Goal: Task Accomplishment & Management: Manage account settings

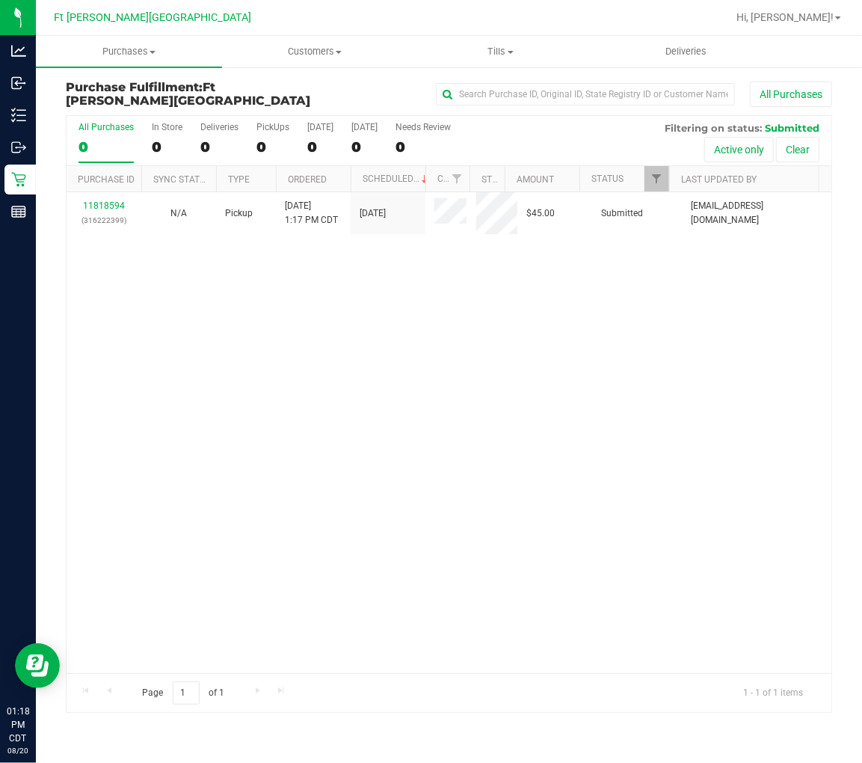
click at [105, 125] on div "All Purchases" at bounding box center [106, 127] width 55 height 10
click at [0, 0] on input "All Purchases 0" at bounding box center [0, 0] width 0 height 0
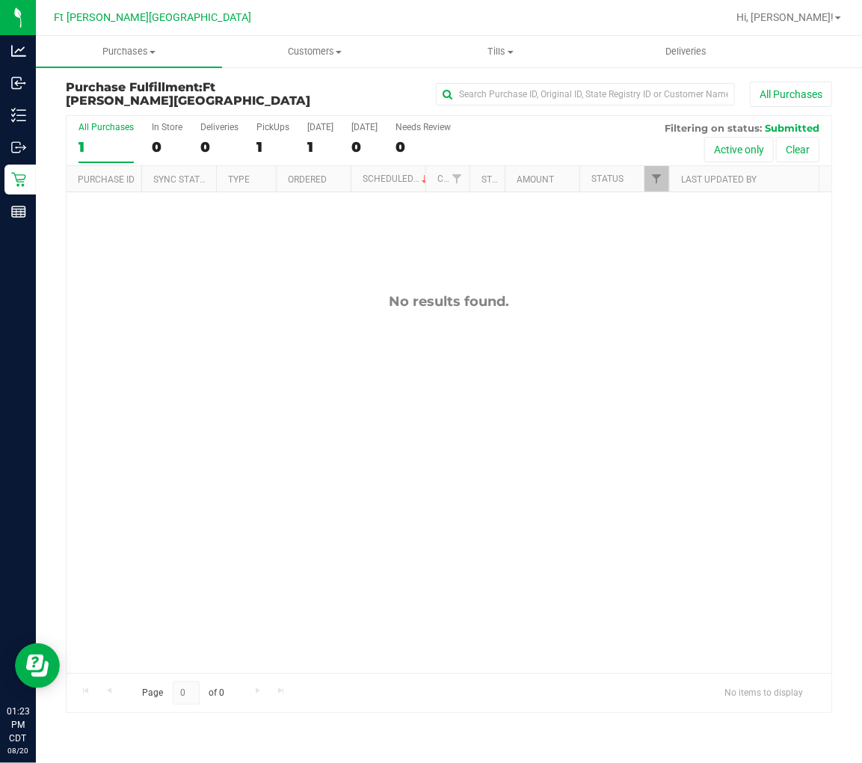
click at [90, 147] on div "1" at bounding box center [106, 146] width 55 height 17
click at [0, 0] on input "All Purchases 1" at bounding box center [0, 0] width 0 height 0
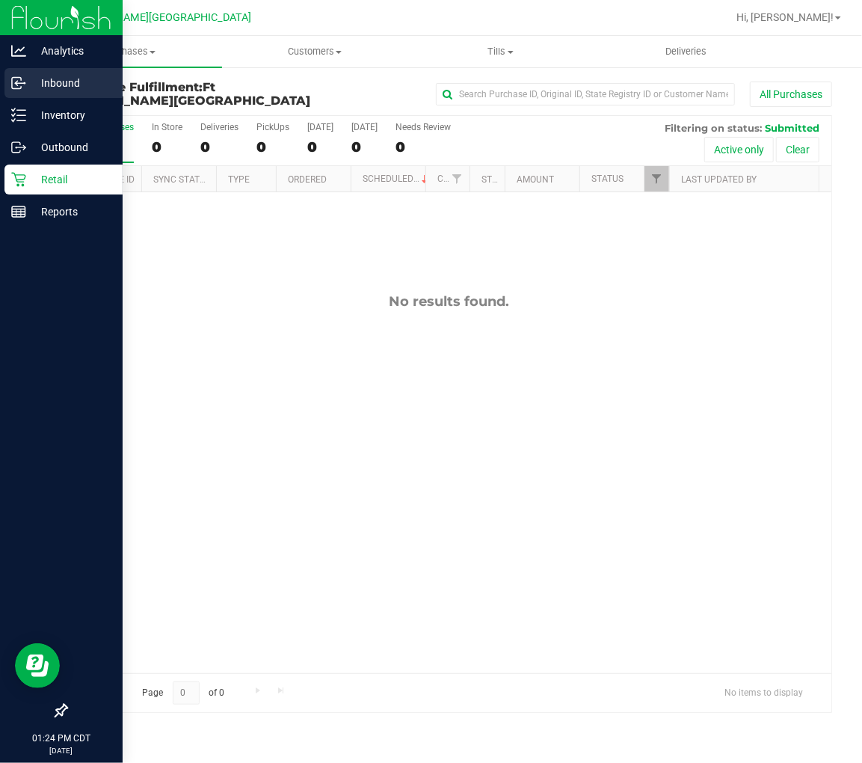
click at [40, 86] on p "Inbound" at bounding box center [71, 83] width 90 height 18
click at [25, 78] on icon at bounding box center [18, 83] width 15 height 15
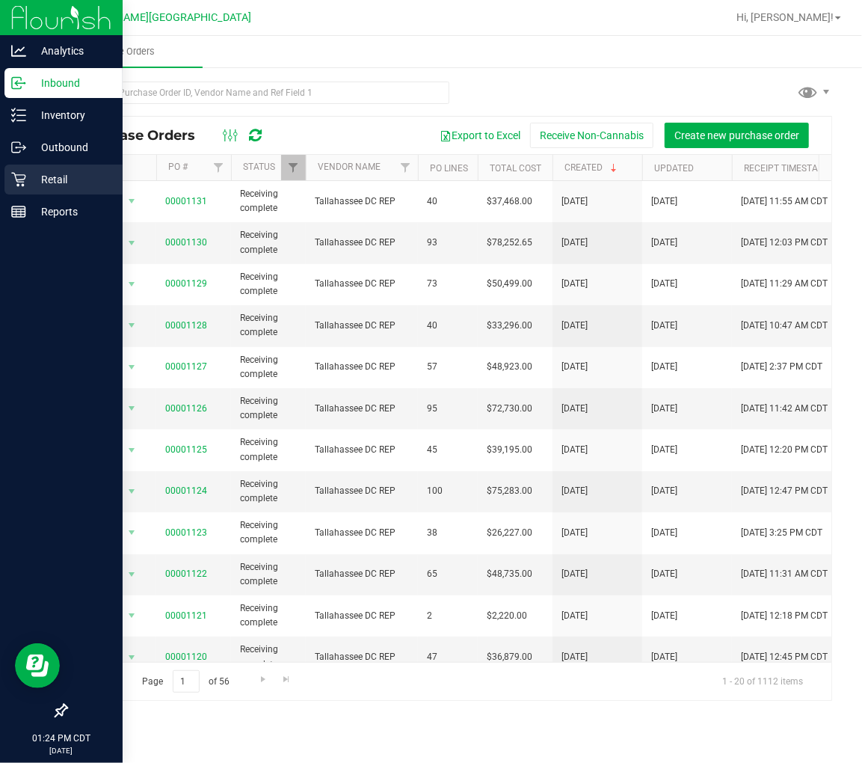
click at [33, 172] on p "Retail" at bounding box center [71, 180] width 90 height 18
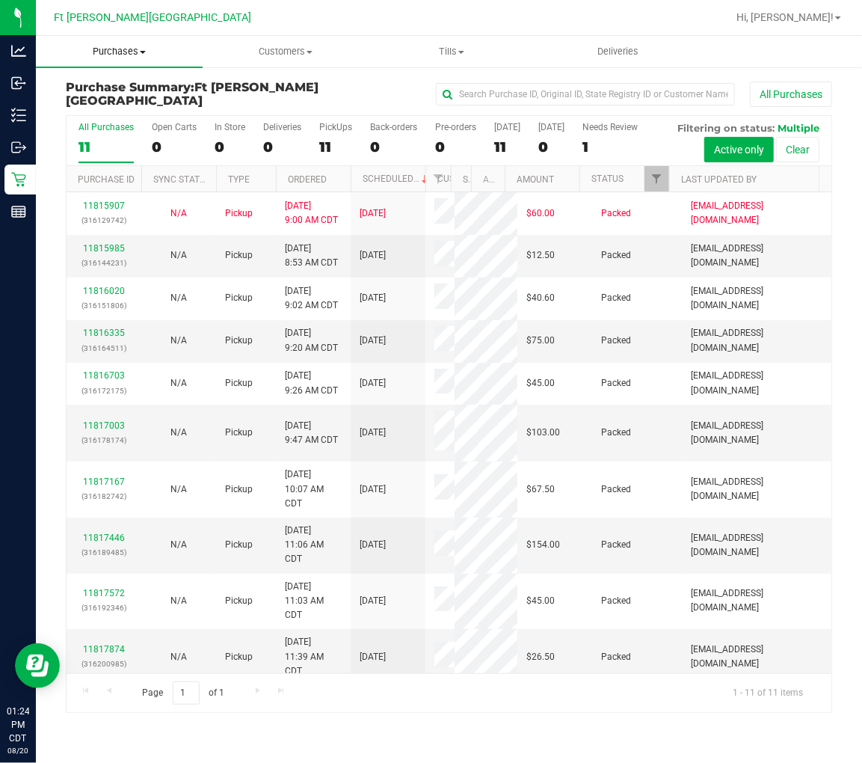
click at [137, 55] on span "Purchases" at bounding box center [119, 51] width 167 height 13
click at [106, 102] on span "Fulfillment" at bounding box center [82, 108] width 93 height 13
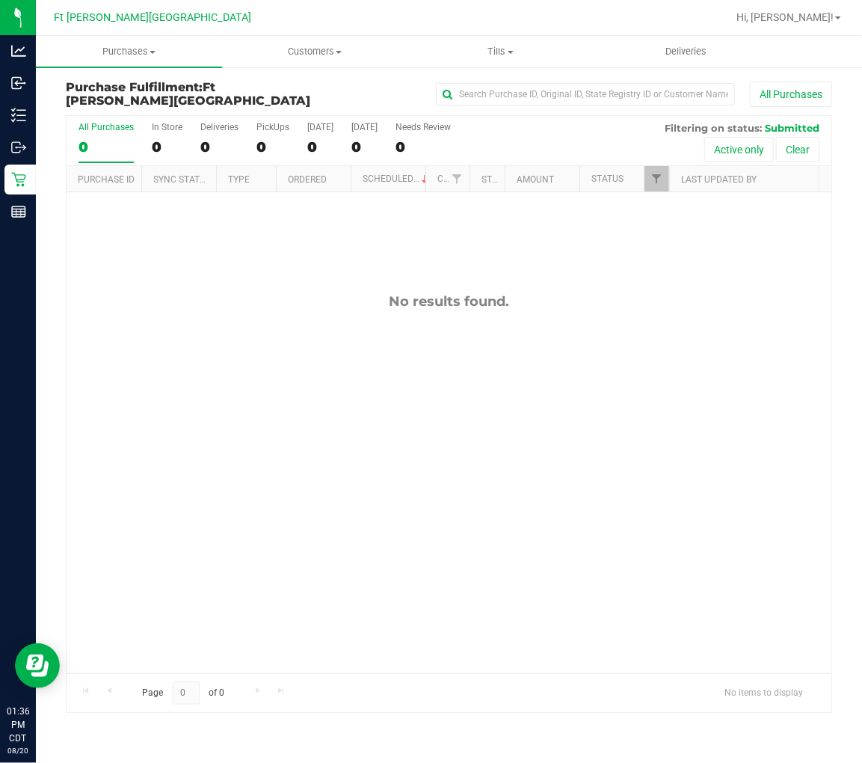
click at [86, 135] on label "All Purchases 0" at bounding box center [106, 142] width 55 height 41
click at [0, 0] on input "All Purchases 0" at bounding box center [0, 0] width 0 height 0
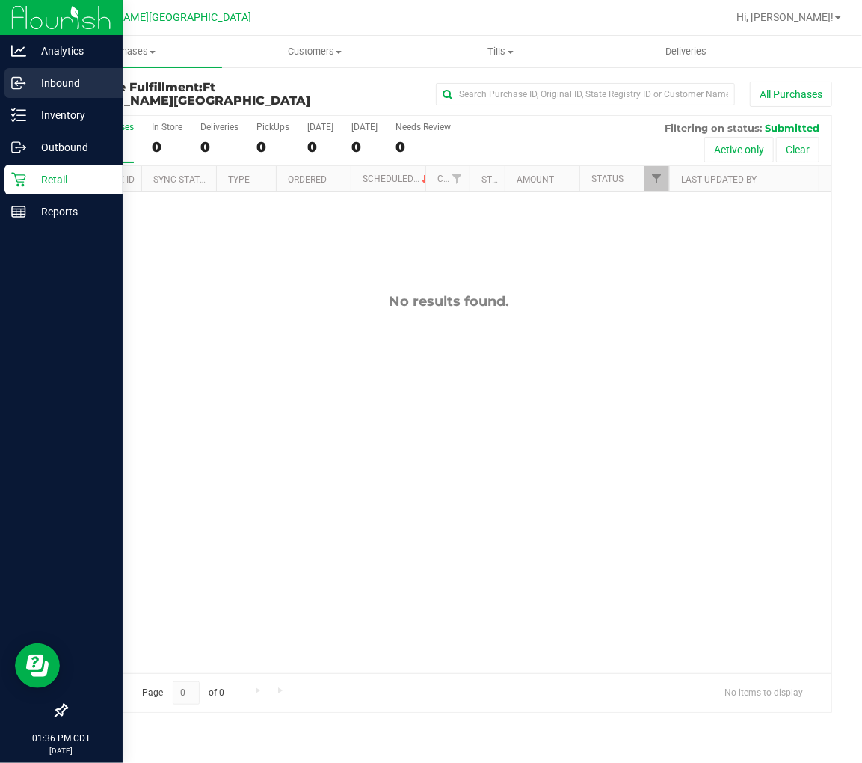
click at [31, 86] on p "Inbound" at bounding box center [71, 83] width 90 height 18
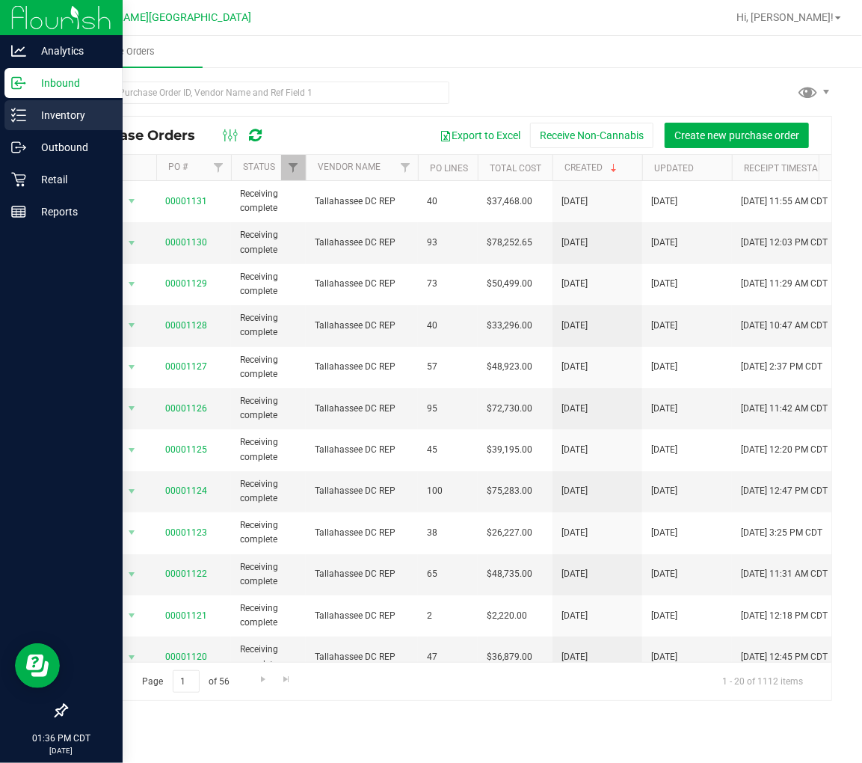
click at [27, 112] on p "Inventory" at bounding box center [71, 115] width 90 height 18
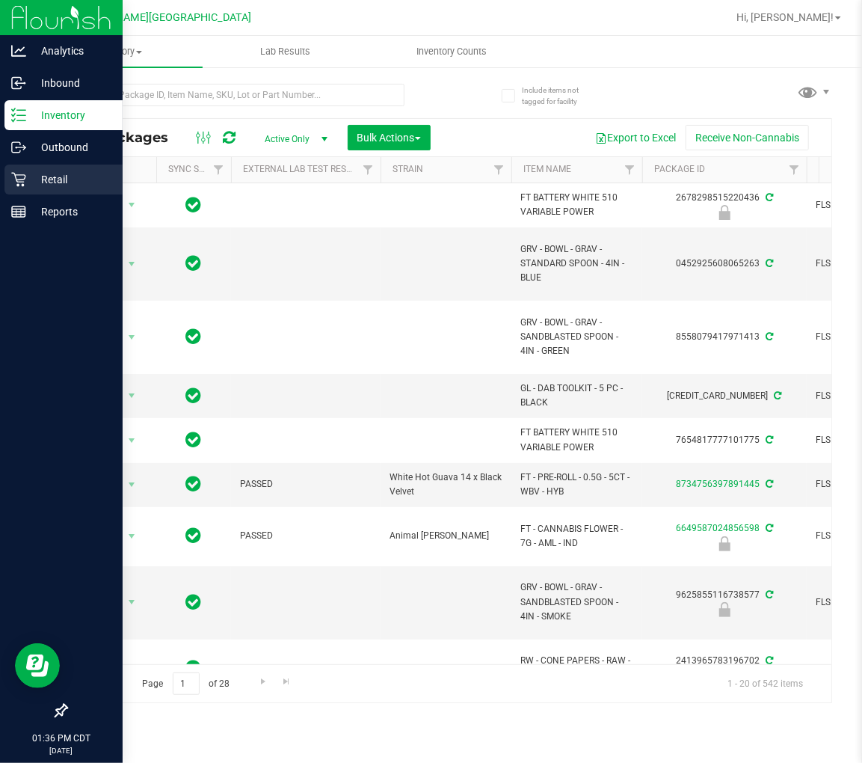
click at [23, 179] on icon at bounding box center [18, 180] width 14 height 14
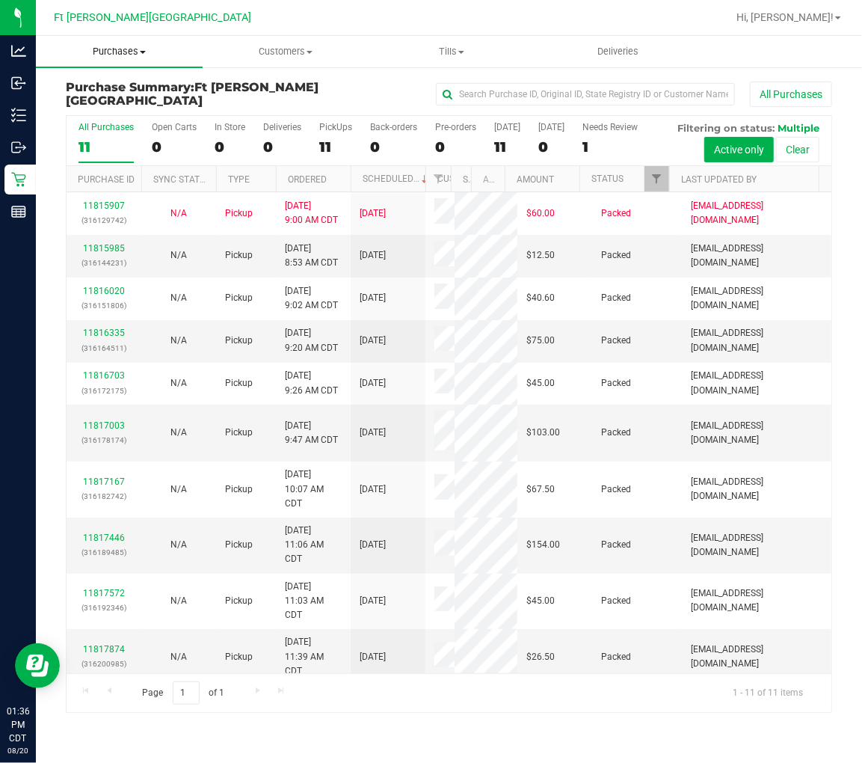
click at [130, 55] on span "Purchases" at bounding box center [119, 51] width 167 height 13
click at [113, 105] on span "Fulfillment" at bounding box center [82, 108] width 93 height 13
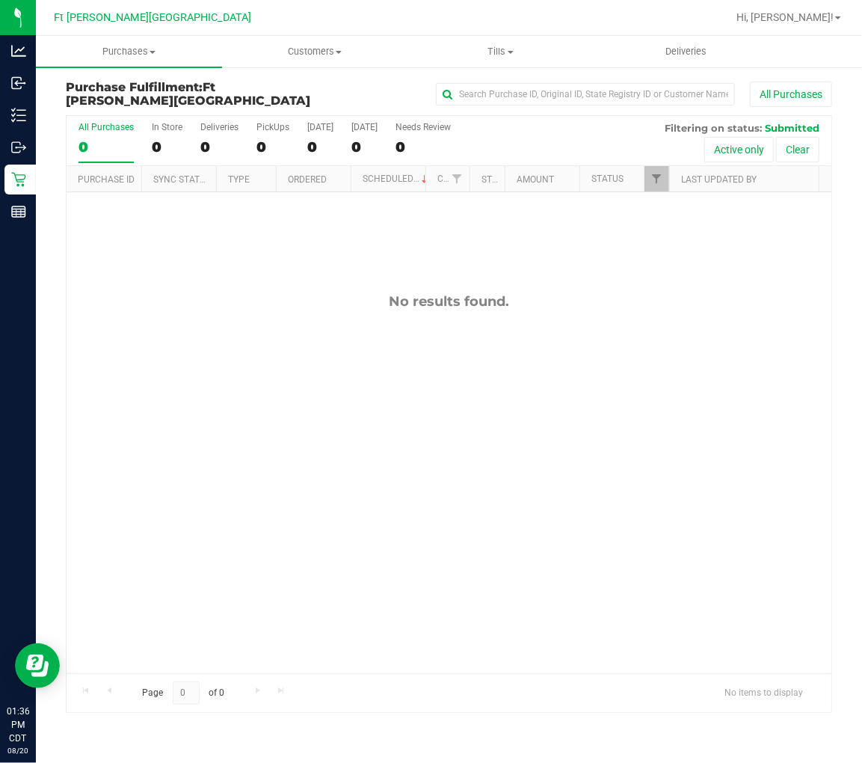
click at [251, 337] on div "No results found." at bounding box center [449, 483] width 765 height 582
click at [218, 258] on div "No results found." at bounding box center [449, 483] width 765 height 582
click at [229, 310] on div "No results found." at bounding box center [449, 301] width 765 height 16
click at [184, 310] on div "No results found." at bounding box center [449, 301] width 765 height 16
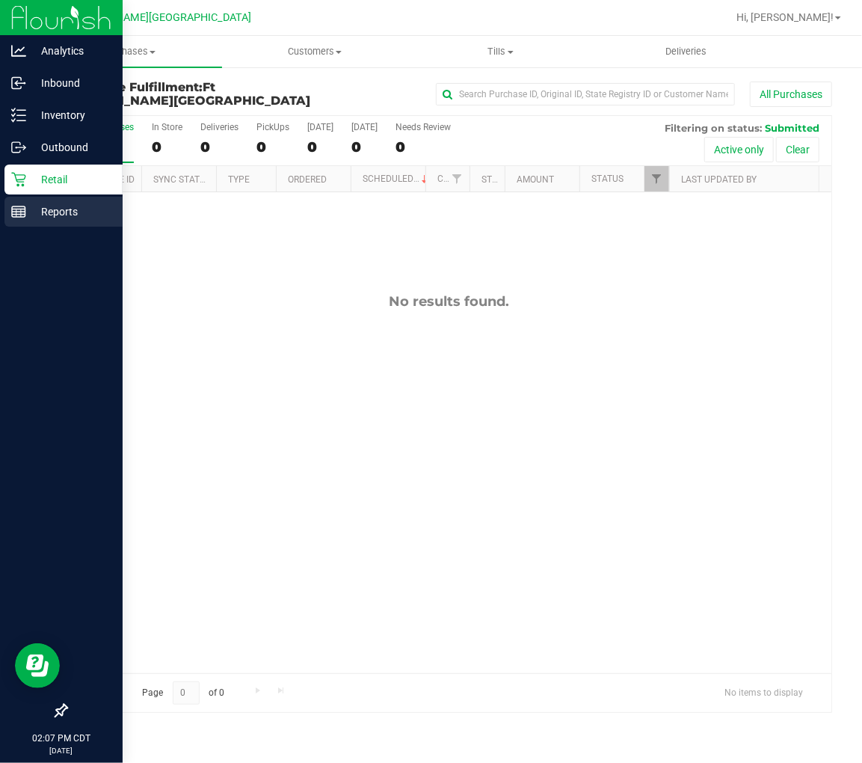
click at [34, 206] on p "Reports" at bounding box center [71, 212] width 90 height 18
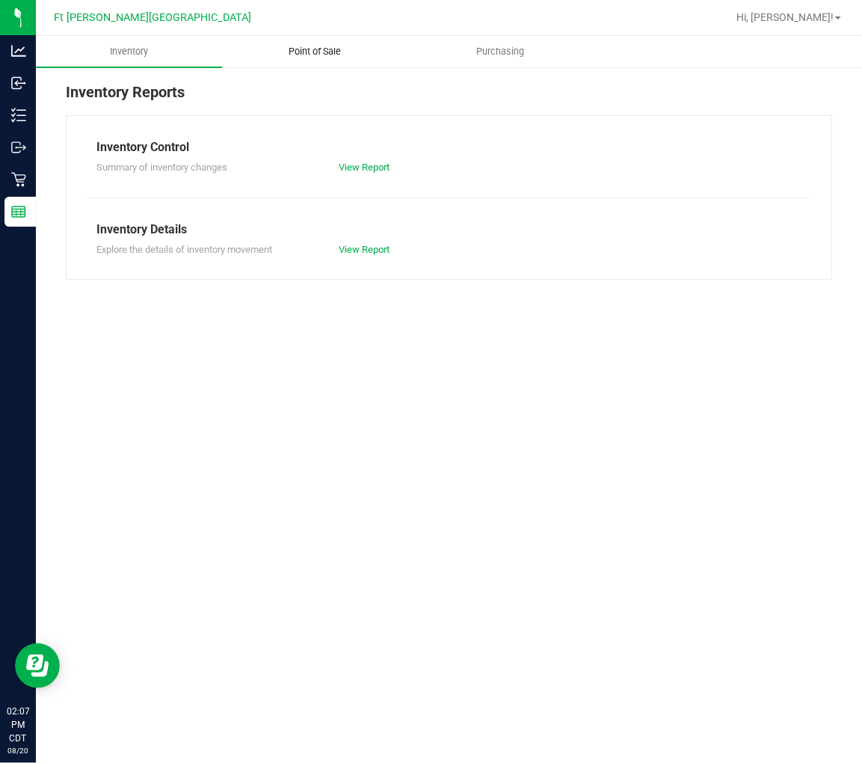
click at [296, 47] on span "Point of Sale" at bounding box center [314, 51] width 93 height 13
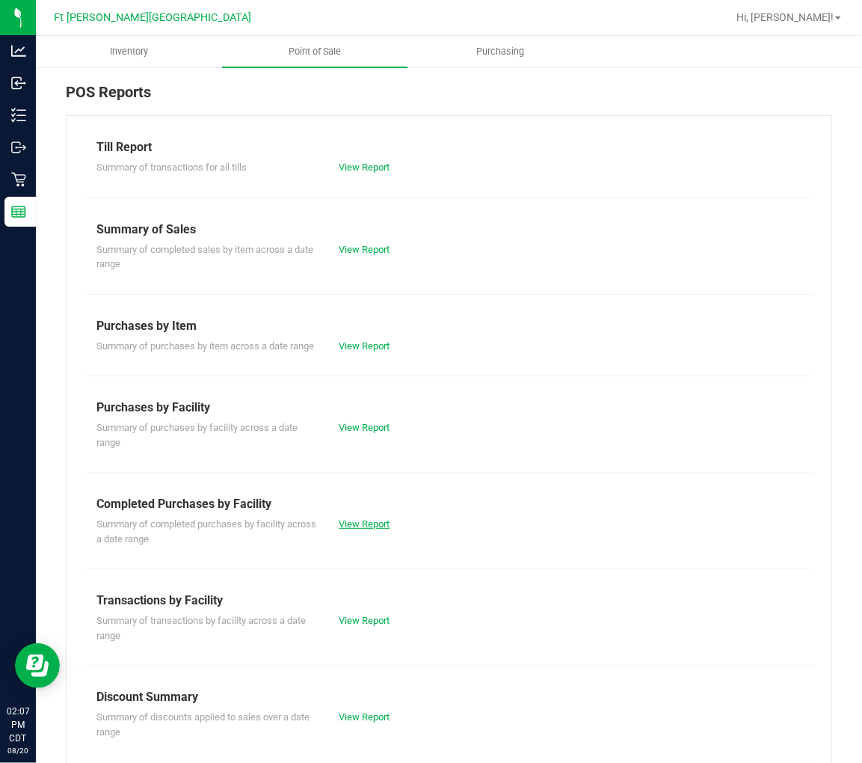
click at [369, 529] on link "View Report" at bounding box center [364, 523] width 51 height 11
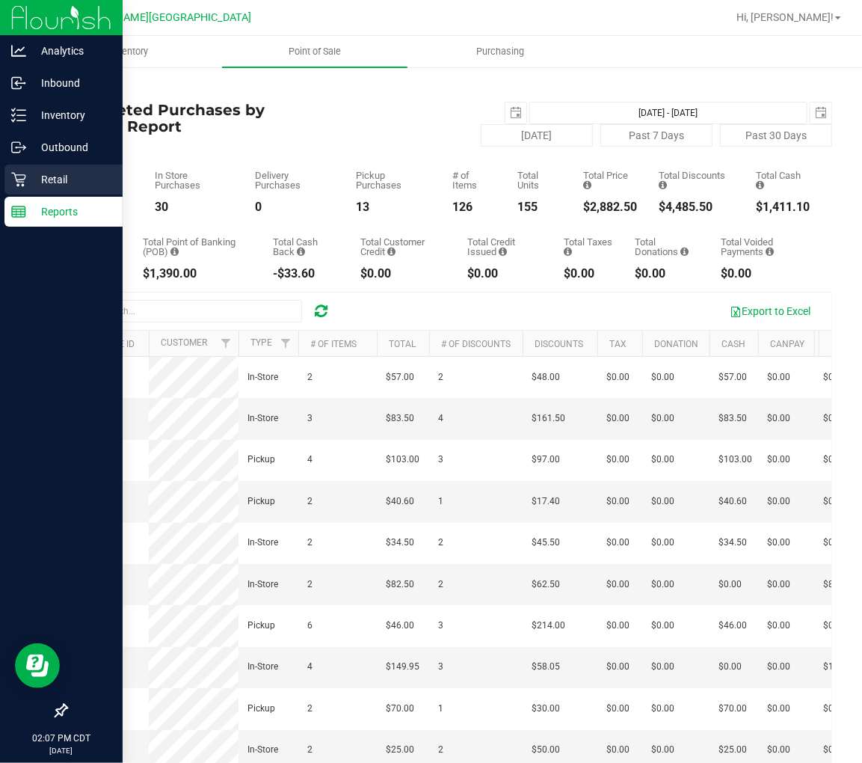
click at [27, 179] on p "Retail" at bounding box center [71, 180] width 90 height 18
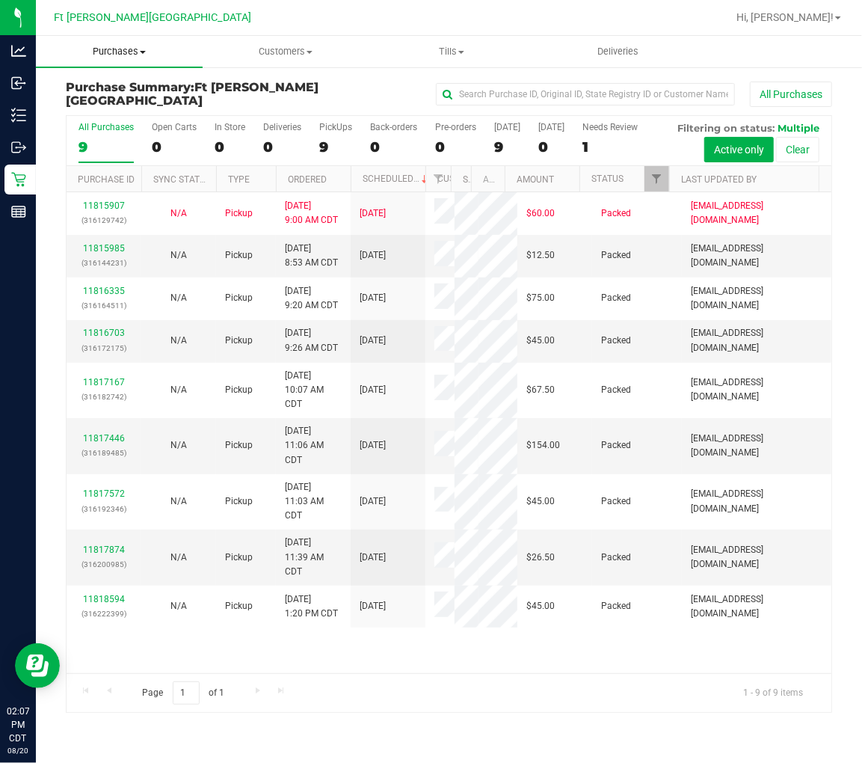
click at [122, 49] on span "Purchases" at bounding box center [119, 51] width 167 height 13
click at [109, 103] on span "Fulfillment" at bounding box center [82, 108] width 93 height 13
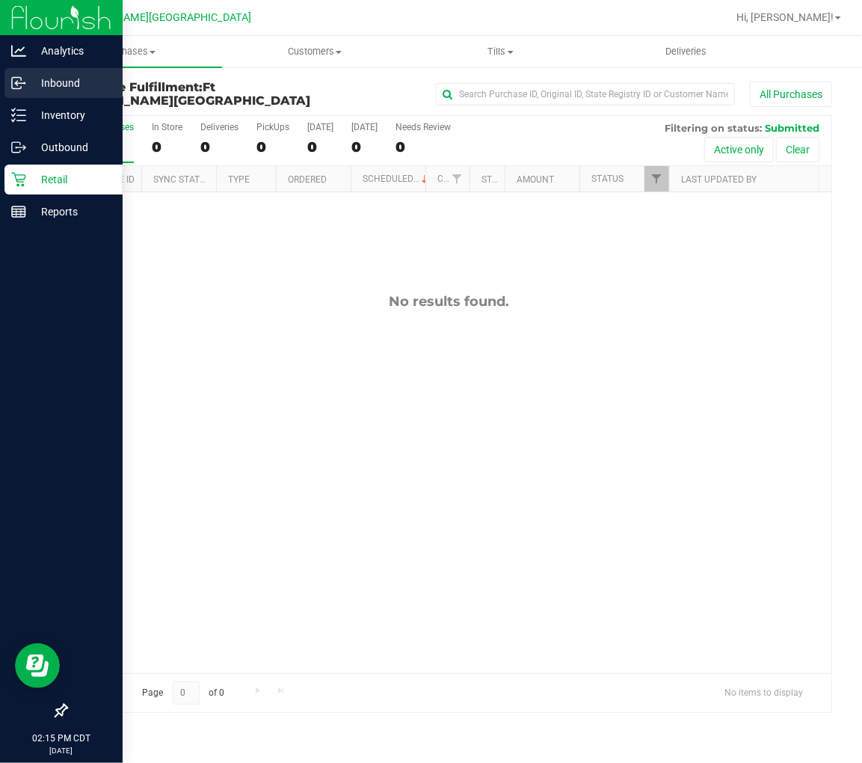
click at [58, 79] on p "Inbound" at bounding box center [71, 83] width 90 height 18
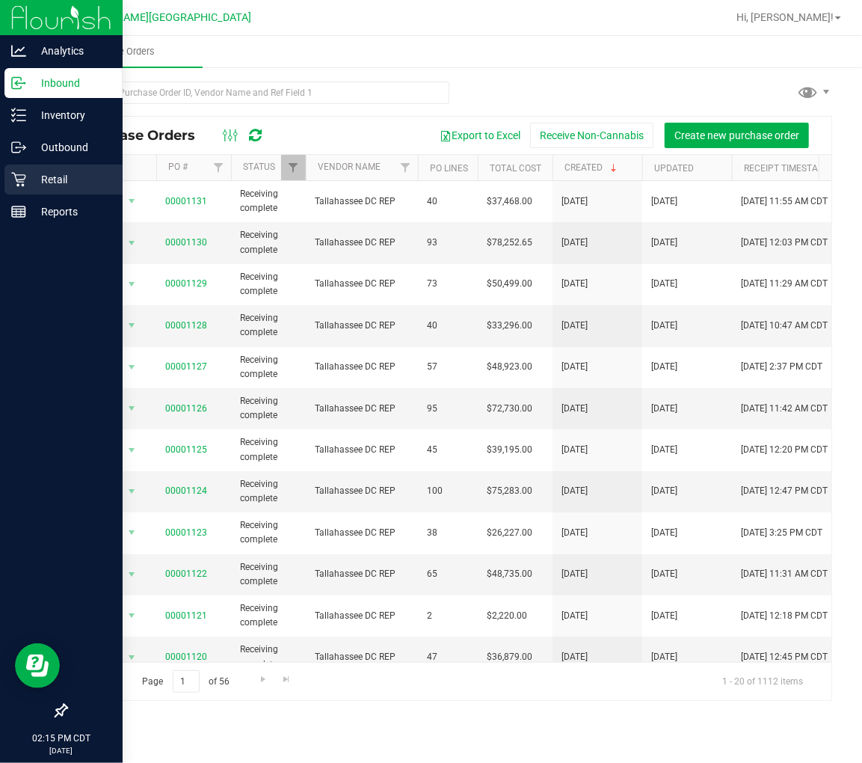
click at [65, 171] on p "Retail" at bounding box center [71, 180] width 90 height 18
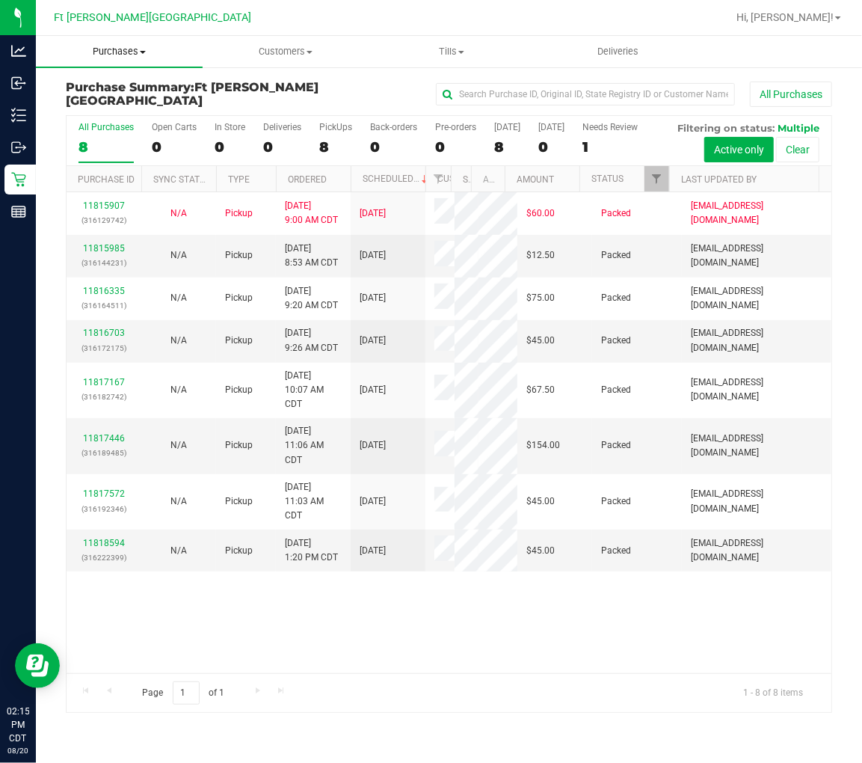
click at [135, 50] on span "Purchases" at bounding box center [119, 51] width 167 height 13
click at [112, 108] on span "Fulfillment" at bounding box center [82, 108] width 93 height 13
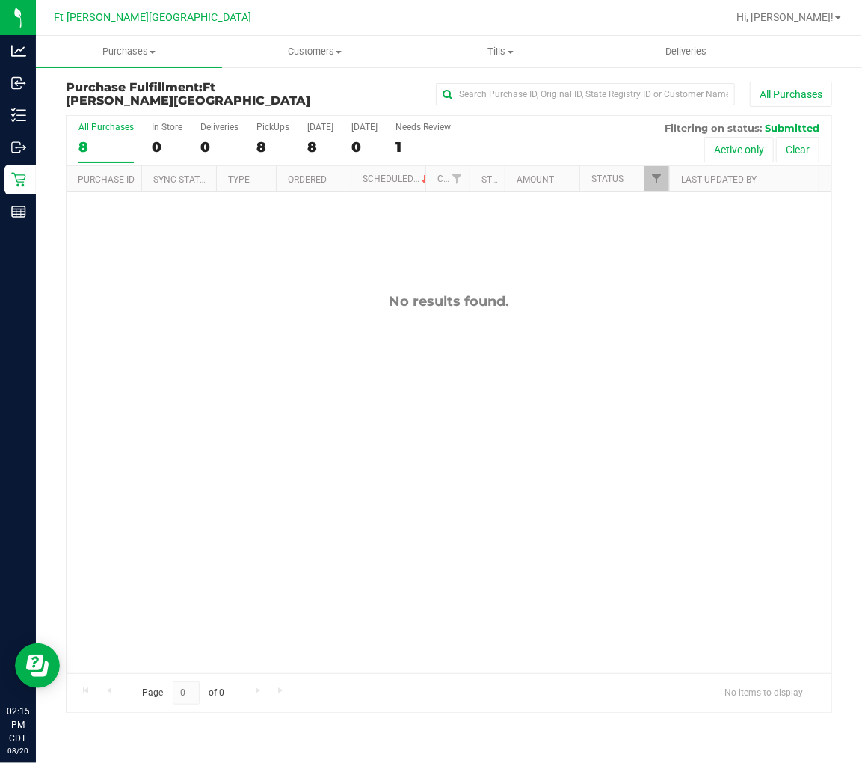
click at [206, 369] on div "No results found." at bounding box center [449, 483] width 765 height 582
click at [254, 352] on div "No results found." at bounding box center [449, 483] width 765 height 582
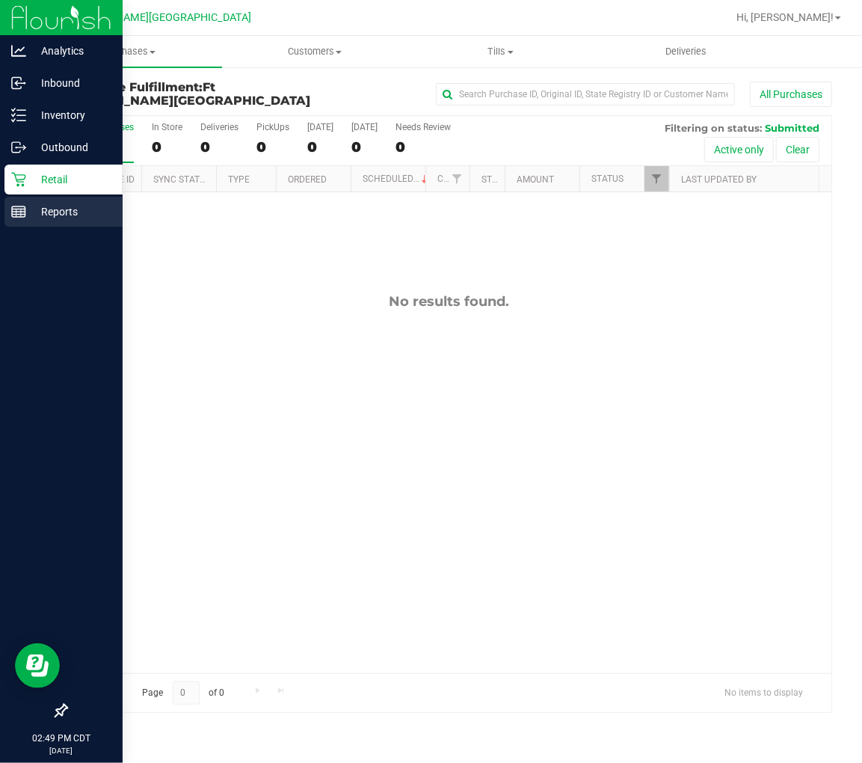
click at [13, 222] on div "Reports" at bounding box center [63, 212] width 118 height 30
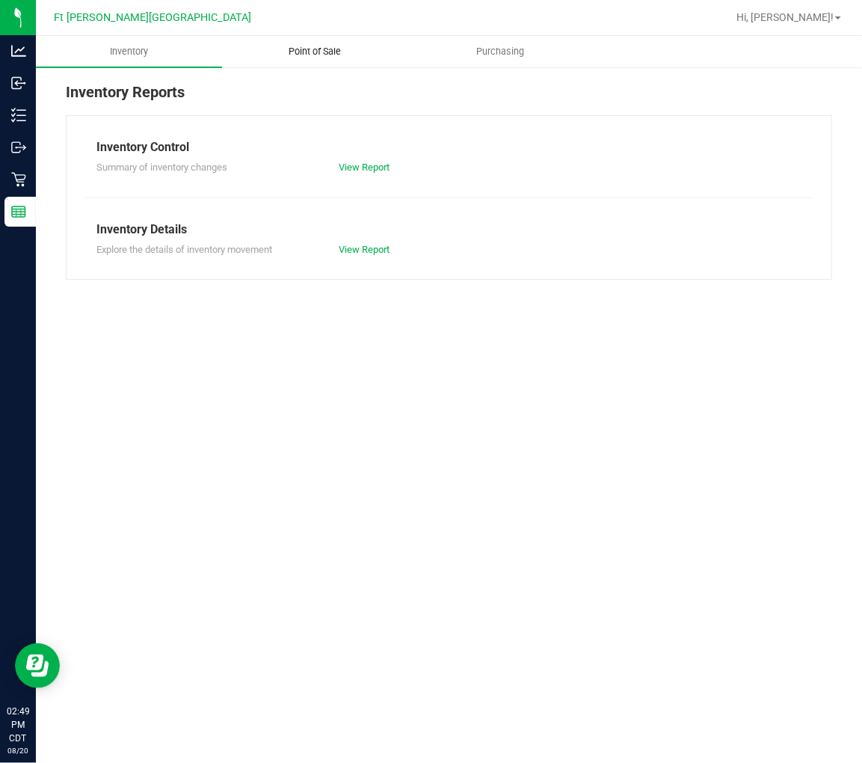
click at [311, 46] on span "Point of Sale" at bounding box center [314, 51] width 93 height 13
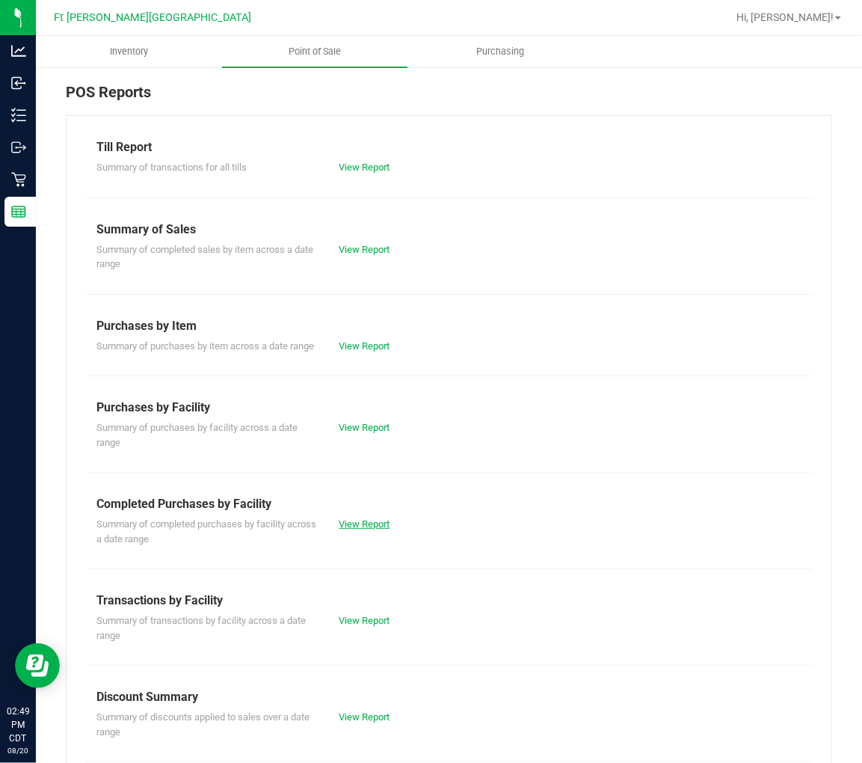
click at [375, 529] on link "View Report" at bounding box center [364, 523] width 51 height 11
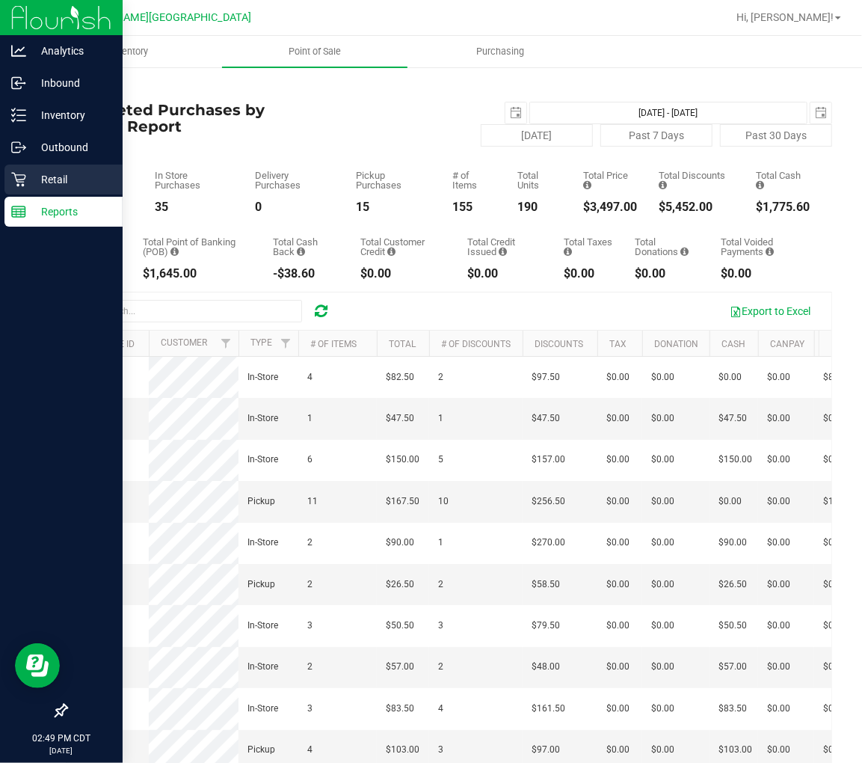
click at [30, 178] on p "Retail" at bounding box center [71, 180] width 90 height 18
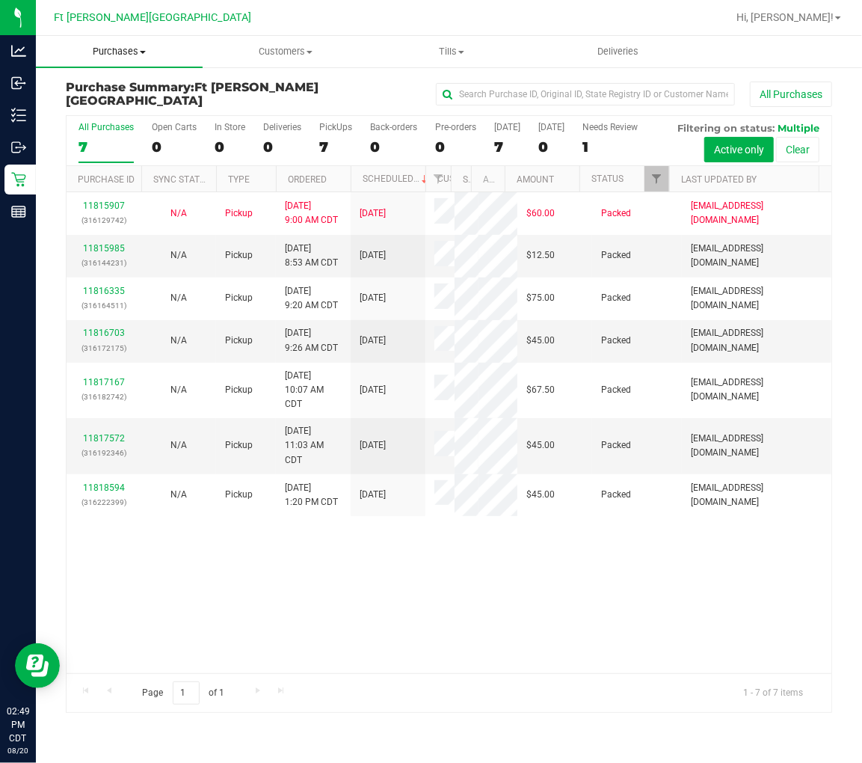
click at [115, 55] on span "Purchases" at bounding box center [119, 51] width 167 height 13
click at [102, 108] on span "Fulfillment" at bounding box center [82, 108] width 93 height 13
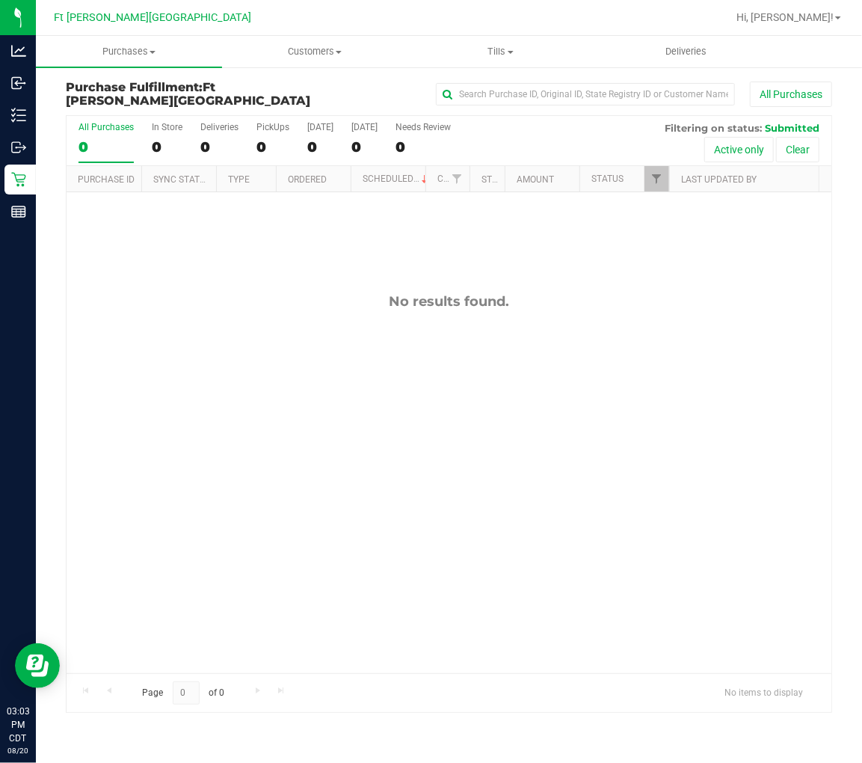
click at [221, 295] on div "No results found." at bounding box center [449, 301] width 765 height 16
click at [237, 328] on div at bounding box center [449, 414] width 765 height 596
click at [237, 328] on div "No results found." at bounding box center [449, 483] width 765 height 582
click at [161, 375] on div "No results found." at bounding box center [449, 483] width 765 height 582
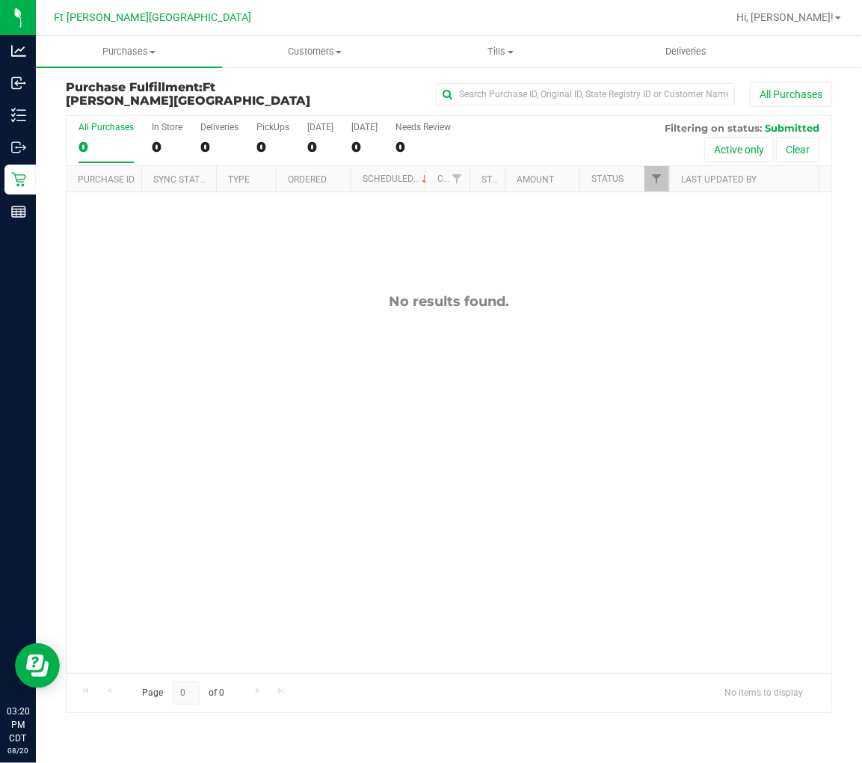
click at [275, 375] on div "No results found." at bounding box center [449, 483] width 765 height 582
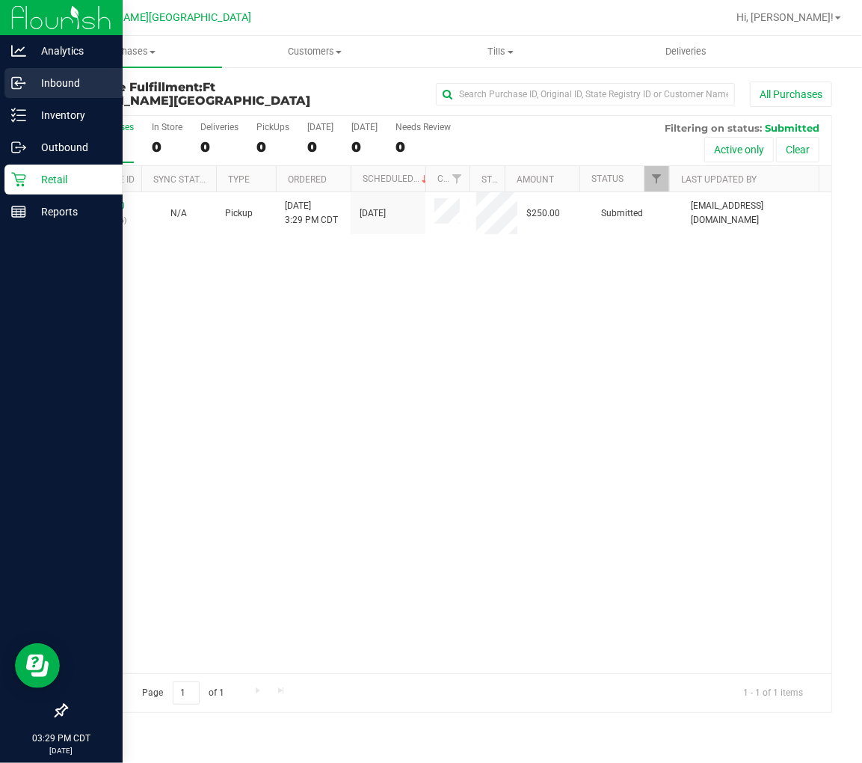
click at [34, 90] on p "Inbound" at bounding box center [71, 83] width 90 height 18
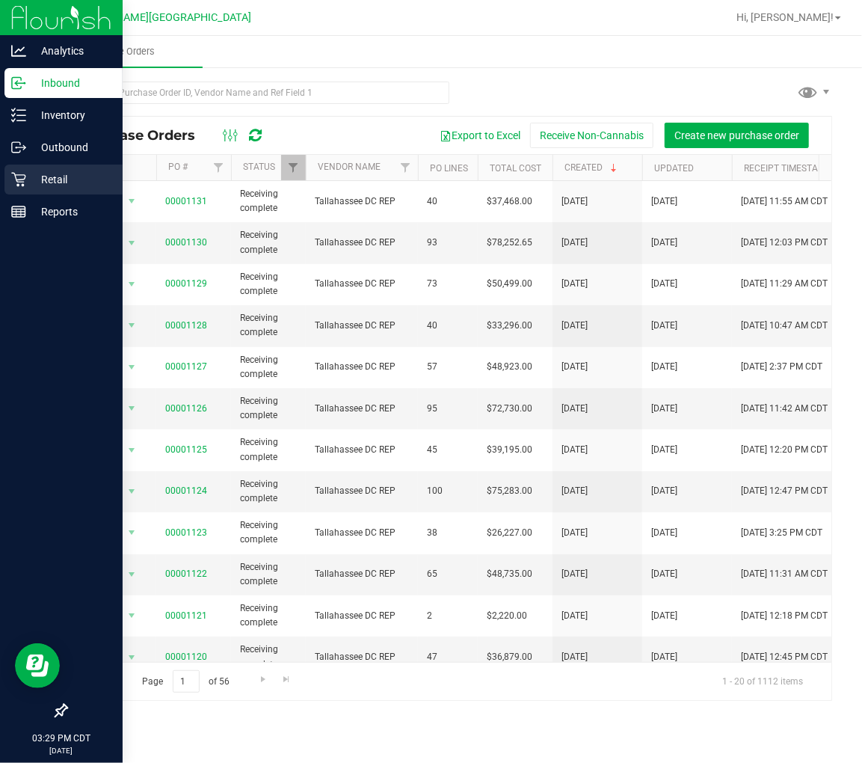
click at [16, 180] on icon at bounding box center [18, 179] width 15 height 15
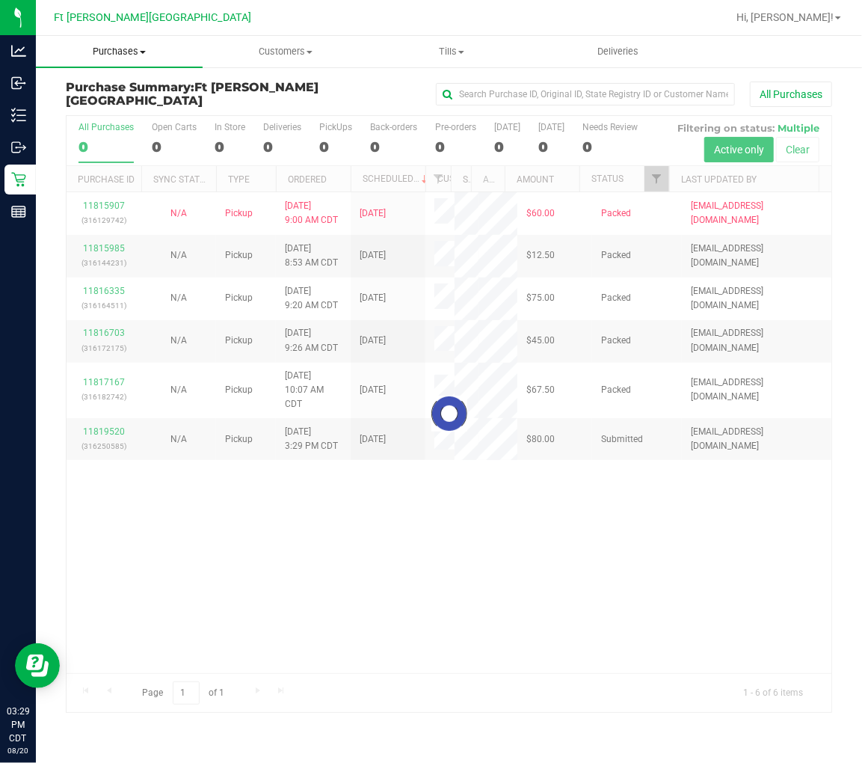
click at [124, 53] on span "Purchases" at bounding box center [119, 51] width 167 height 13
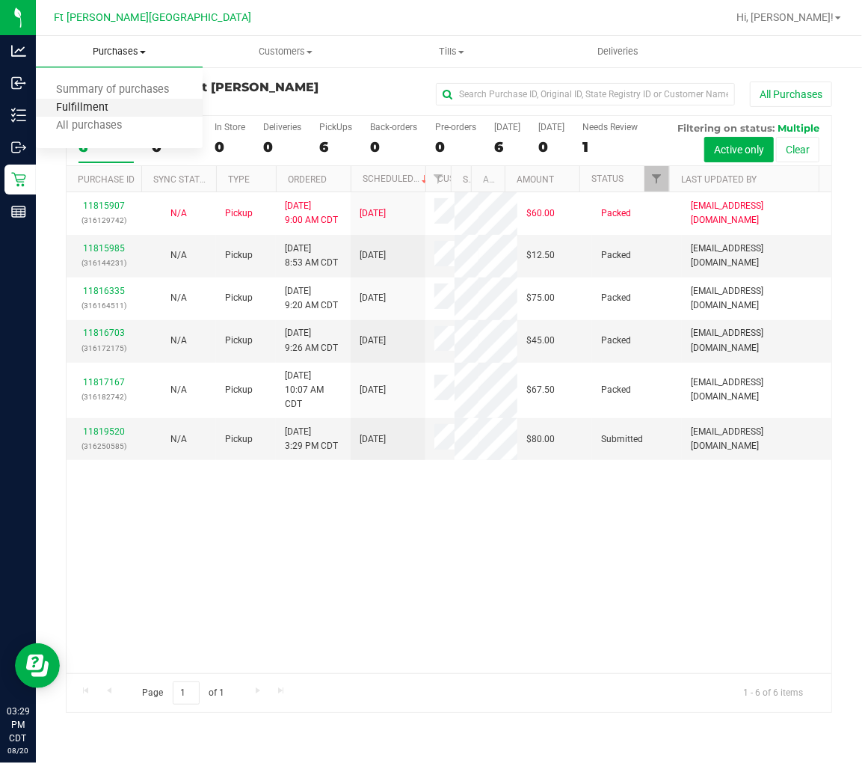
click at [115, 102] on span "Fulfillment" at bounding box center [82, 108] width 93 height 13
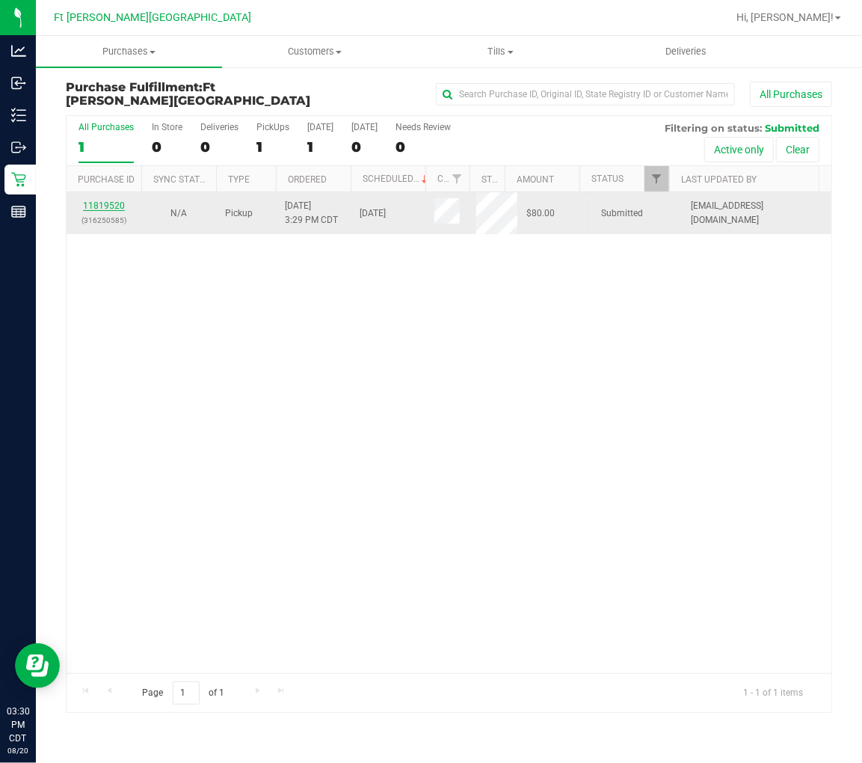
click at [114, 206] on link "11819520" at bounding box center [104, 205] width 42 height 10
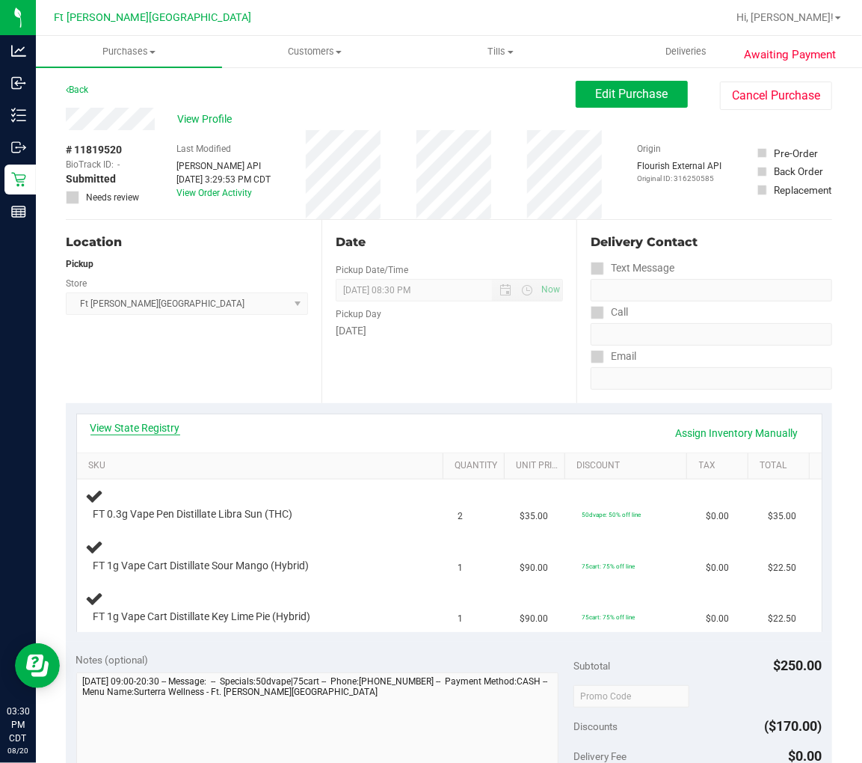
click at [166, 431] on link "View State Registry" at bounding box center [135, 427] width 90 height 15
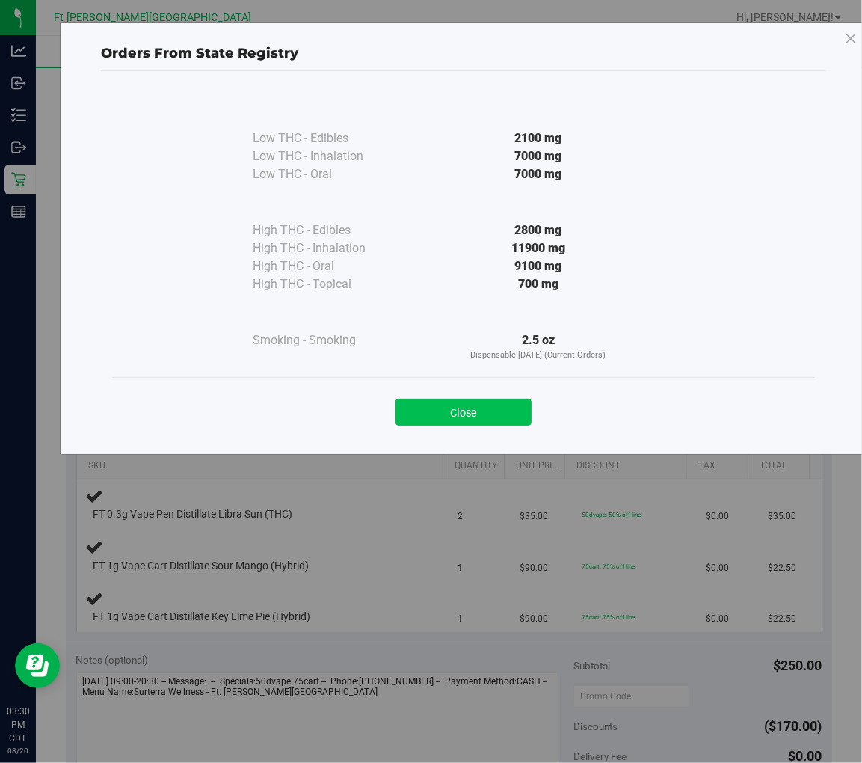
click at [440, 414] on button "Close" at bounding box center [464, 412] width 136 height 27
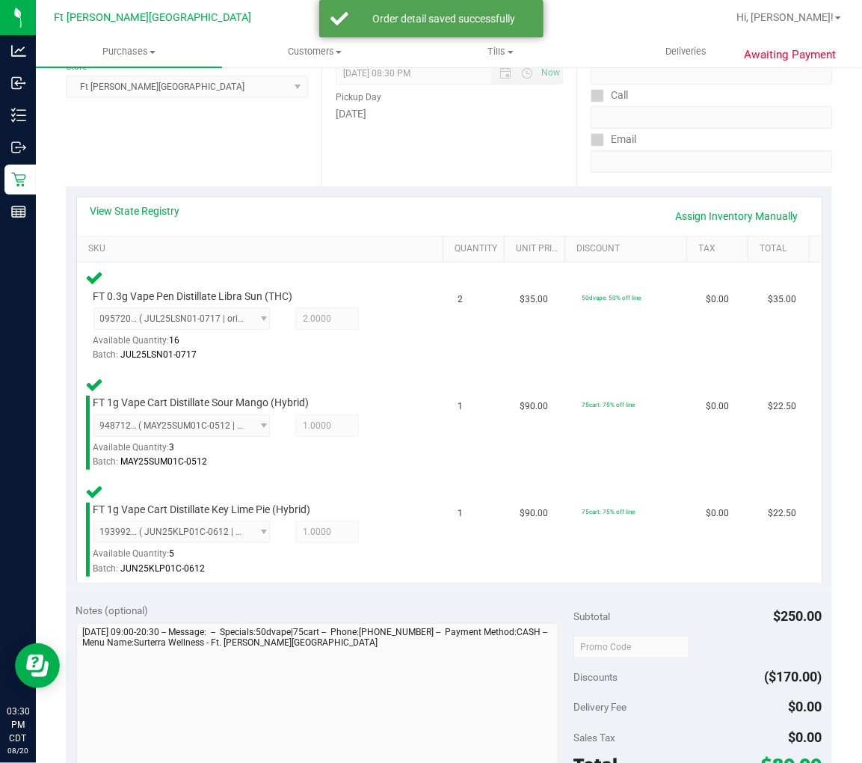
scroll to position [415, 0]
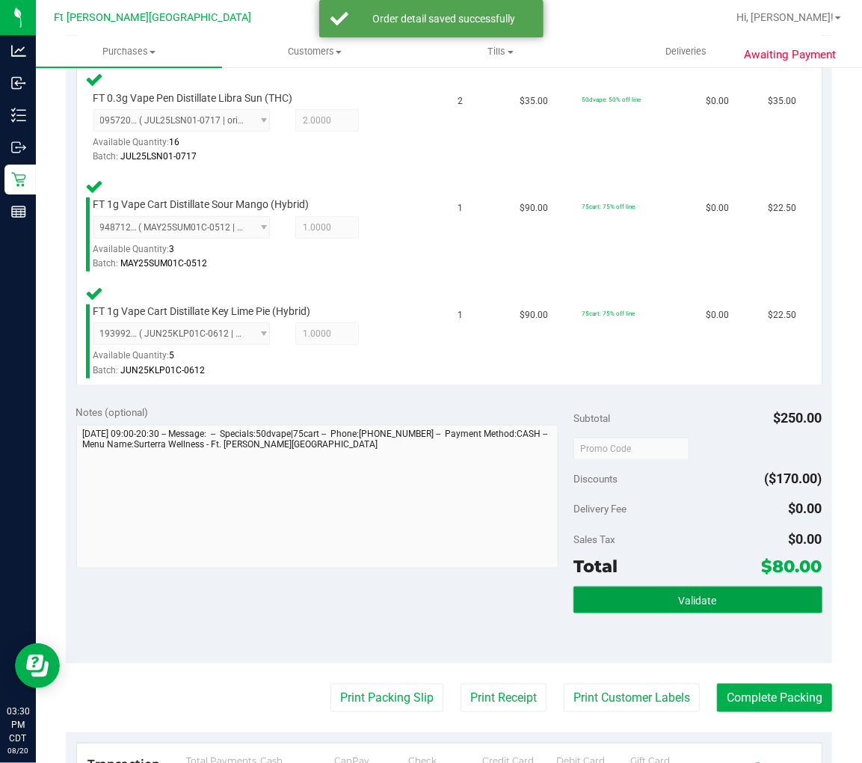
click at [712, 602] on button "Validate" at bounding box center [698, 599] width 249 height 27
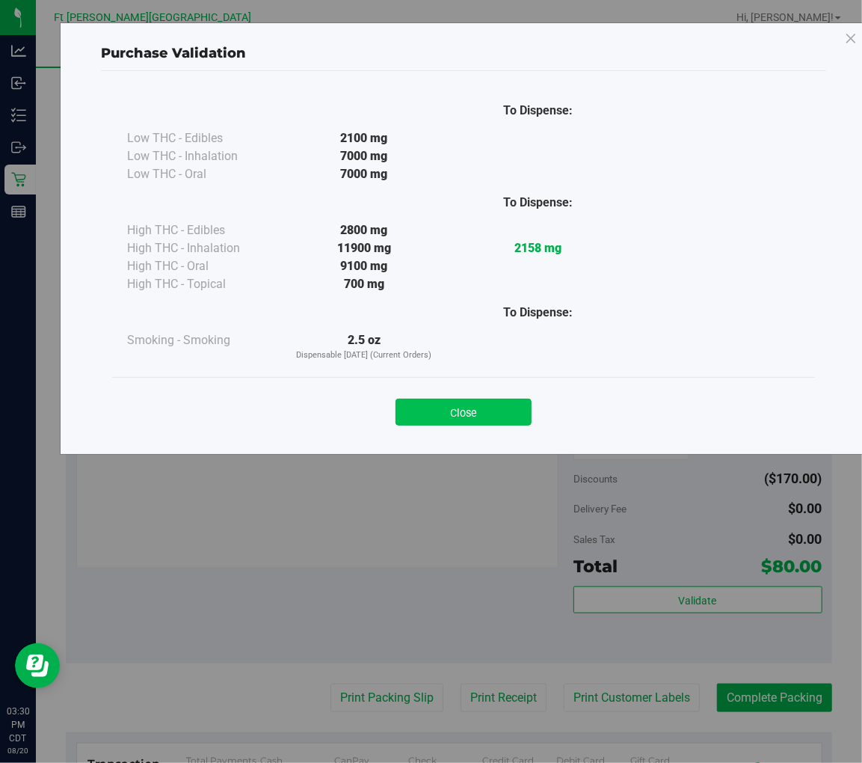
click at [487, 405] on button "Close" at bounding box center [464, 412] width 136 height 27
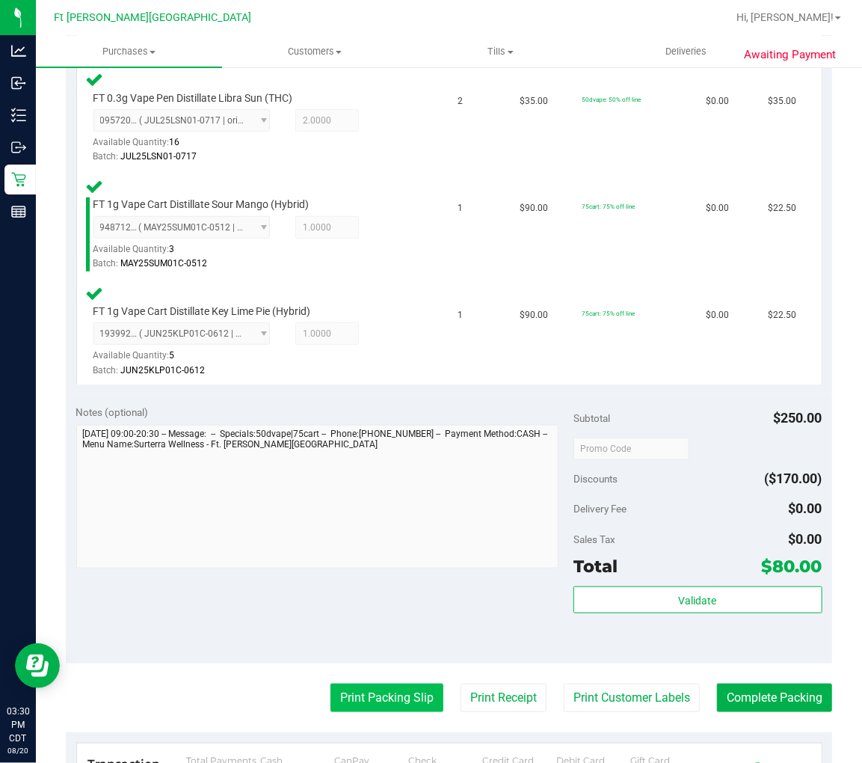
click at [405, 684] on button "Print Packing Slip" at bounding box center [387, 698] width 113 height 28
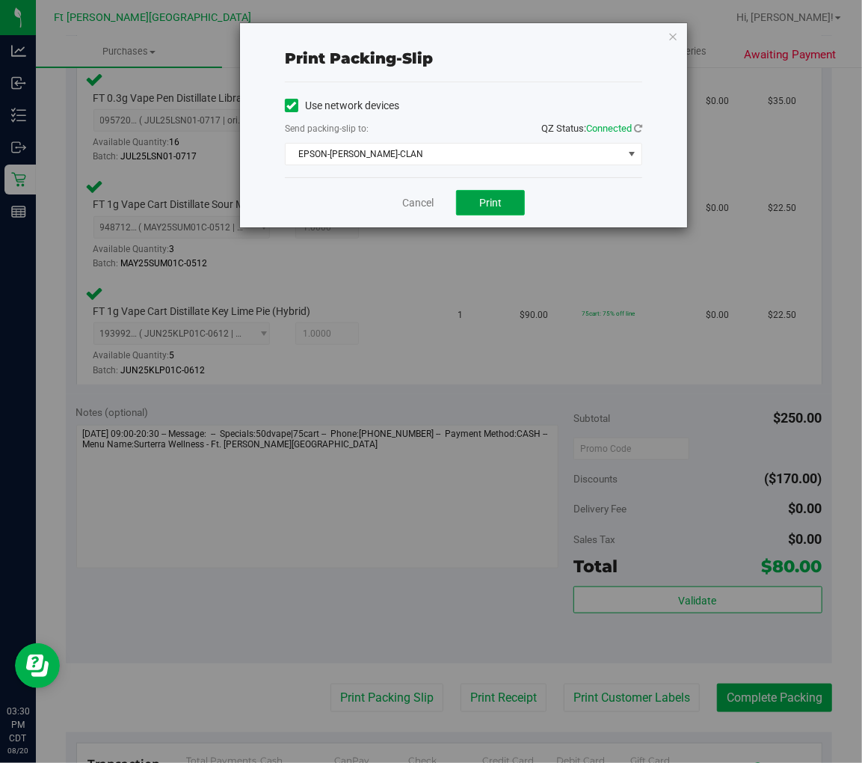
click at [489, 206] on span "Print" at bounding box center [490, 203] width 22 height 12
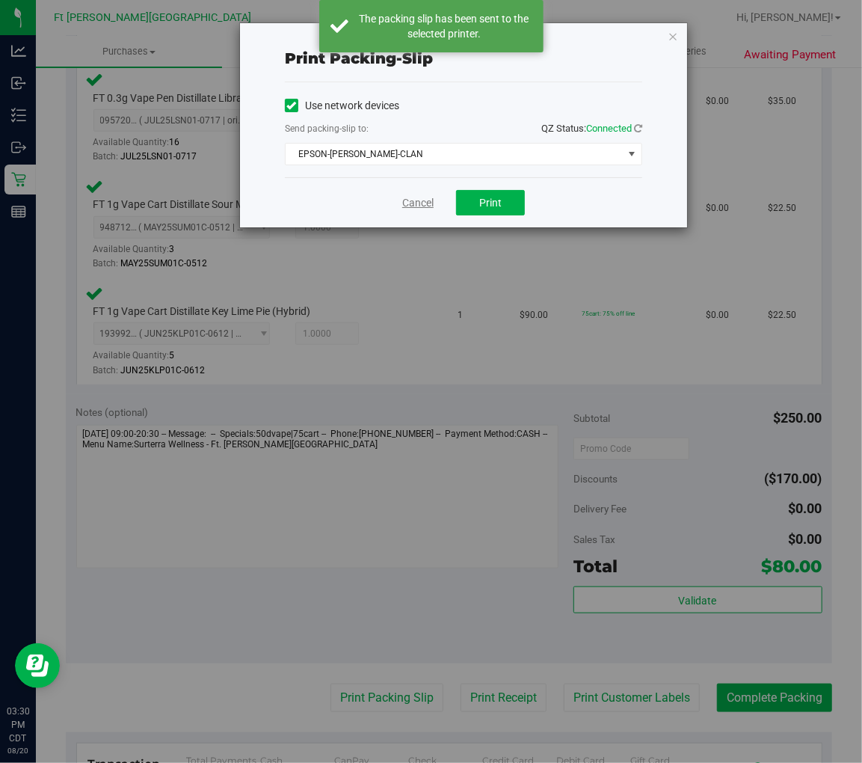
click at [420, 200] on link "Cancel" at bounding box center [417, 203] width 31 height 16
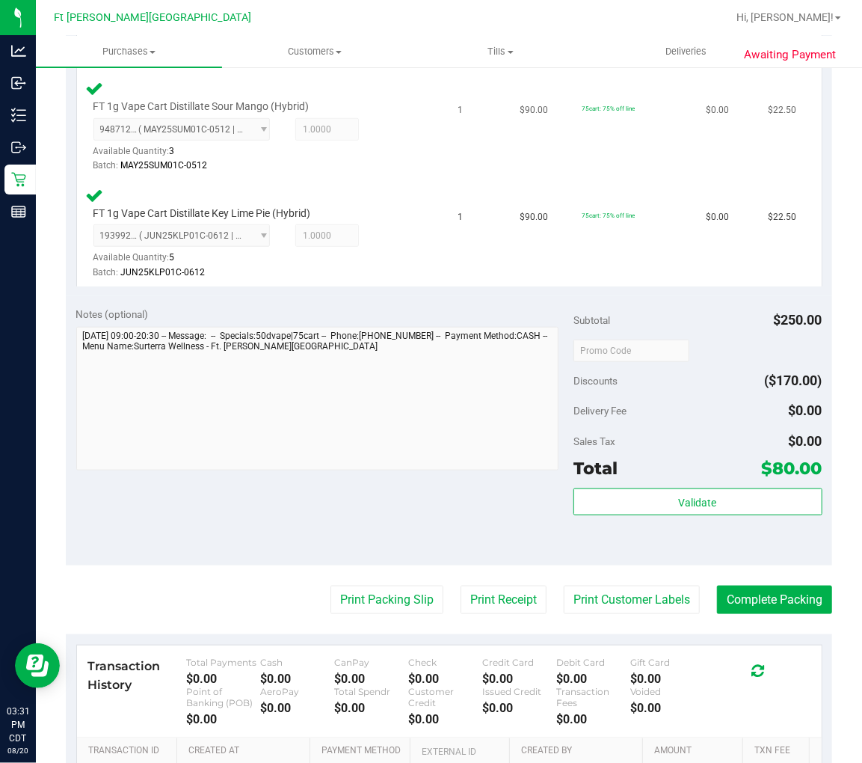
scroll to position [664, 0]
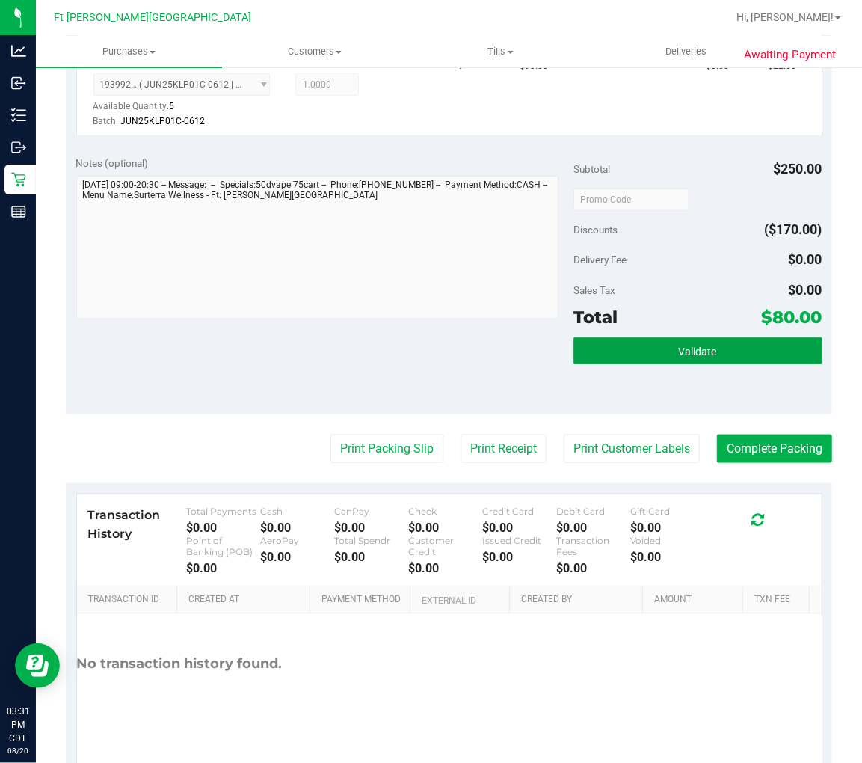
click at [660, 348] on button "Validate" at bounding box center [698, 350] width 249 height 27
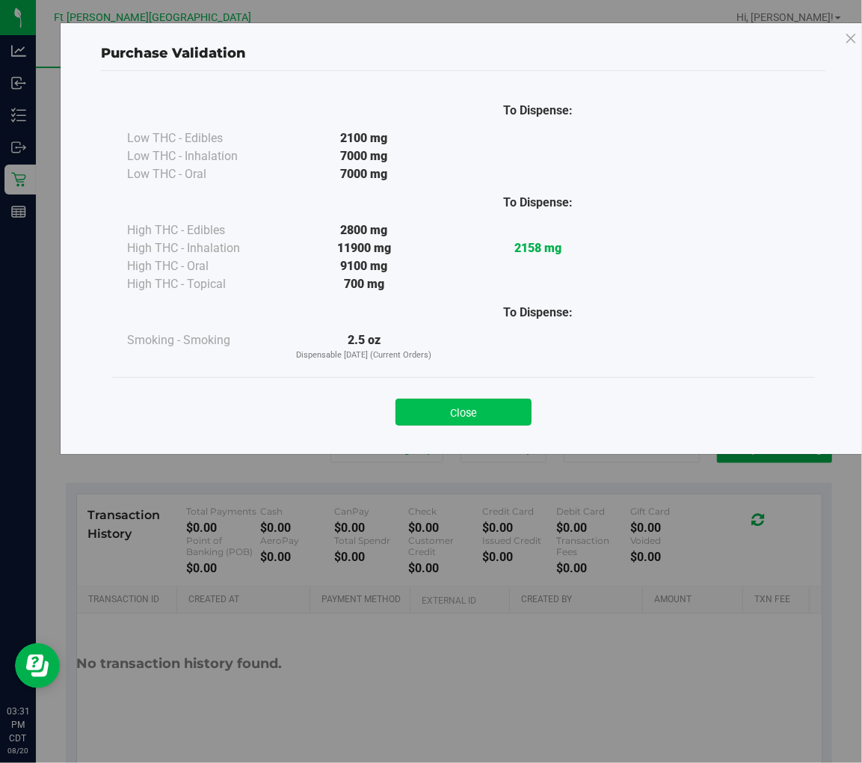
click at [487, 405] on button "Close" at bounding box center [464, 412] width 136 height 27
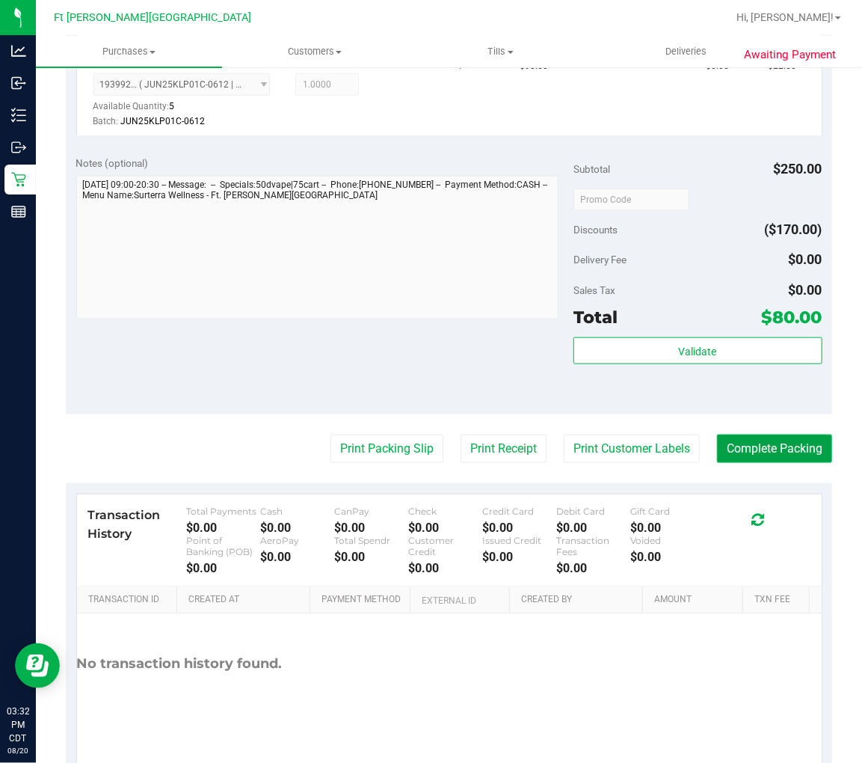
click at [782, 458] on button "Complete Packing" at bounding box center [774, 448] width 115 height 28
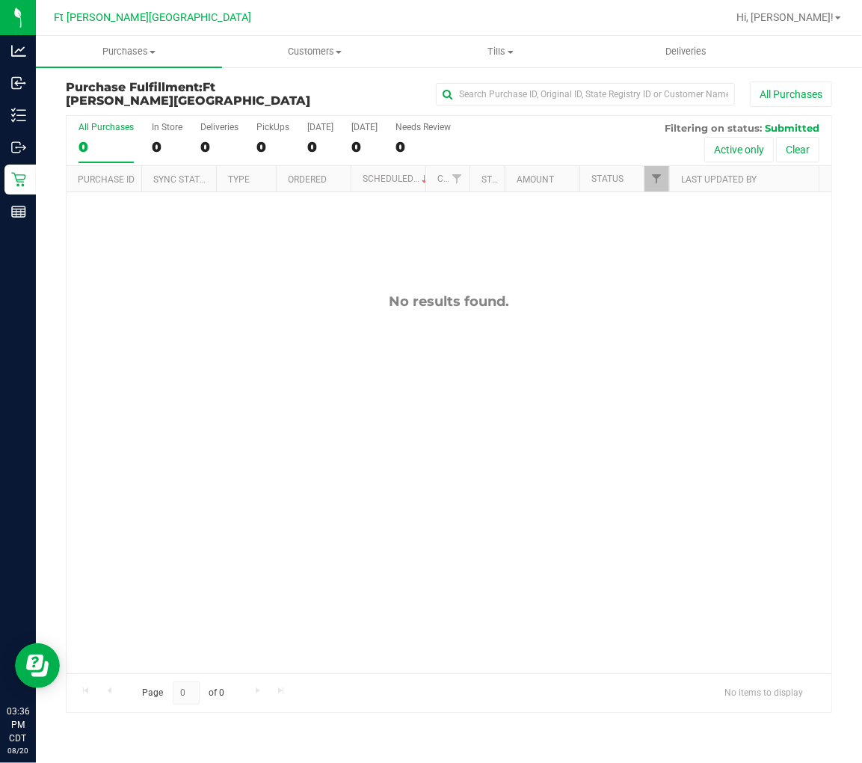
click at [242, 360] on div "No results found." at bounding box center [449, 483] width 765 height 582
click at [212, 337] on div "No results found." at bounding box center [449, 483] width 765 height 582
click at [483, 48] on span "Tills" at bounding box center [500, 51] width 185 height 13
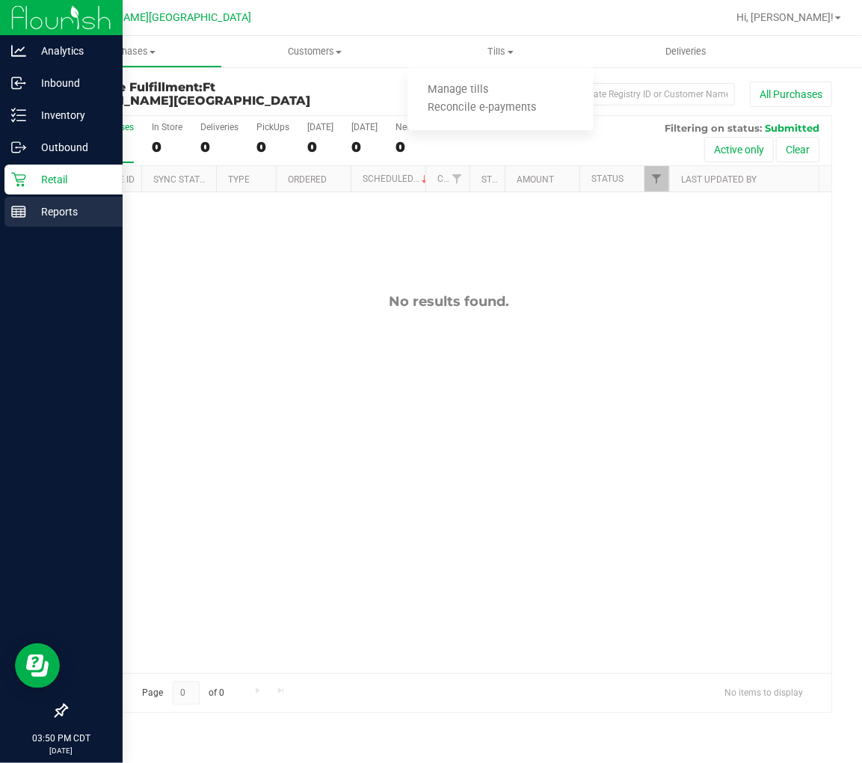
click at [38, 210] on p "Reports" at bounding box center [71, 212] width 90 height 18
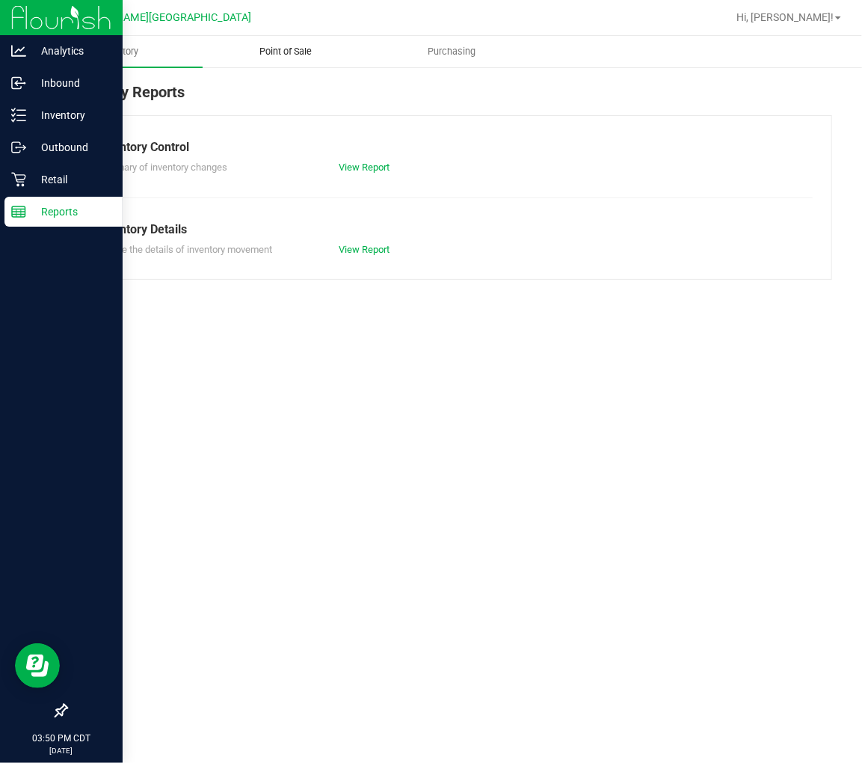
click at [265, 53] on span "Point of Sale" at bounding box center [285, 51] width 93 height 13
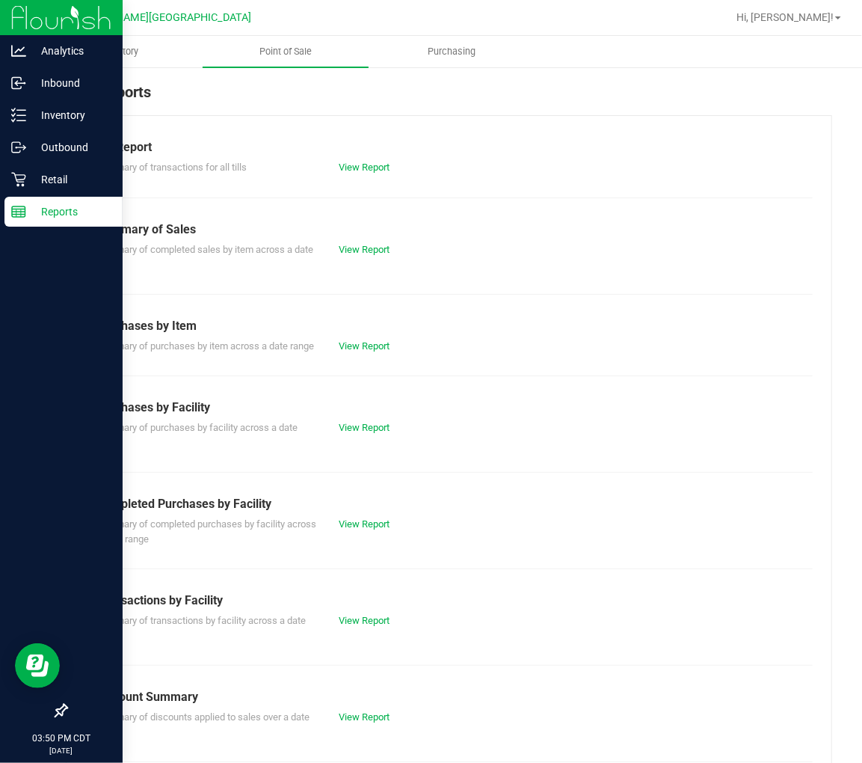
click at [355, 156] on div "Summary of transactions for all tills View Report" at bounding box center [449, 165] width 728 height 19
click at [355, 162] on link "View Report" at bounding box center [364, 167] width 51 height 11
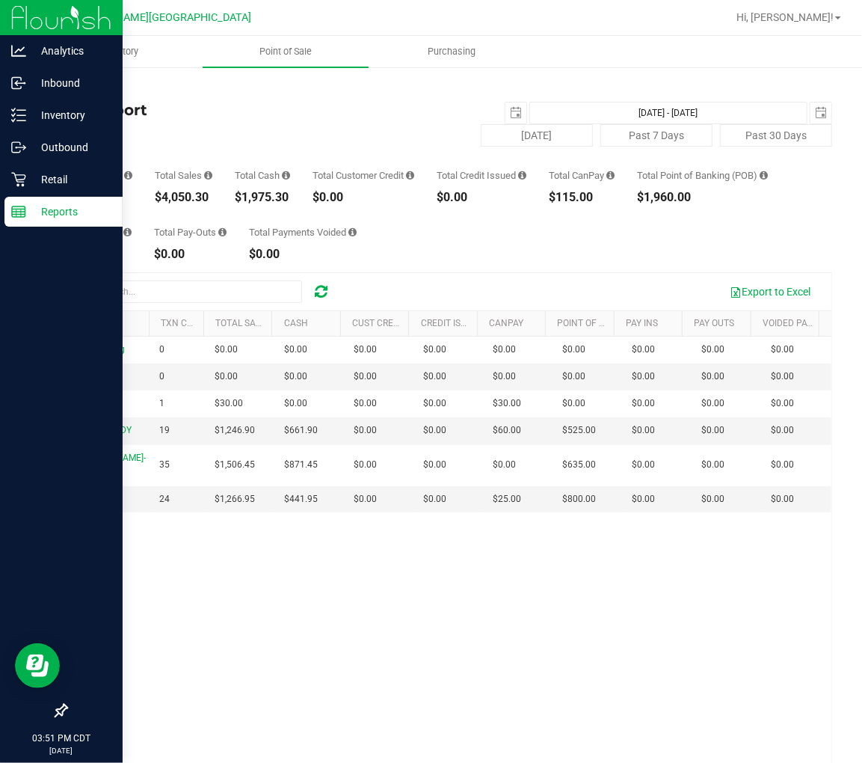
click at [57, 207] on p "Reports" at bounding box center [71, 212] width 90 height 18
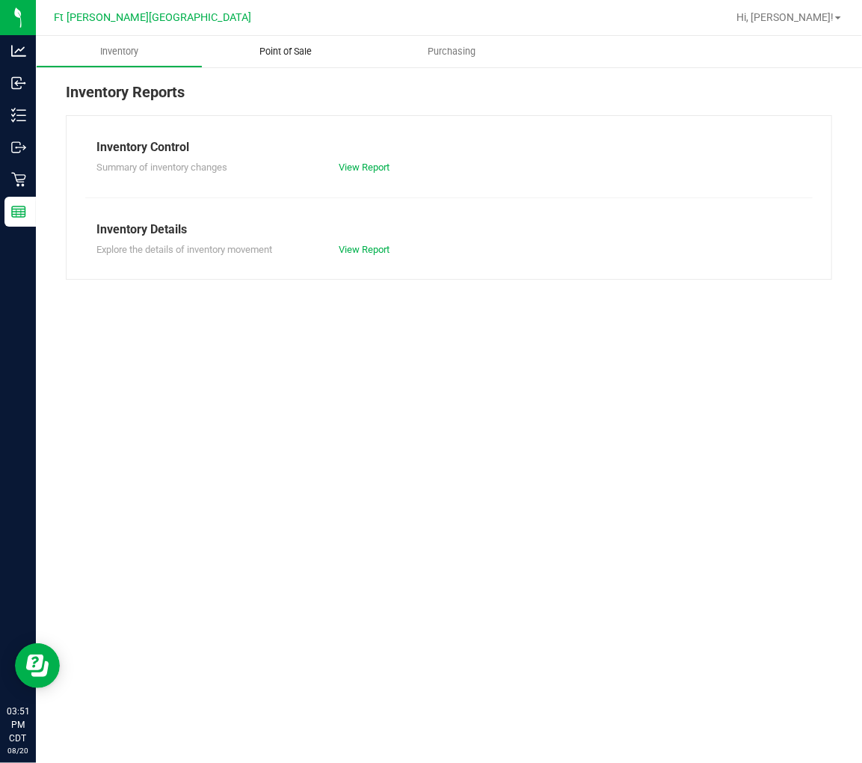
click at [288, 50] on span "Point of Sale" at bounding box center [285, 51] width 93 height 13
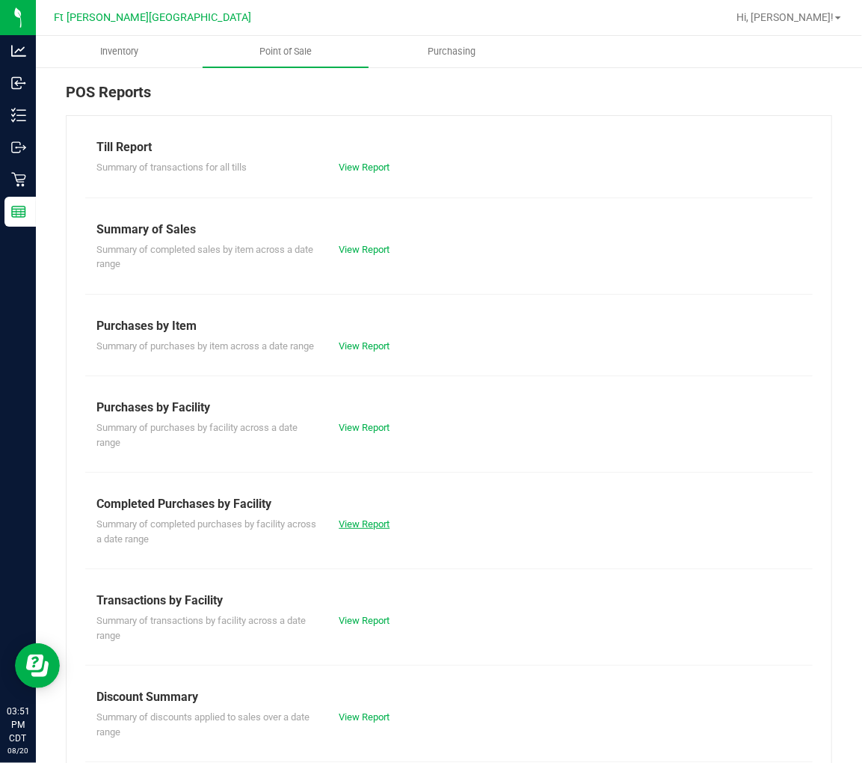
click at [378, 529] on link "View Report" at bounding box center [364, 523] width 51 height 11
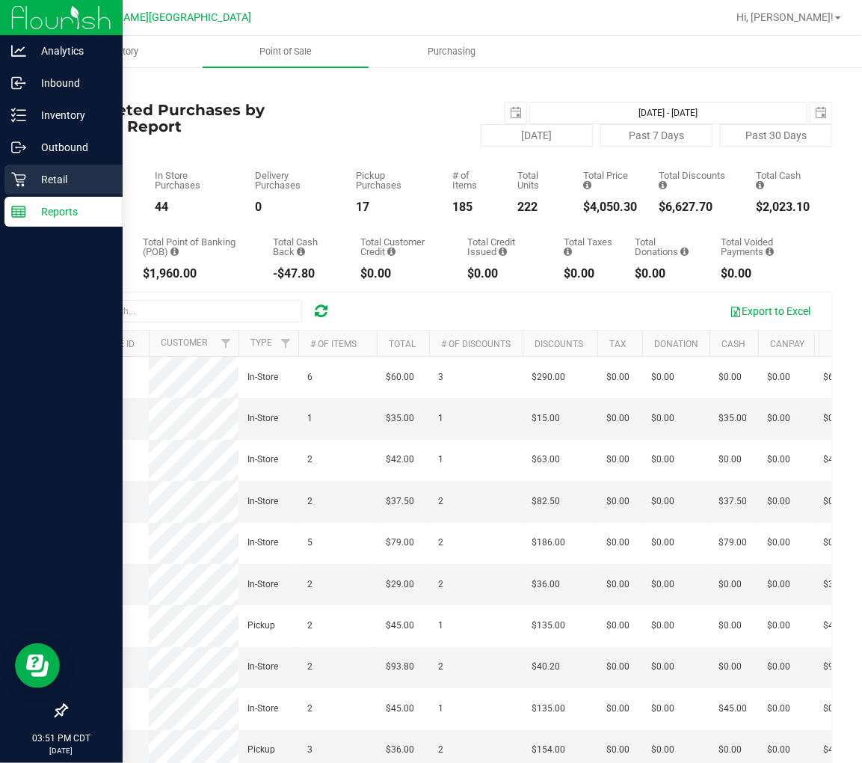
click at [28, 182] on p "Retail" at bounding box center [71, 180] width 90 height 18
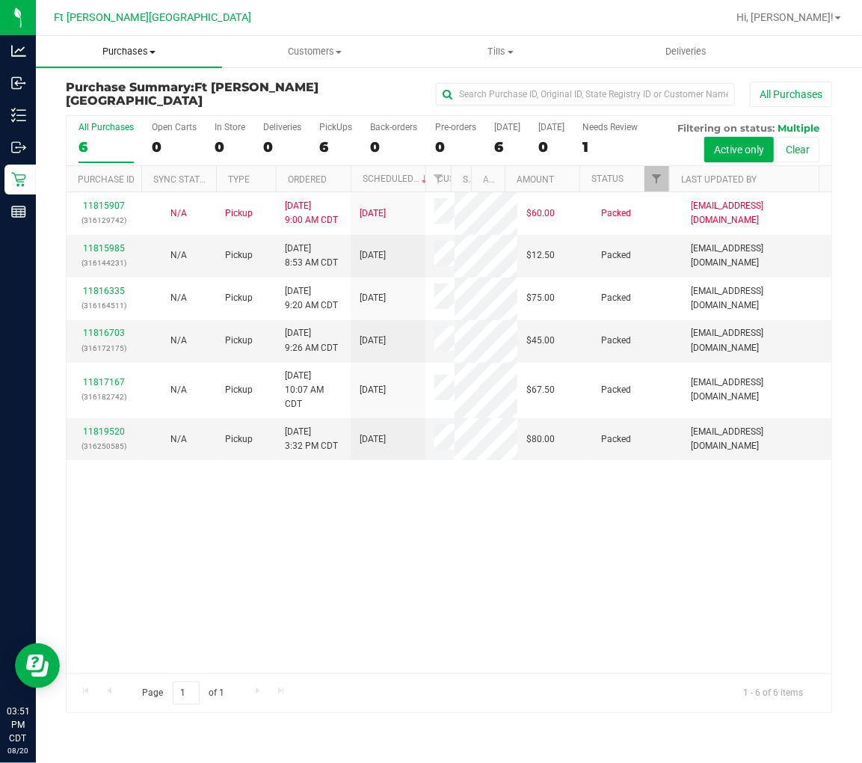
click at [122, 47] on span "Purchases" at bounding box center [129, 51] width 186 height 13
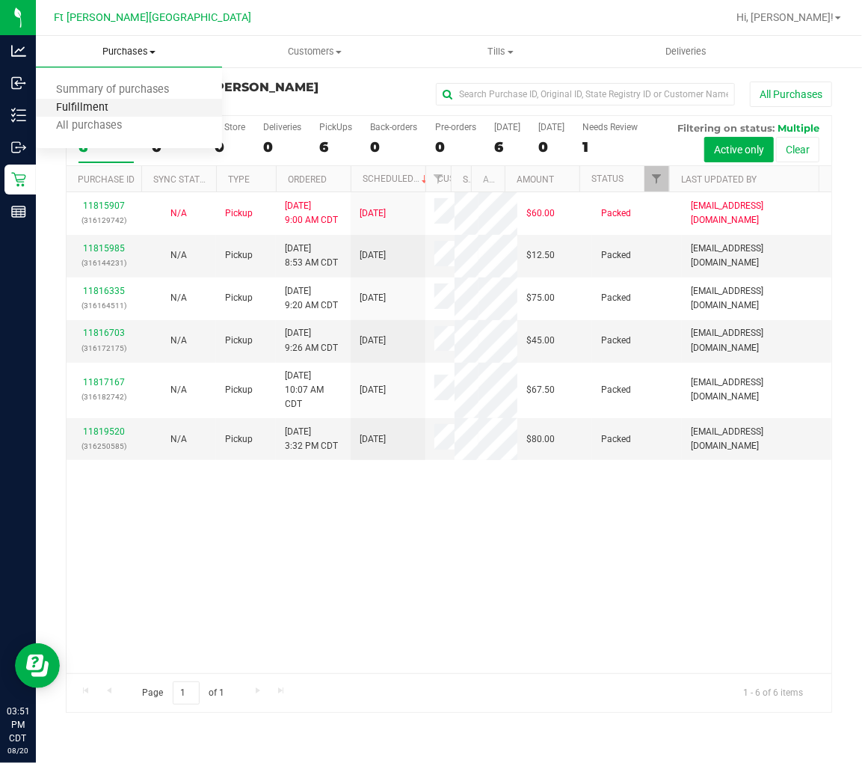
click at [125, 105] on span "Fulfillment" at bounding box center [82, 108] width 93 height 13
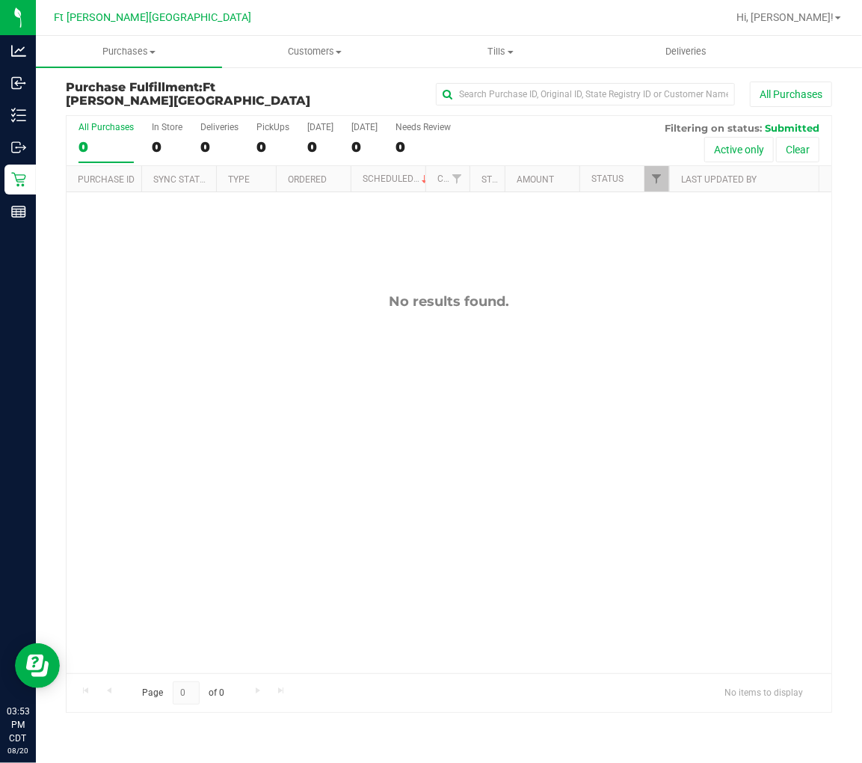
click at [263, 308] on div "No results found." at bounding box center [449, 301] width 765 height 16
click at [185, 310] on div "No results found." at bounding box center [449, 483] width 765 height 582
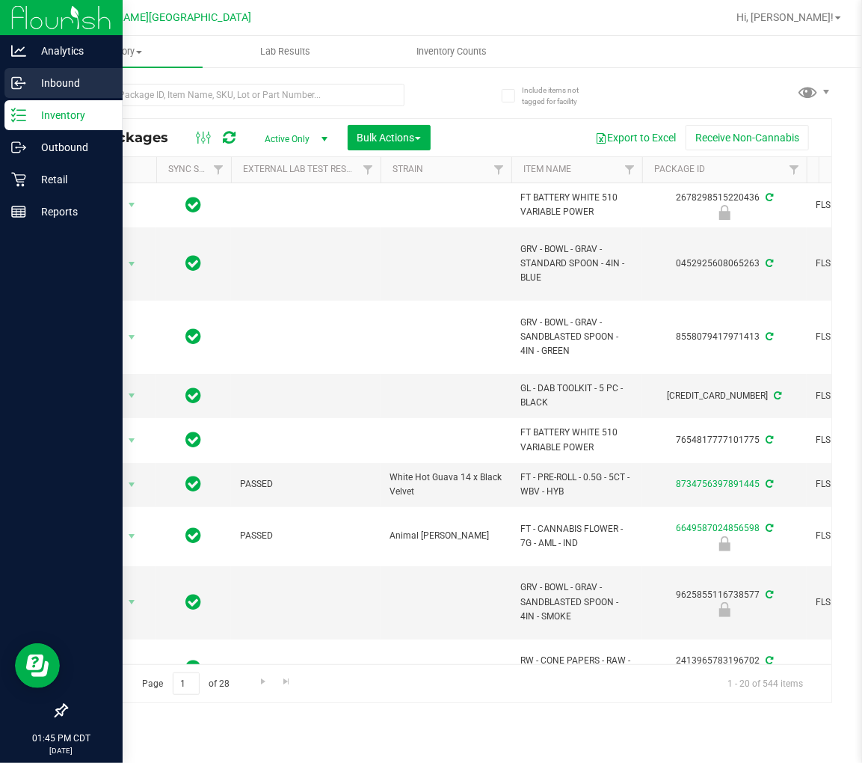
click at [34, 83] on p "Inbound" at bounding box center [71, 83] width 90 height 18
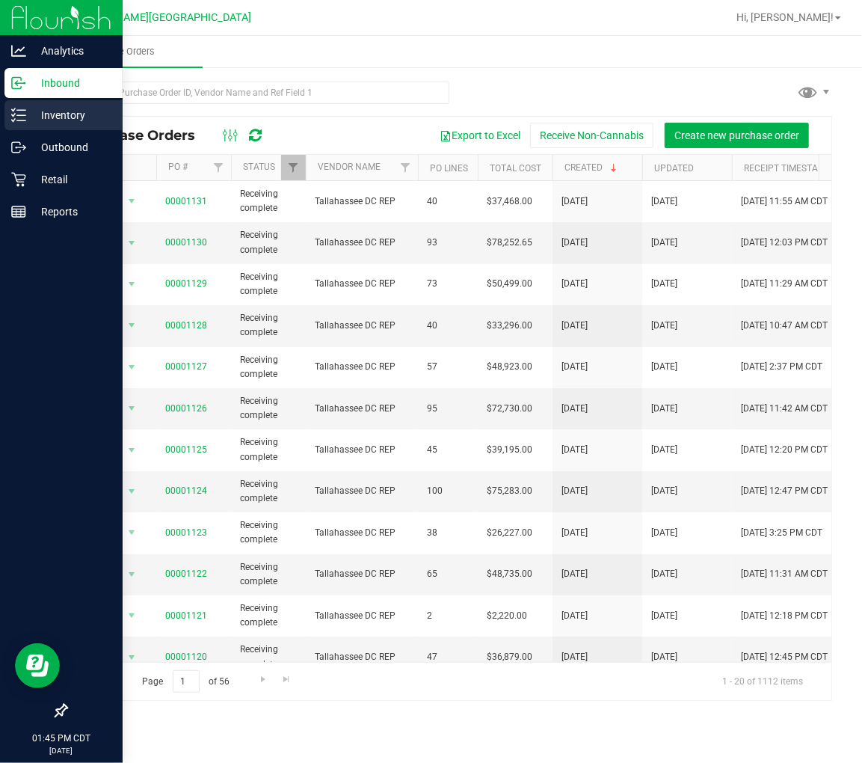
click at [26, 120] on p "Inventory" at bounding box center [71, 115] width 90 height 18
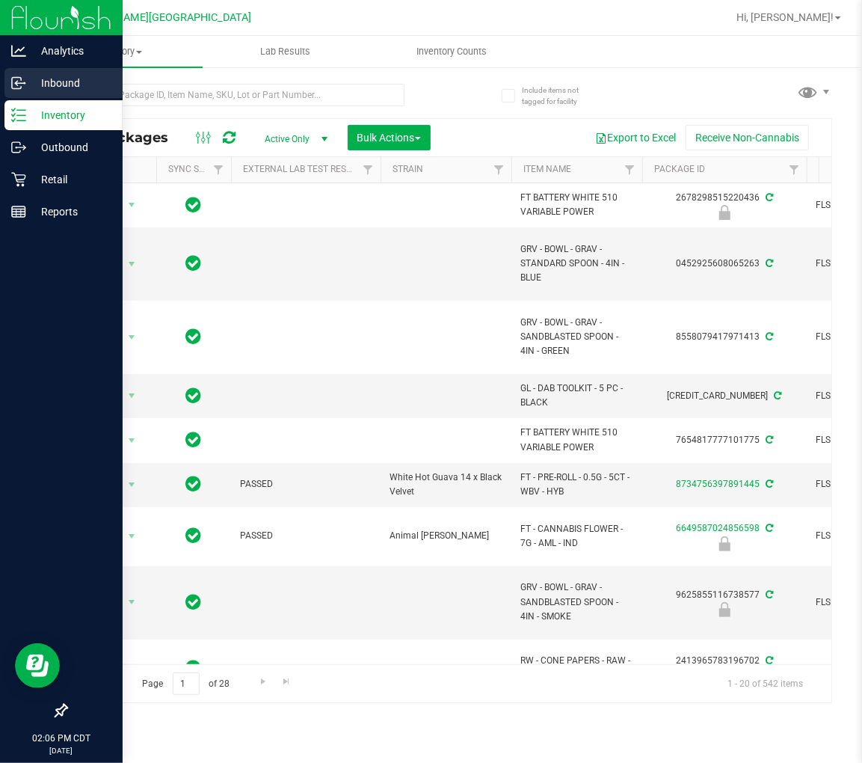
click at [10, 84] on div "Inbound" at bounding box center [63, 83] width 118 height 30
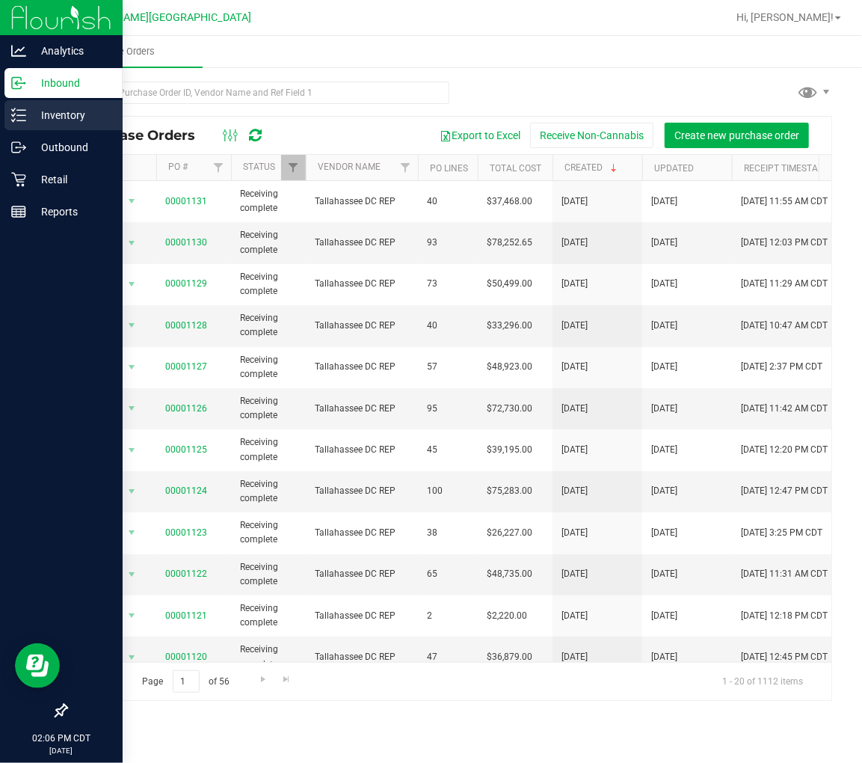
click at [24, 115] on line at bounding box center [21, 115] width 8 height 0
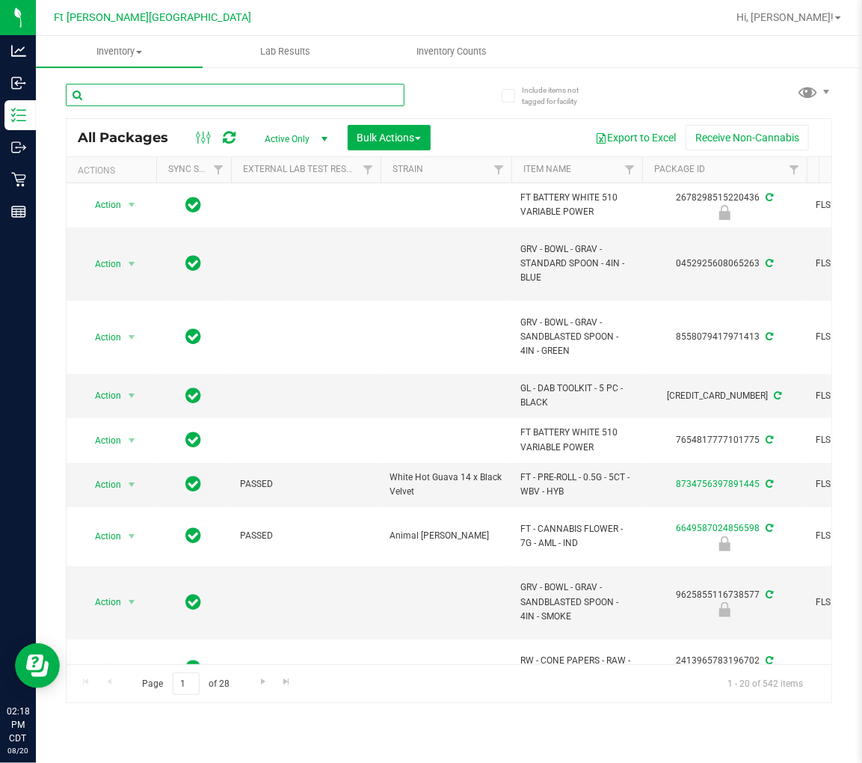
click at [133, 101] on input "text" at bounding box center [235, 95] width 339 height 22
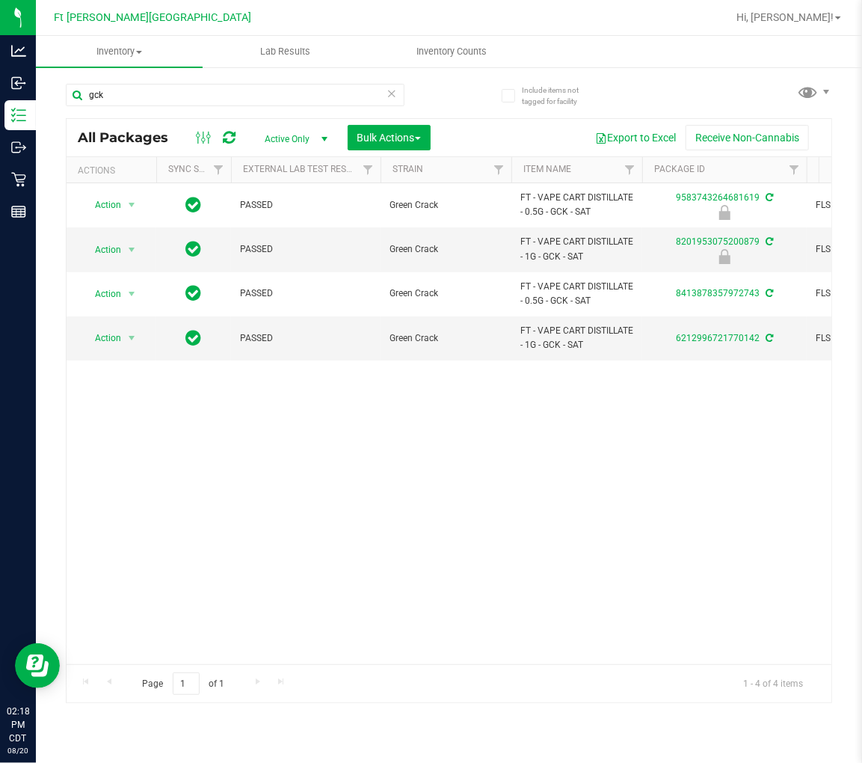
click at [227, 651] on div "Action Action Edit attributes Global inventory Locate package Package audit log…" at bounding box center [449, 423] width 765 height 481
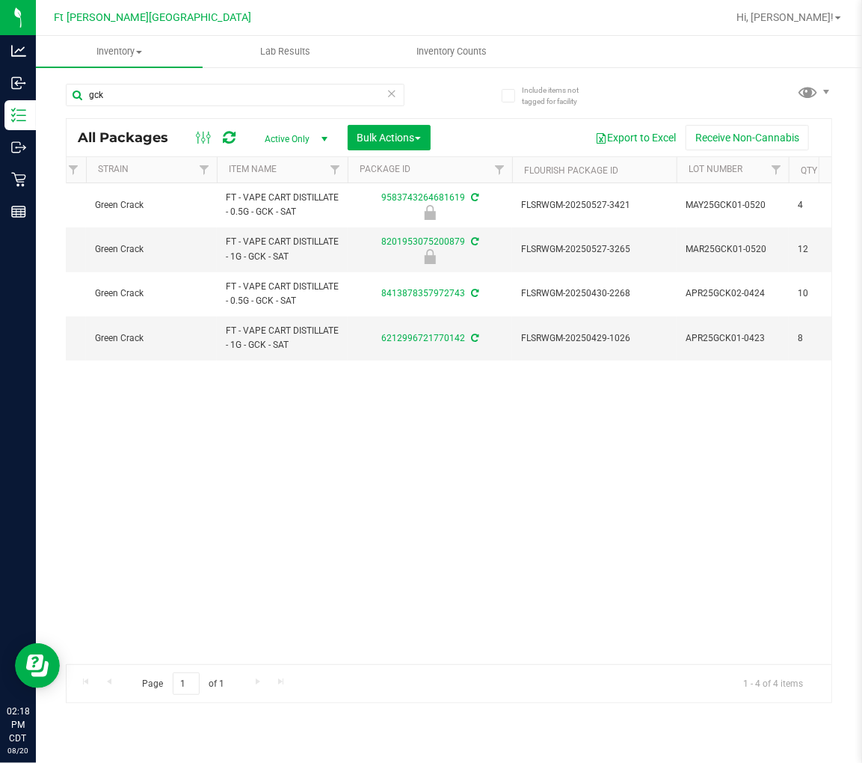
scroll to position [0, 339]
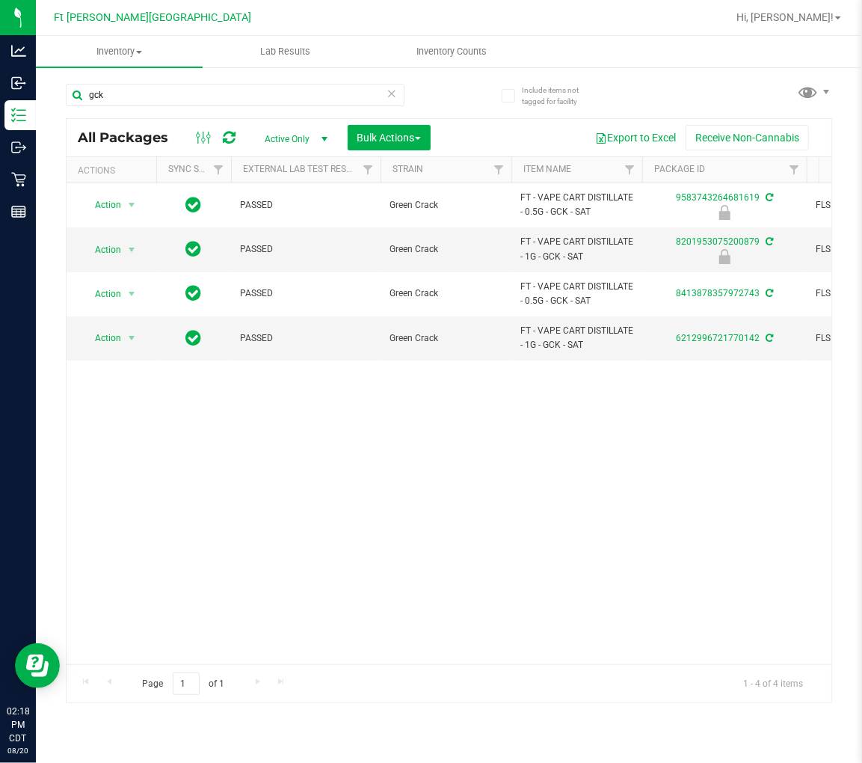
click at [214, 454] on div "Action Action Edit attributes Global inventory Locate package Package audit log…" at bounding box center [449, 423] width 765 height 481
click at [238, 97] on input "gck" at bounding box center [235, 95] width 339 height 22
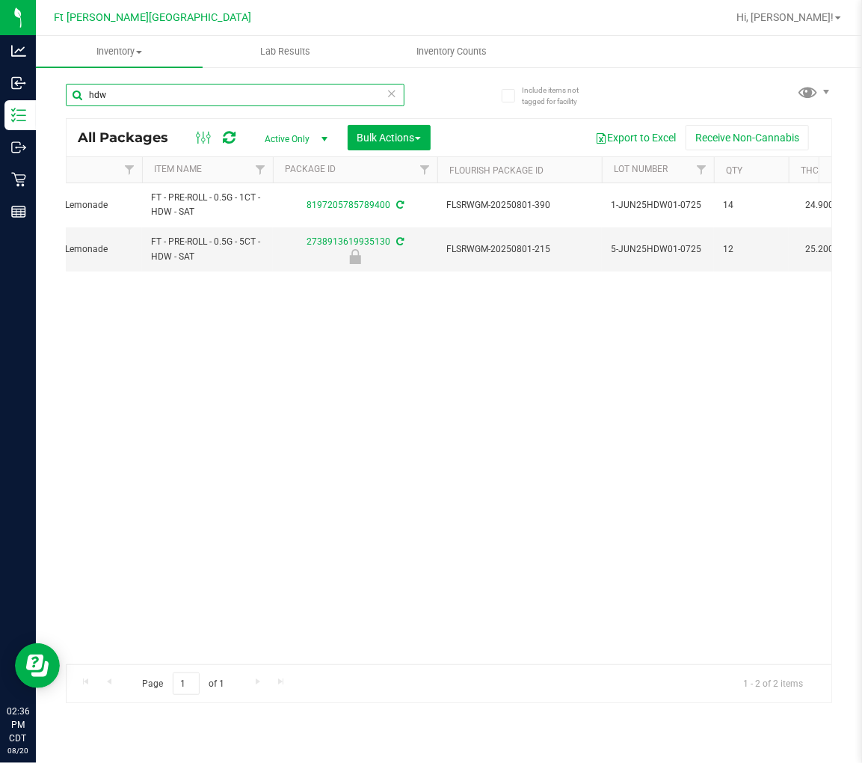
scroll to position [0, 369]
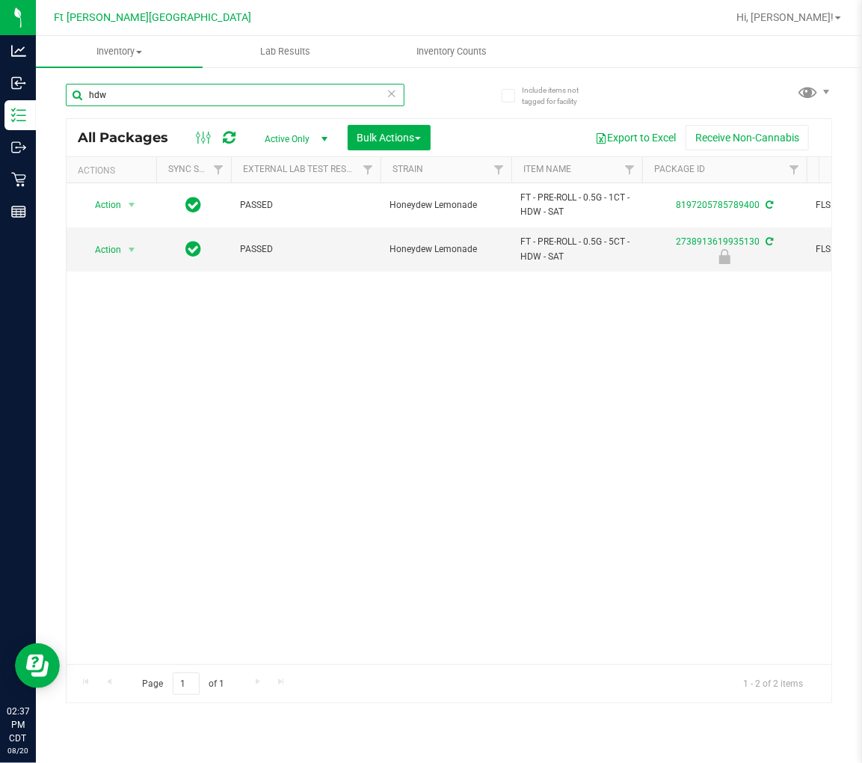
type input "hdw"
click at [390, 93] on icon at bounding box center [392, 93] width 10 height 18
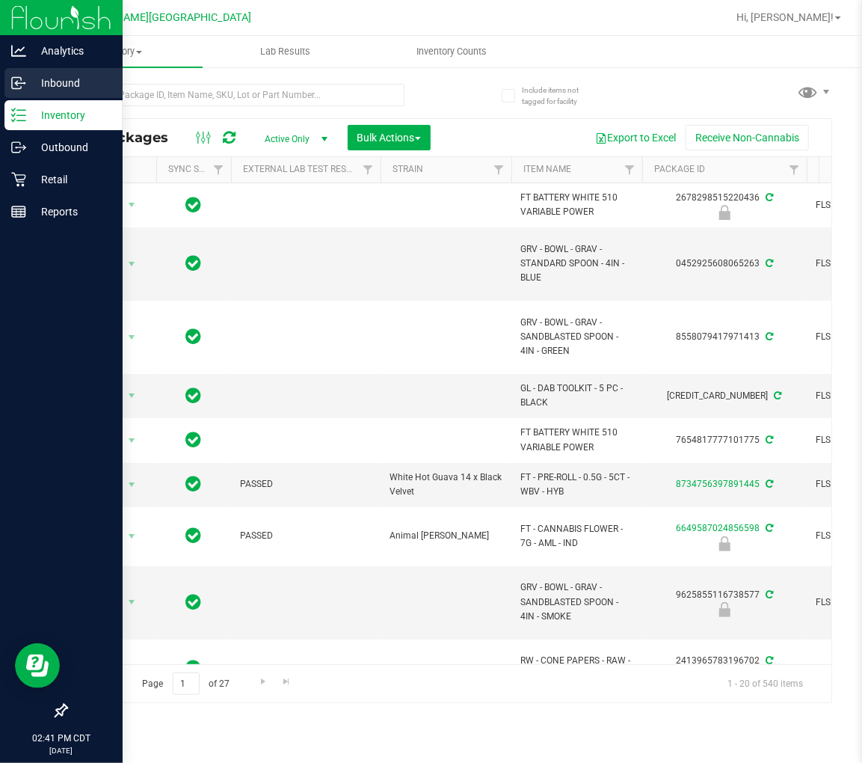
click at [23, 77] on icon at bounding box center [18, 83] width 15 height 15
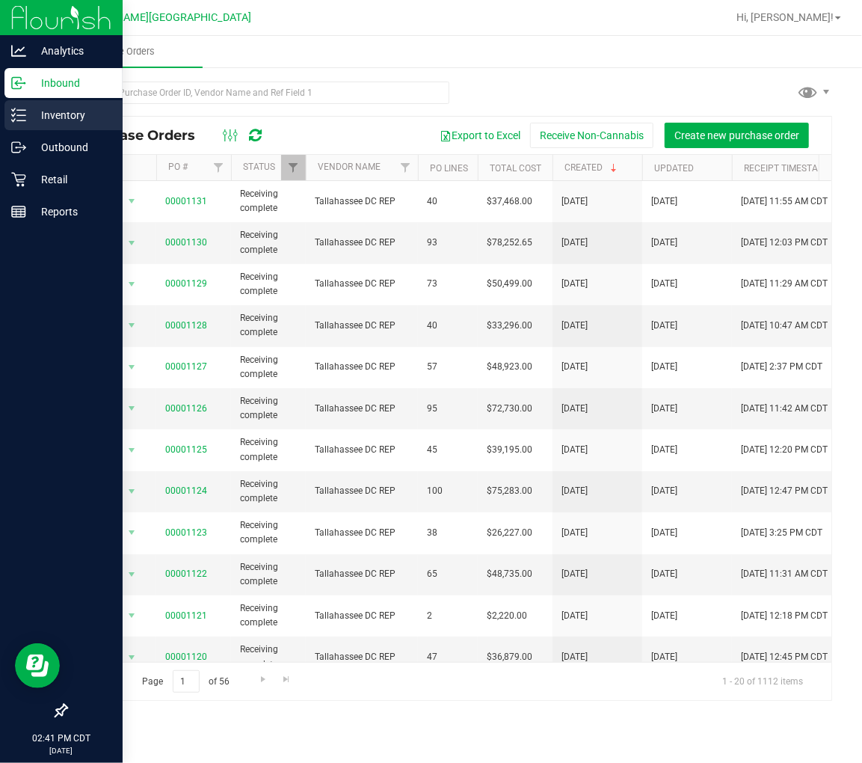
click at [24, 102] on div "Inventory" at bounding box center [63, 115] width 118 height 30
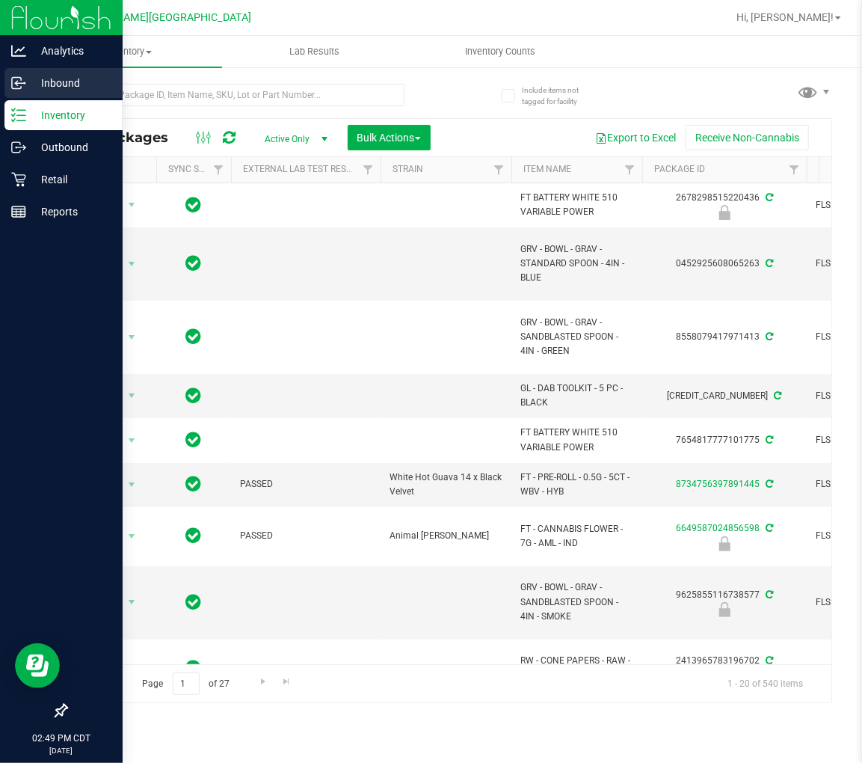
click at [20, 85] on icon at bounding box center [18, 83] width 15 height 15
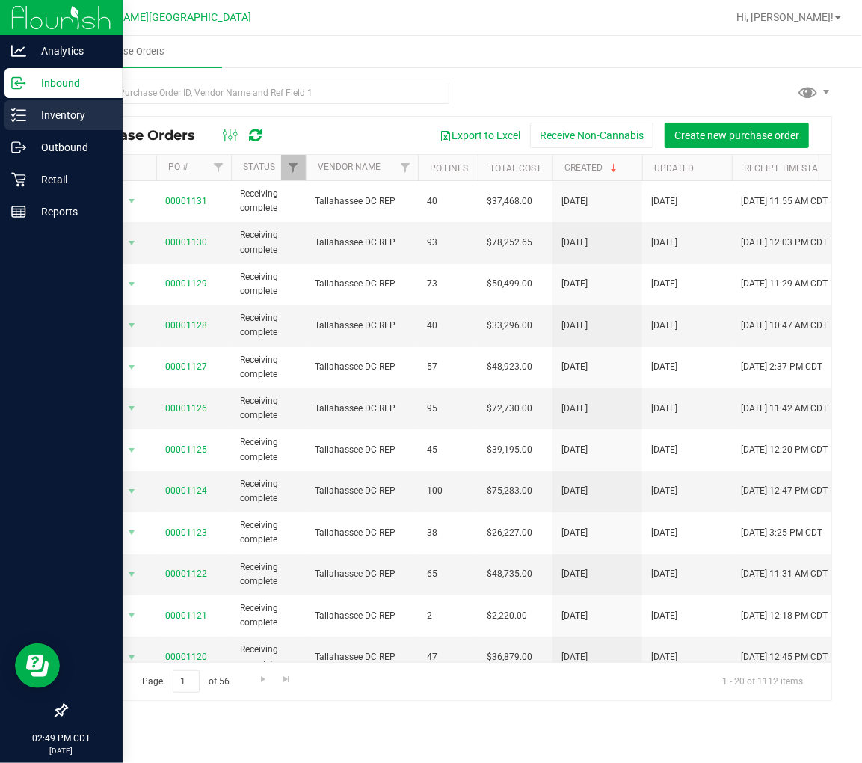
click at [19, 113] on icon at bounding box center [18, 115] width 15 height 15
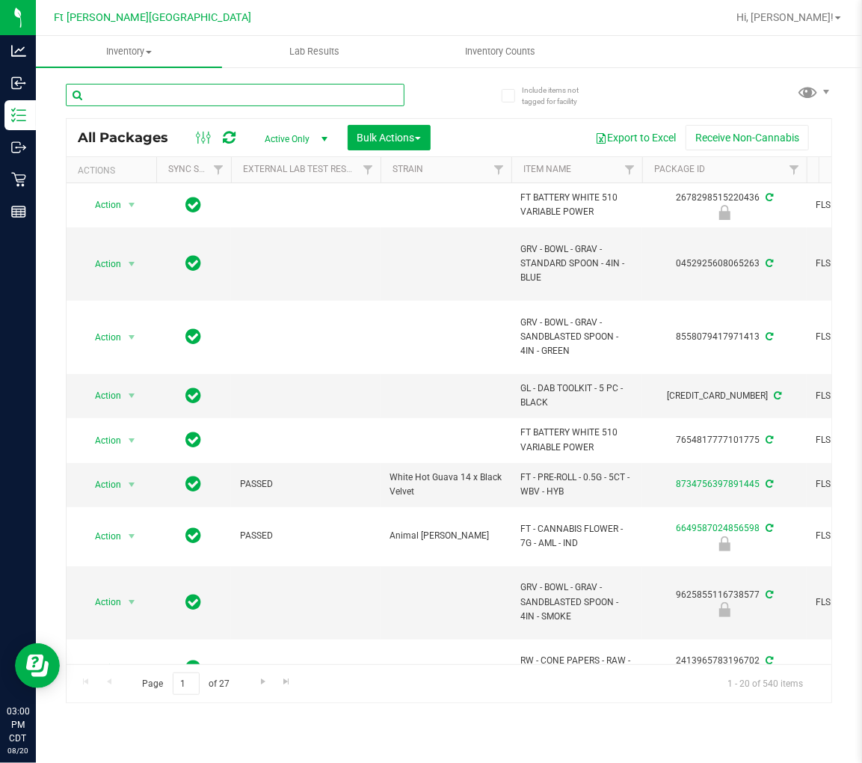
click at [138, 96] on input "text" at bounding box center [235, 95] width 339 height 22
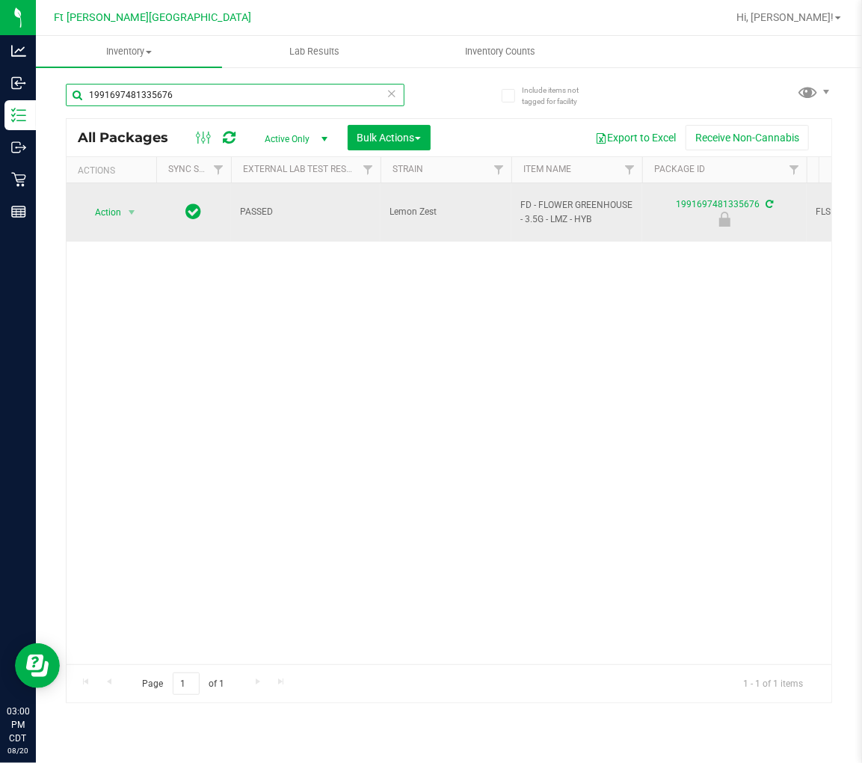
type input "1991697481335676"
click at [108, 203] on span "Action" at bounding box center [102, 212] width 40 height 21
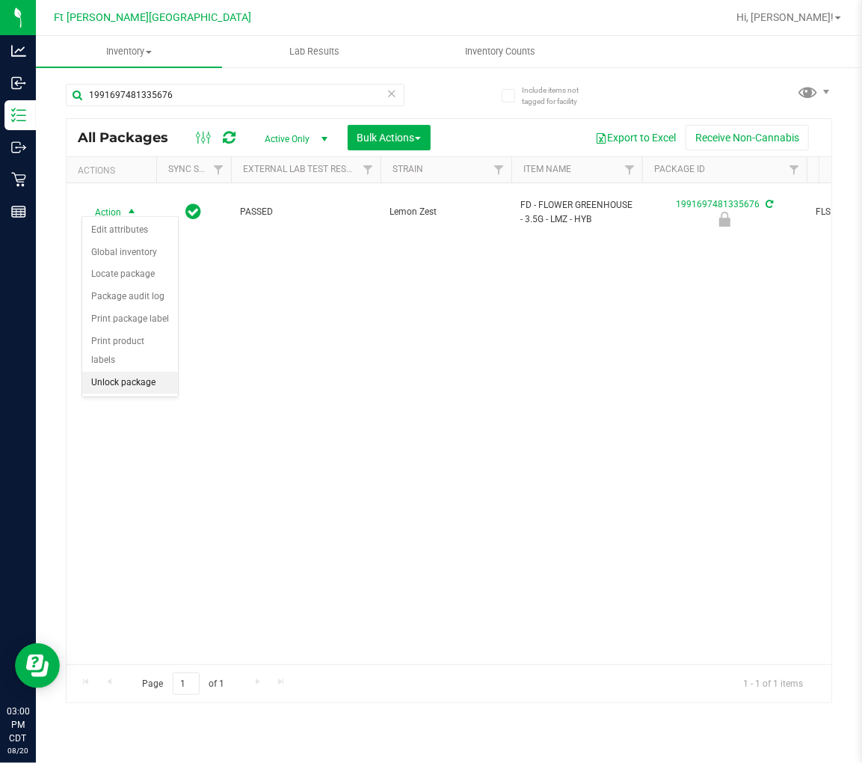
click at [133, 378] on li "Unlock package" at bounding box center [130, 383] width 96 height 22
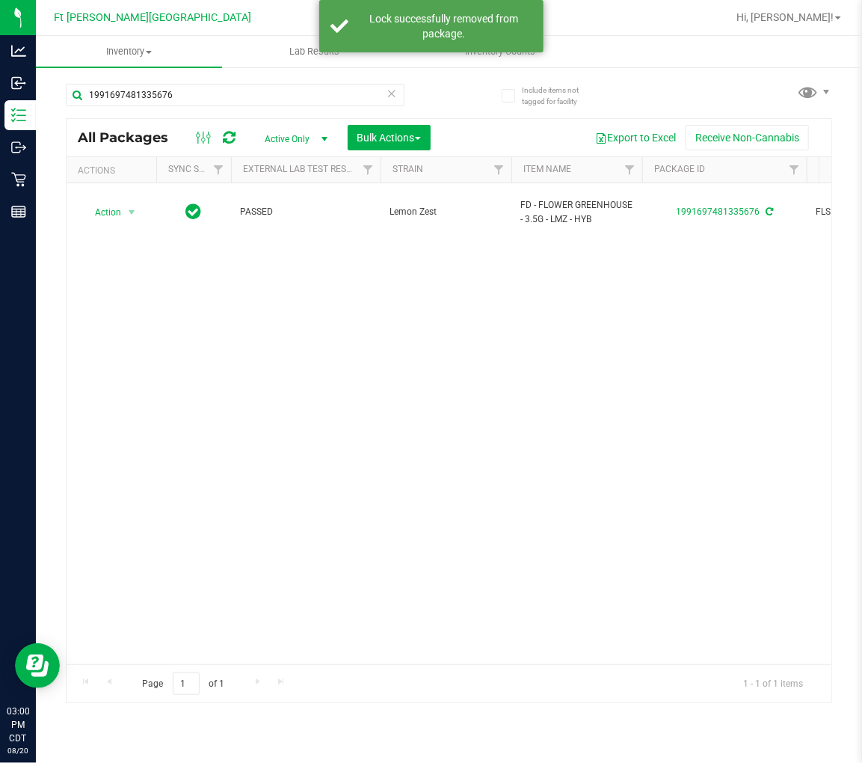
click at [117, 181] on th "Actions" at bounding box center [112, 170] width 90 height 26
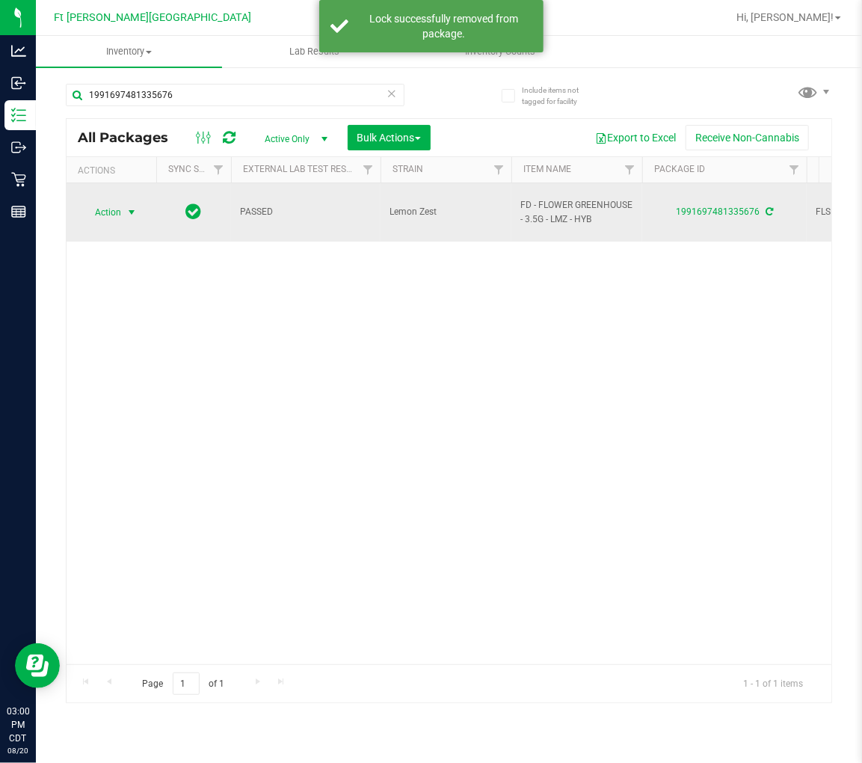
click at [130, 206] on span "select" at bounding box center [132, 212] width 12 height 12
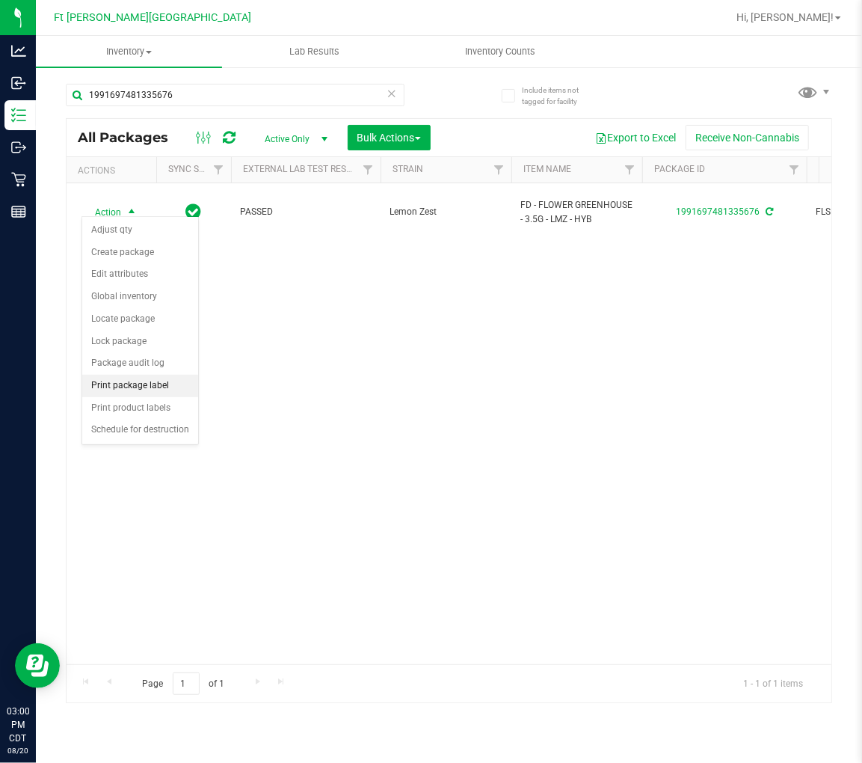
click at [145, 386] on li "Print package label" at bounding box center [140, 386] width 116 height 22
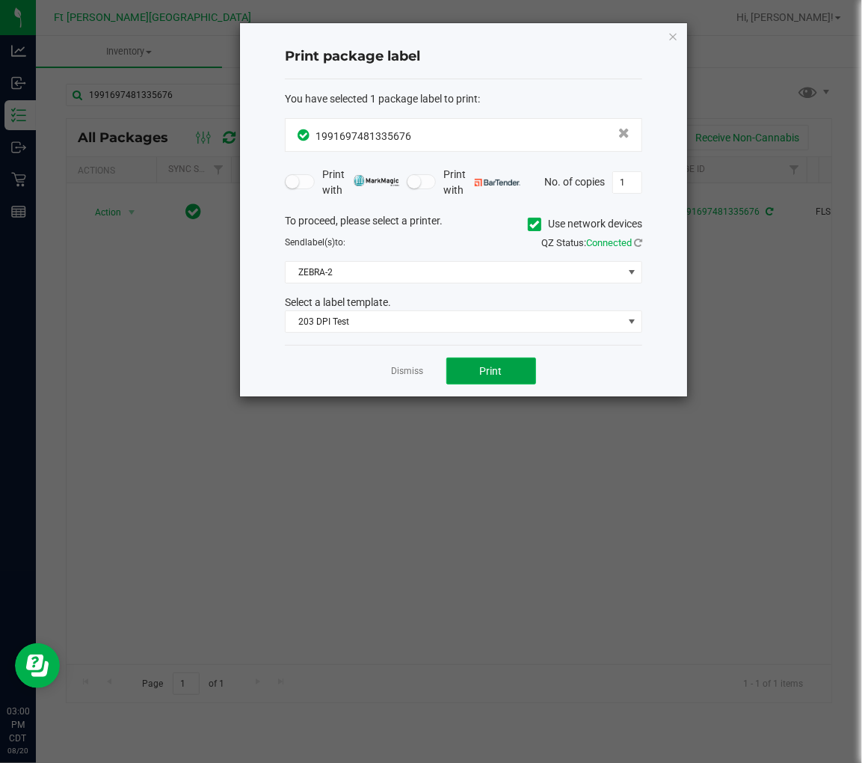
click at [491, 369] on span "Print" at bounding box center [491, 371] width 22 height 12
click at [402, 371] on link "Dismiss" at bounding box center [408, 371] width 32 height 13
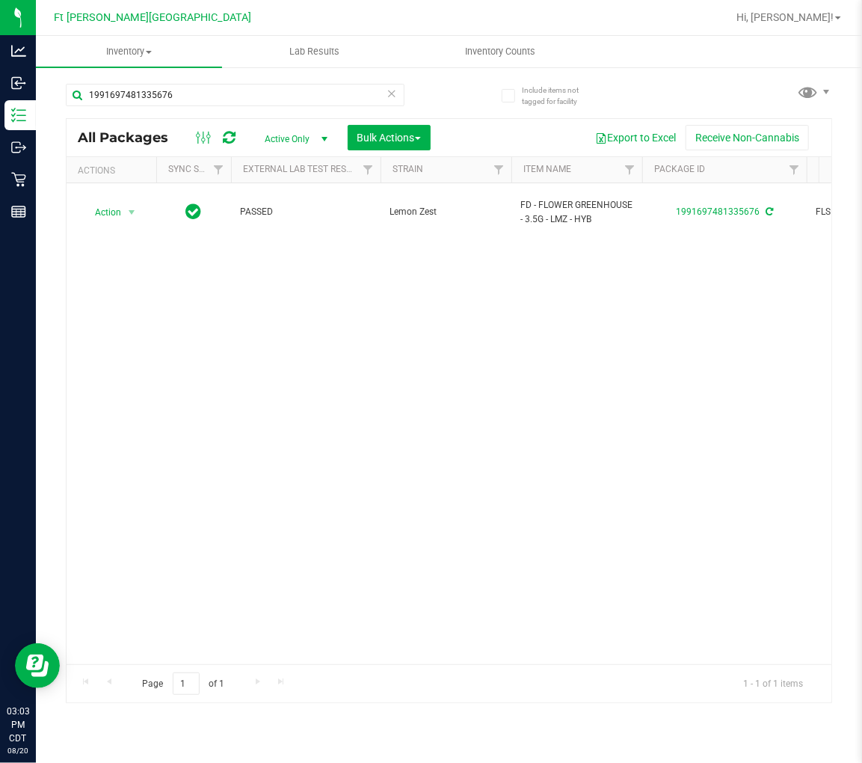
click at [394, 92] on icon at bounding box center [392, 93] width 10 height 18
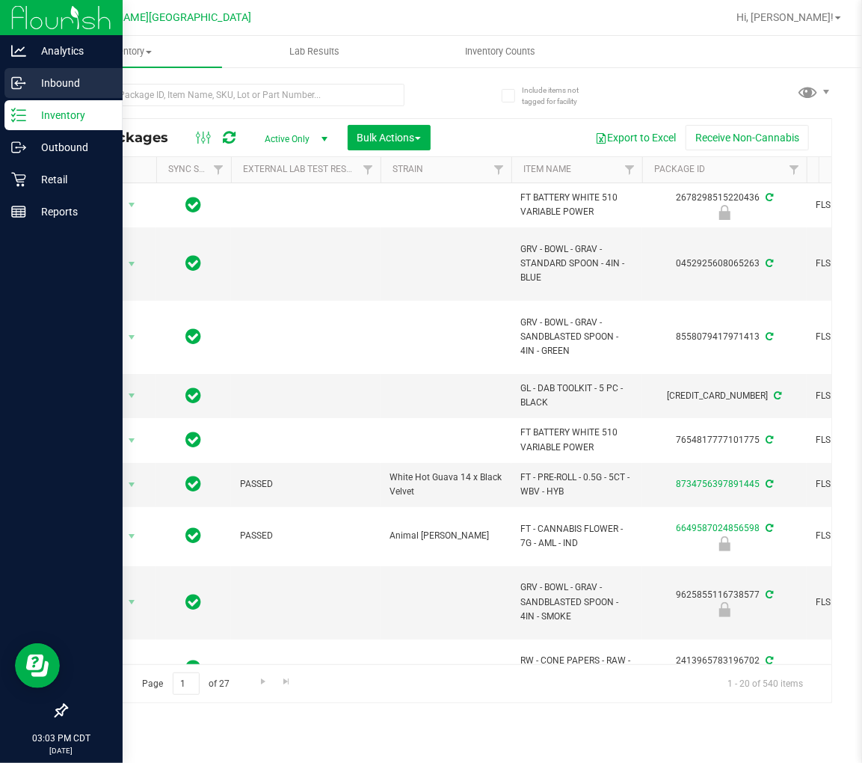
click at [38, 78] on p "Inbound" at bounding box center [71, 83] width 90 height 18
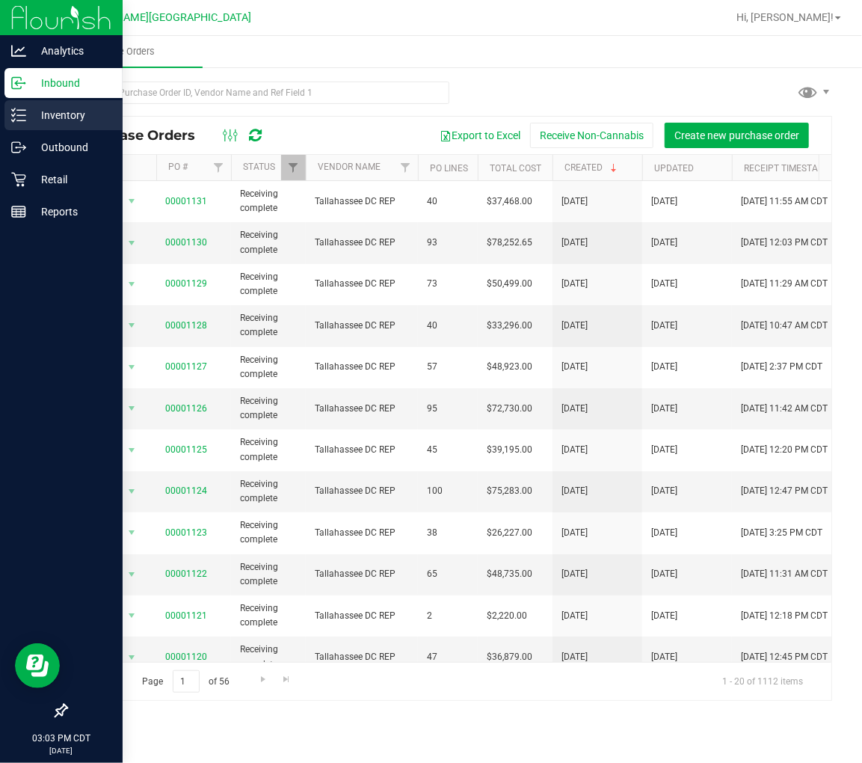
click at [27, 121] on p "Inventory" at bounding box center [71, 115] width 90 height 18
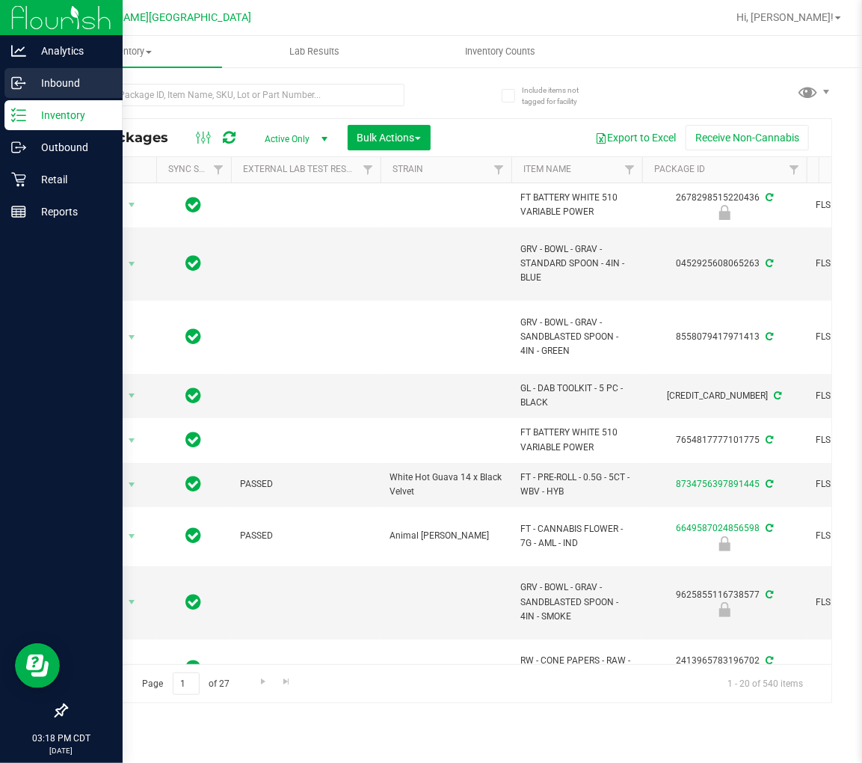
click at [20, 85] on icon at bounding box center [18, 83] width 15 height 15
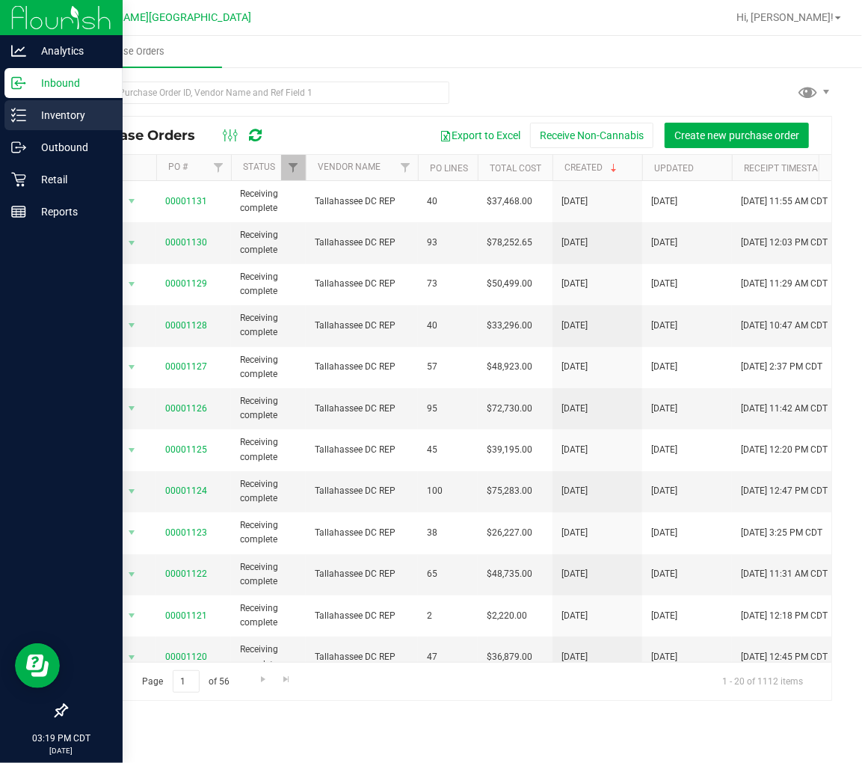
click at [31, 117] on p "Inventory" at bounding box center [71, 115] width 90 height 18
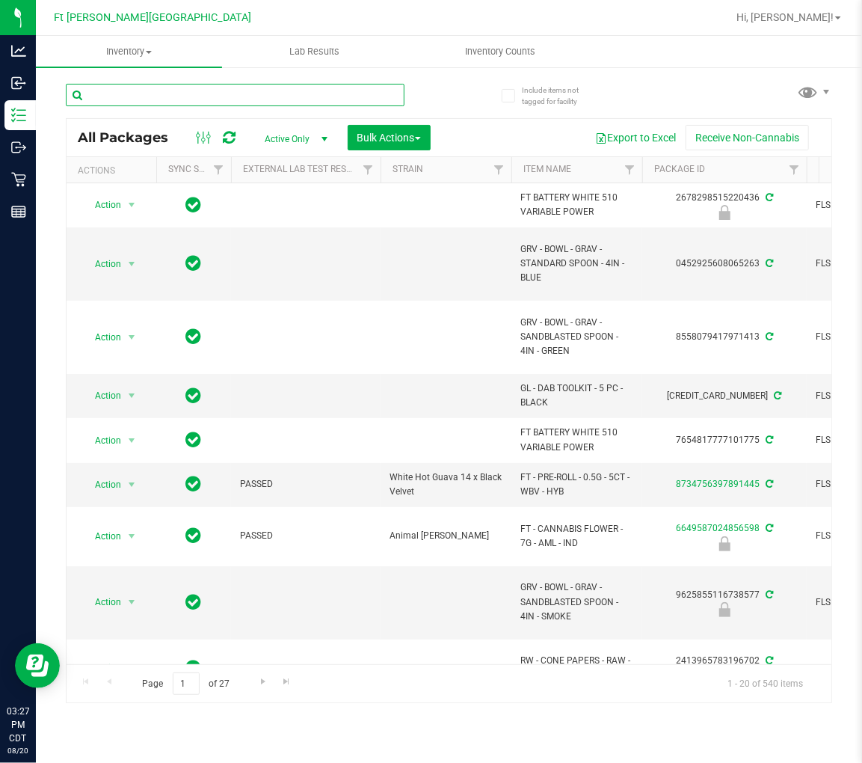
click at [153, 87] on input "text" at bounding box center [235, 95] width 339 height 22
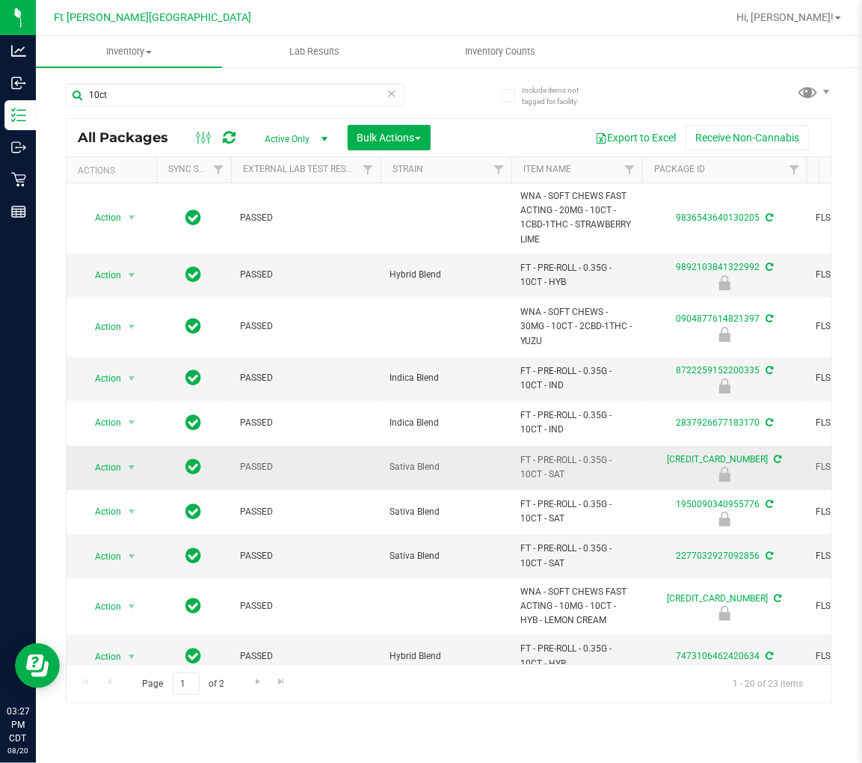
click at [547, 468] on span "FT - PRE-ROLL - 0.35G - 10CT - SAT" at bounding box center [576, 467] width 113 height 28
copy tr "FT - PRE-ROLL - 0.35G - 10CT - SAT"
click at [161, 88] on input "10ct" at bounding box center [235, 95] width 339 height 22
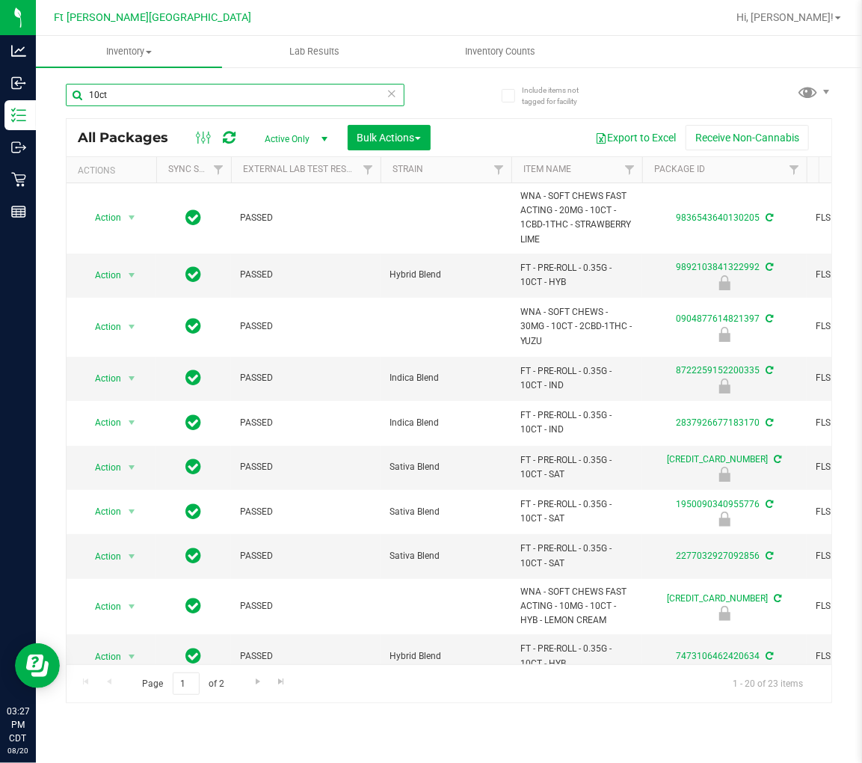
click at [161, 88] on input "10ct" at bounding box center [235, 95] width 339 height 22
paste input "FT - PRE-ROLL - 0.35G - 10CT - SAT"
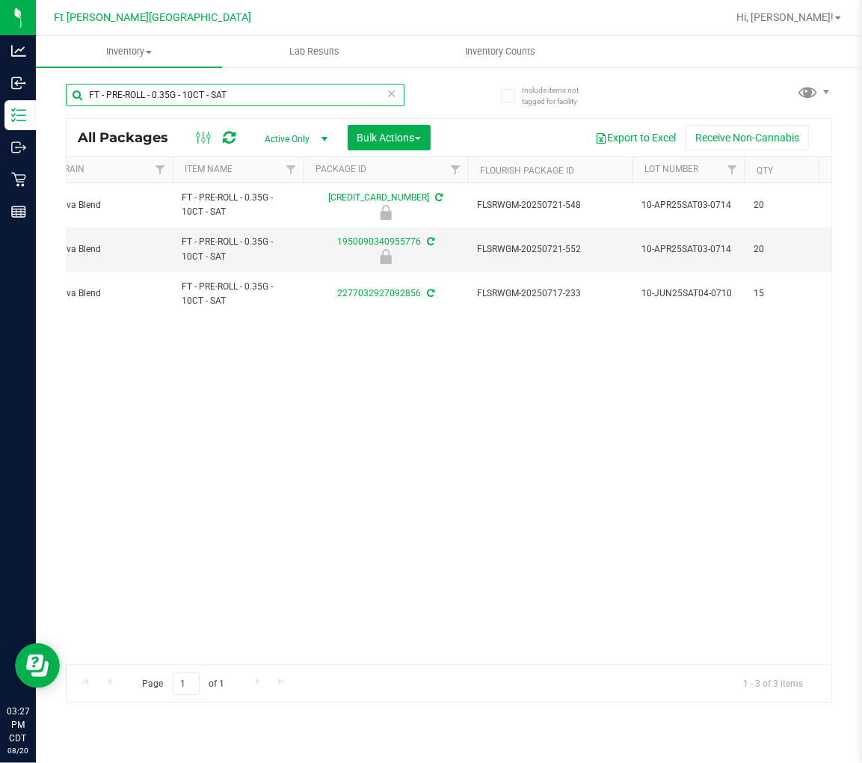
scroll to position [0, 479]
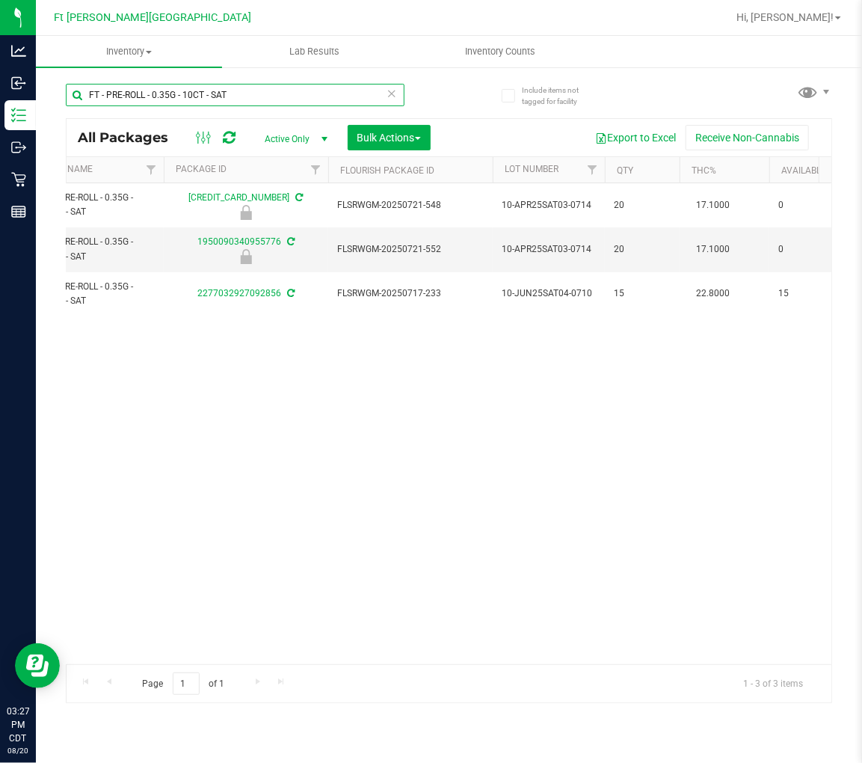
type input "FT - PRE-ROLL - 0.35G - 10CT - SAT"
click at [304, 512] on div "Action Action Edit attributes Global inventory Locate package Package audit log…" at bounding box center [449, 423] width 765 height 481
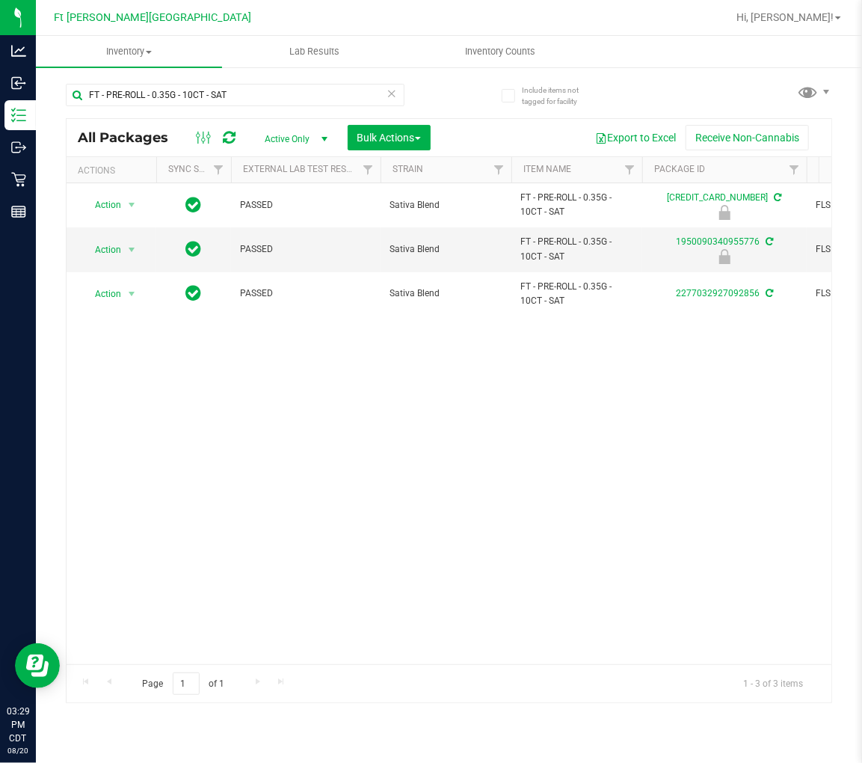
drag, startPoint x: 304, startPoint y: 655, endPoint x: 25, endPoint y: 1, distance: 711.3
click at [391, 85] on icon at bounding box center [392, 93] width 10 height 18
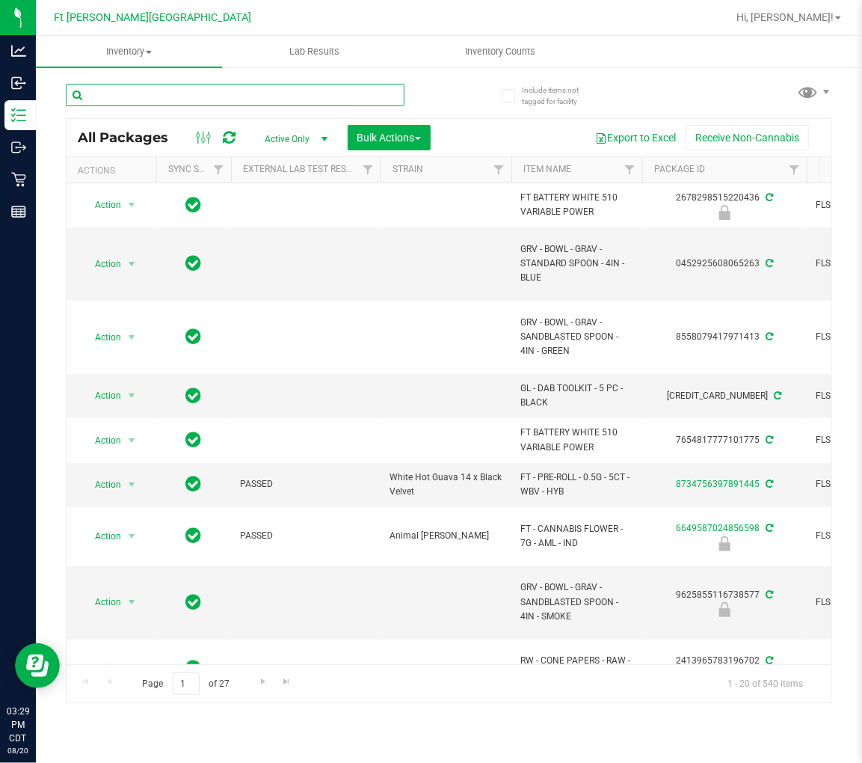
paste input "FT - PRE-ROLL - 0.35G - 10CT - SAT"
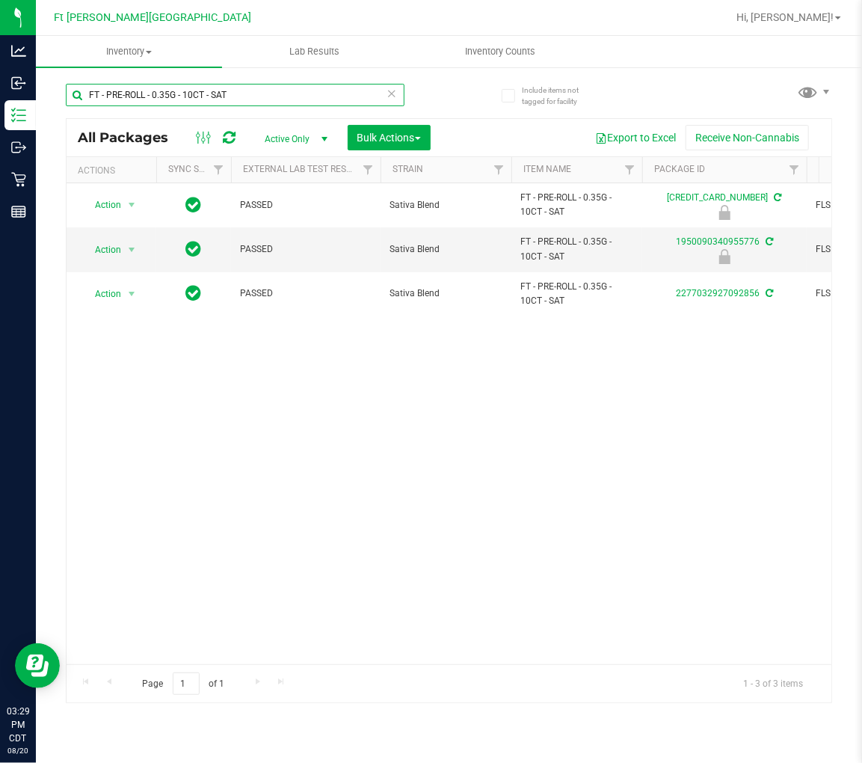
type input "FT - PRE-ROLL - 0.35G - 10CT - SAT"
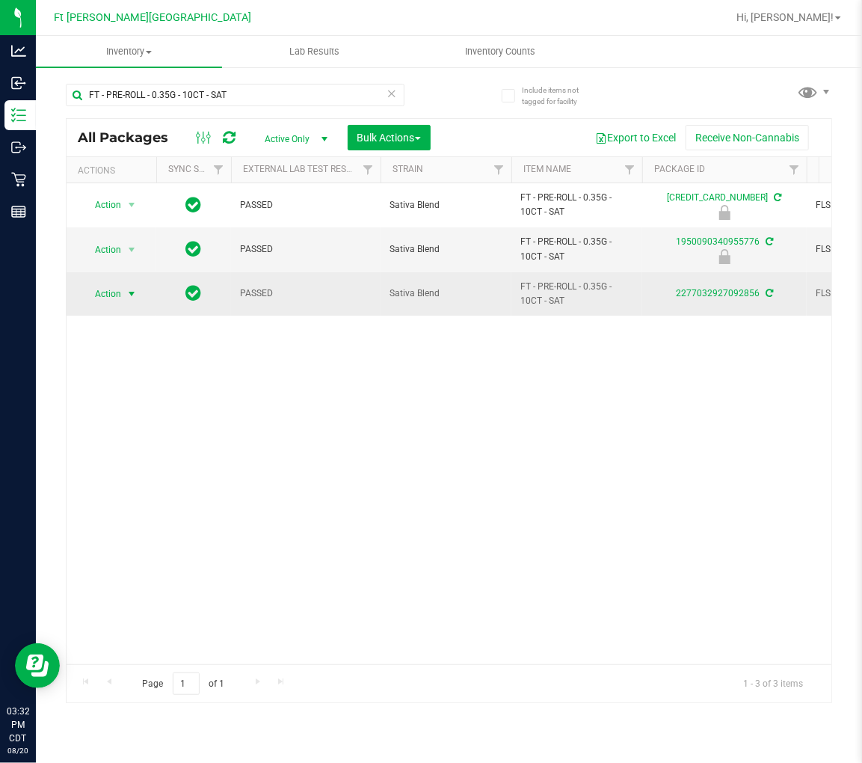
click at [124, 292] on span "select" at bounding box center [132, 293] width 19 height 21
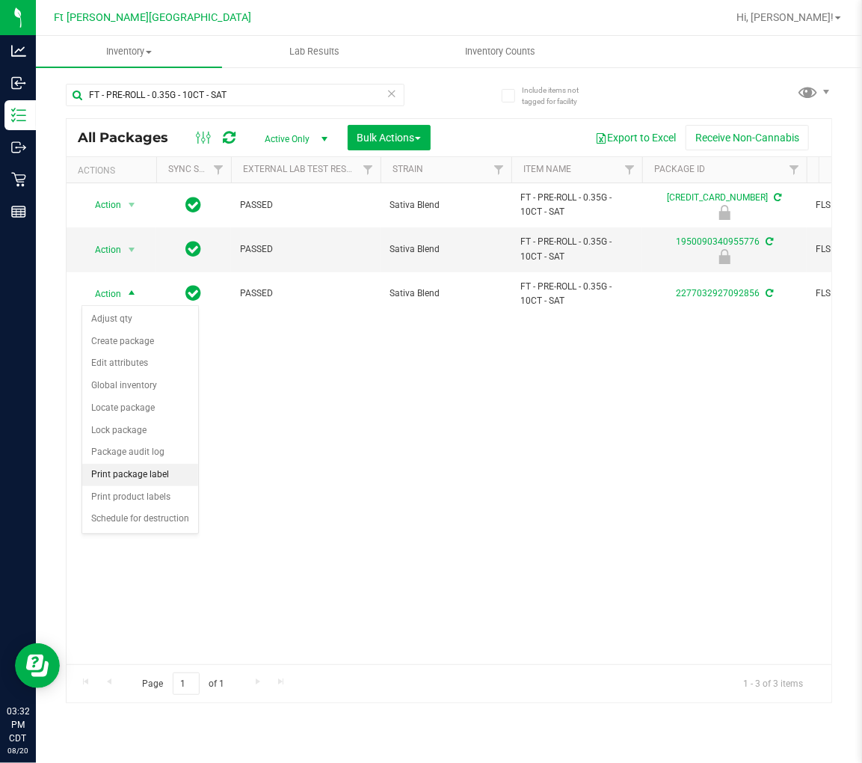
click at [148, 479] on li "Print package label" at bounding box center [140, 475] width 116 height 22
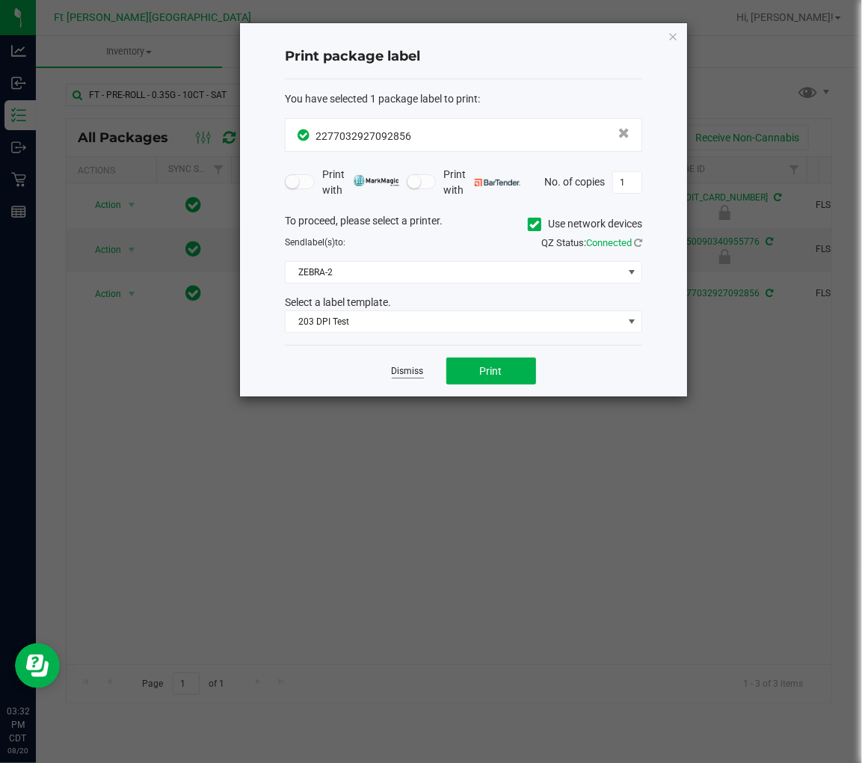
click at [406, 372] on link "Dismiss" at bounding box center [408, 371] width 32 height 13
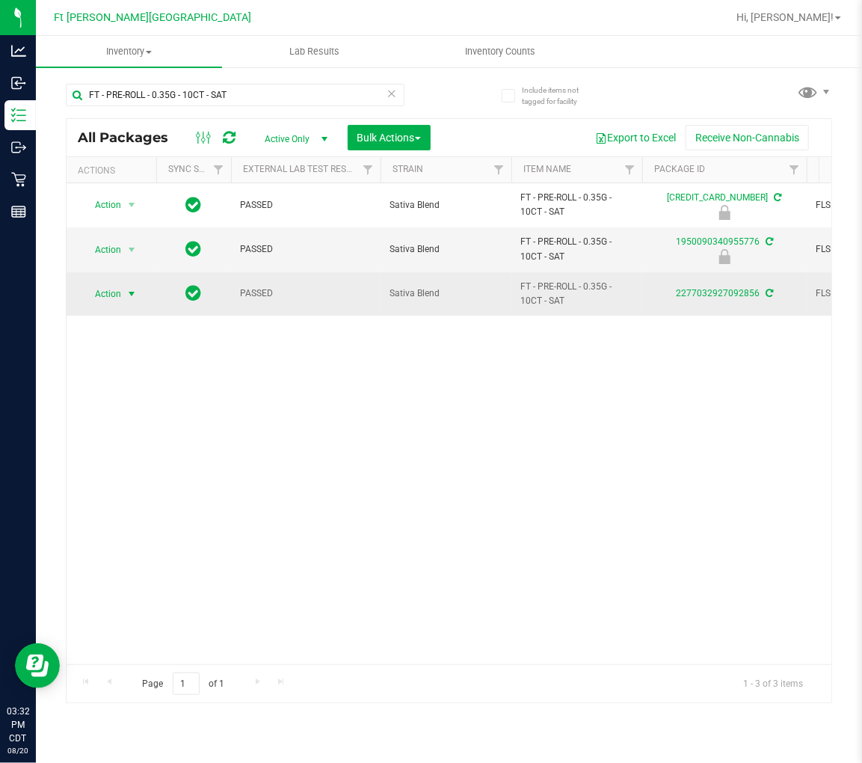
click at [120, 287] on span "Action" at bounding box center [102, 293] width 40 height 21
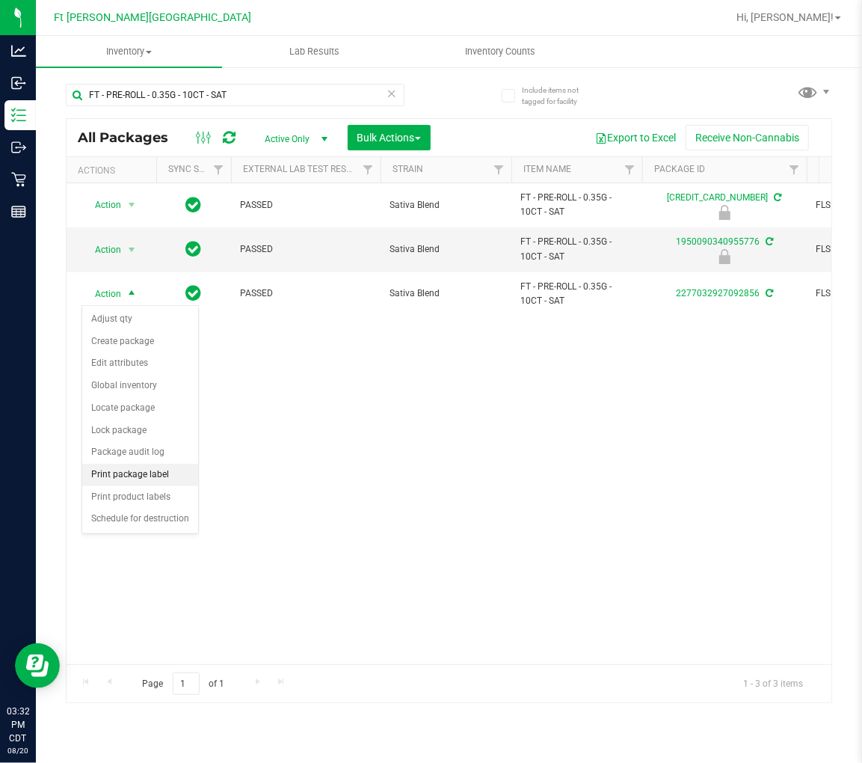
click at [159, 473] on li "Print package label" at bounding box center [140, 475] width 116 height 22
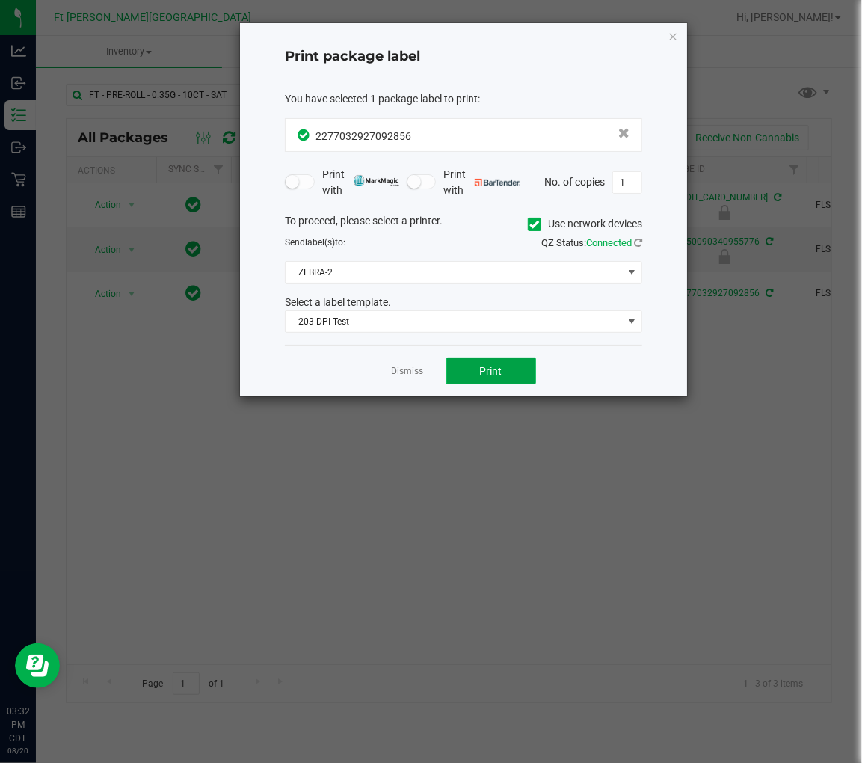
click at [484, 365] on span "Print" at bounding box center [491, 371] width 22 height 12
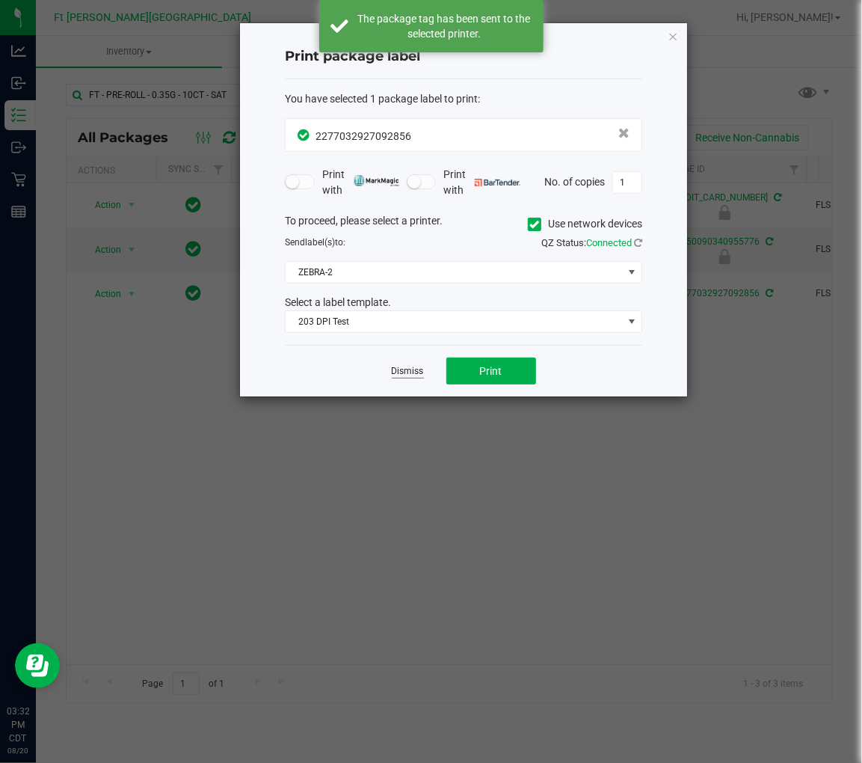
click at [405, 369] on link "Dismiss" at bounding box center [408, 371] width 32 height 13
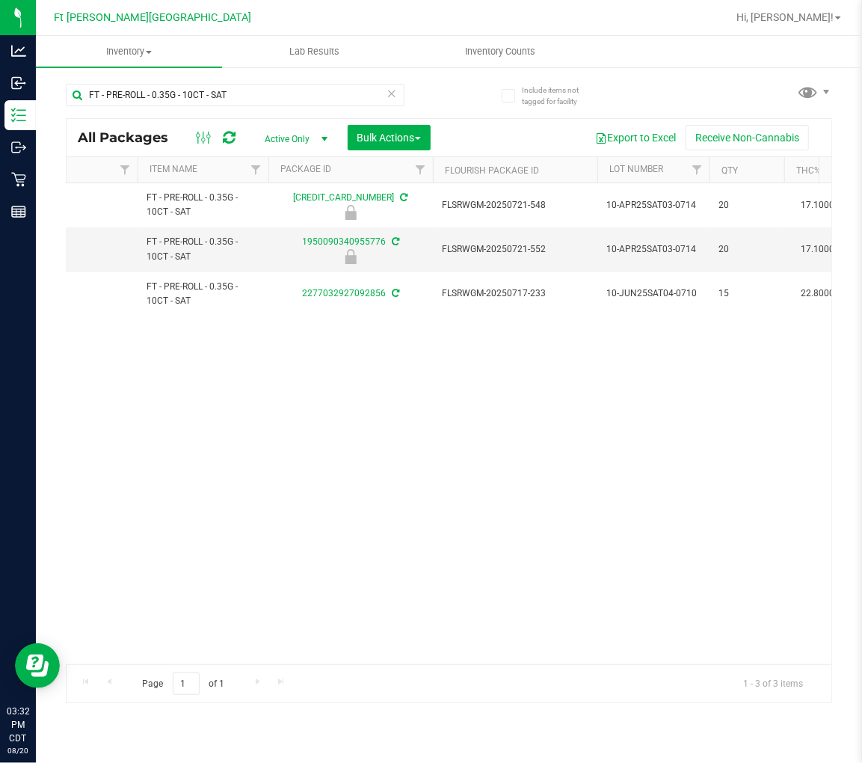
scroll to position [0, 372]
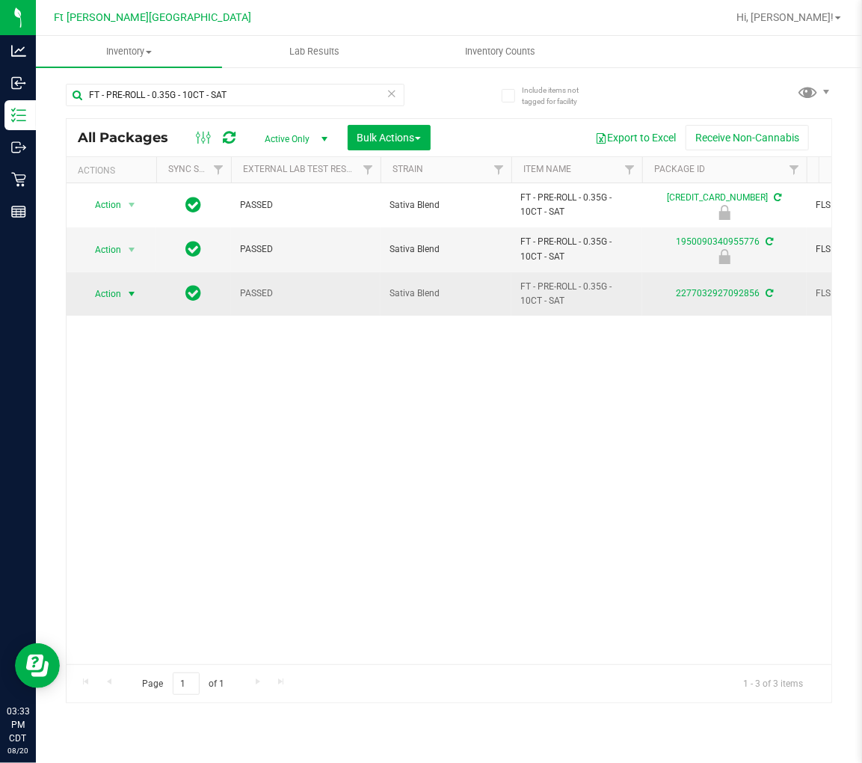
click at [106, 296] on span "Action" at bounding box center [102, 293] width 40 height 21
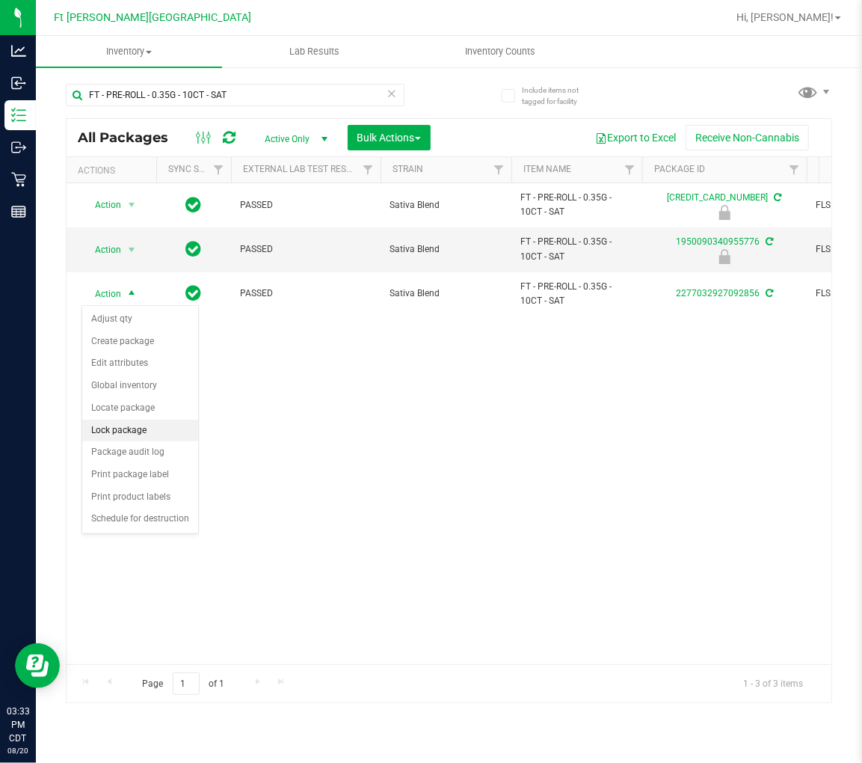
click at [132, 427] on li "Lock package" at bounding box center [140, 431] width 116 height 22
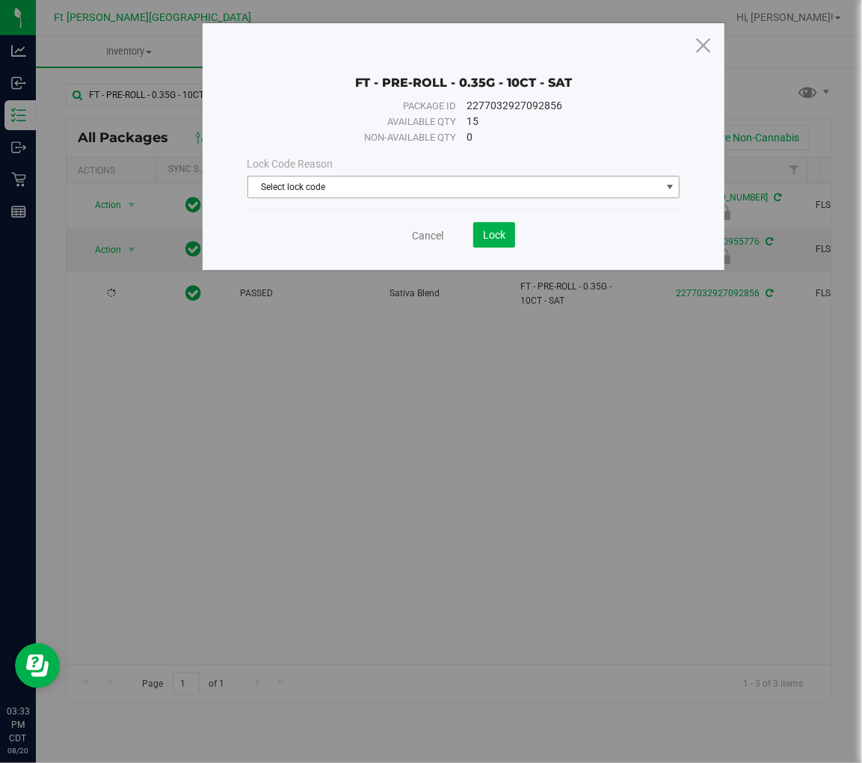
click at [287, 193] on span "Select lock code" at bounding box center [454, 186] width 413 height 21
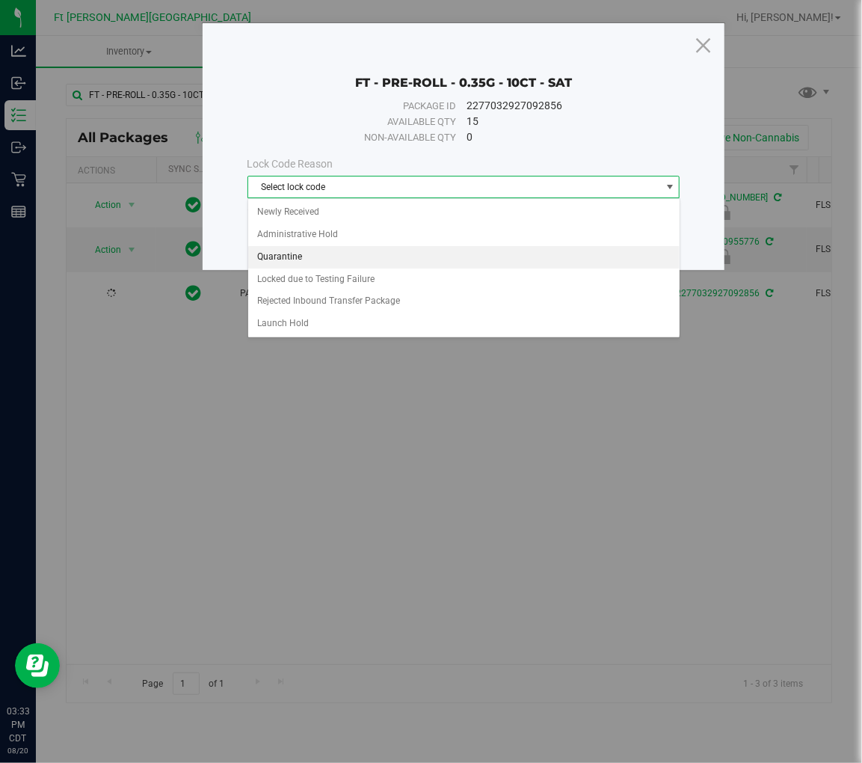
click at [283, 253] on li "Quarantine" at bounding box center [463, 257] width 431 height 22
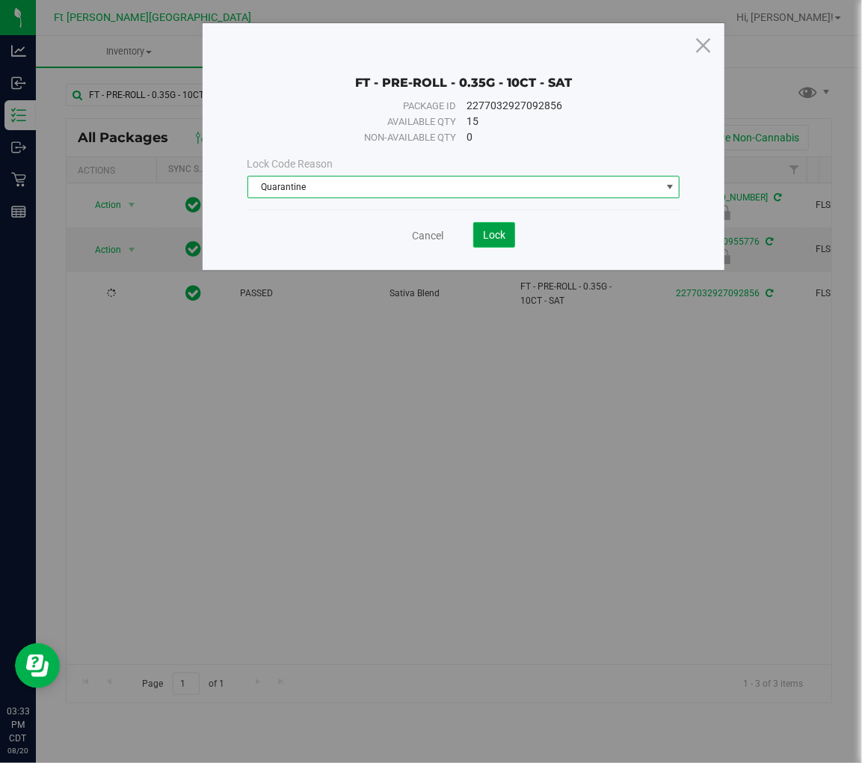
click at [484, 233] on span "Lock" at bounding box center [494, 235] width 22 height 12
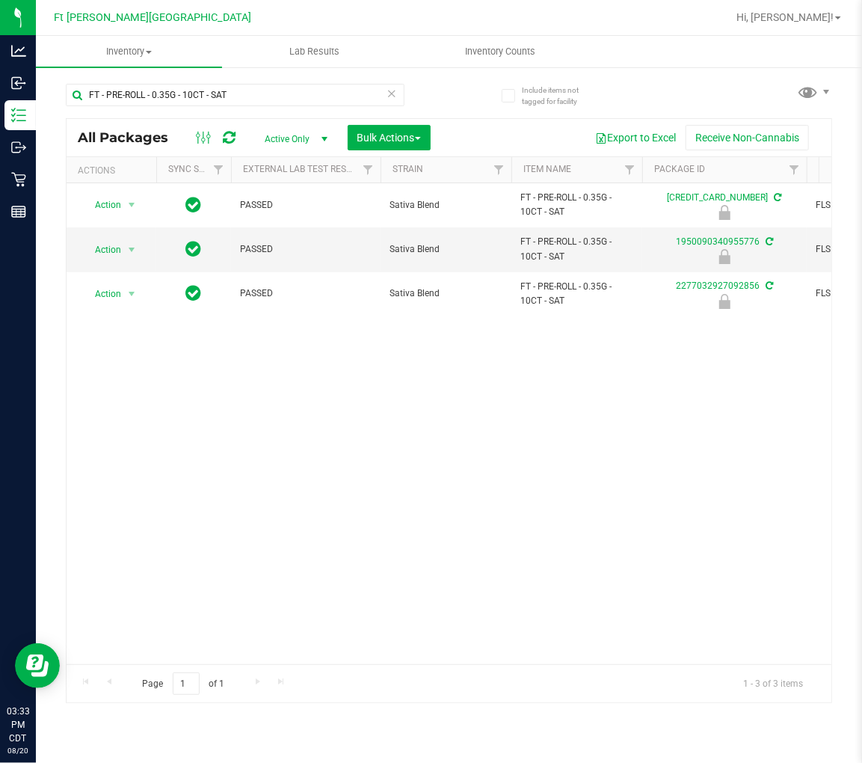
click at [200, 514] on div "Action Action Edit attributes Global inventory Locate package Package audit log…" at bounding box center [449, 423] width 765 height 481
click at [256, 98] on input "FT - PRE-ROLL - 0.35G - 10CT - SAT" at bounding box center [235, 95] width 339 height 22
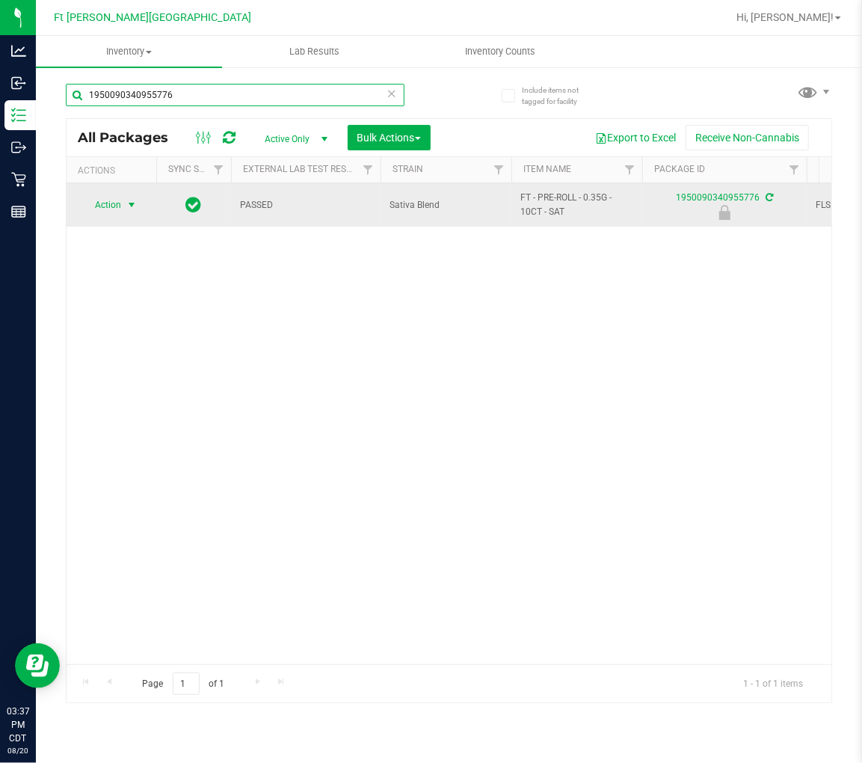
type input "1950090340955776"
click at [113, 202] on span "Action" at bounding box center [102, 204] width 40 height 21
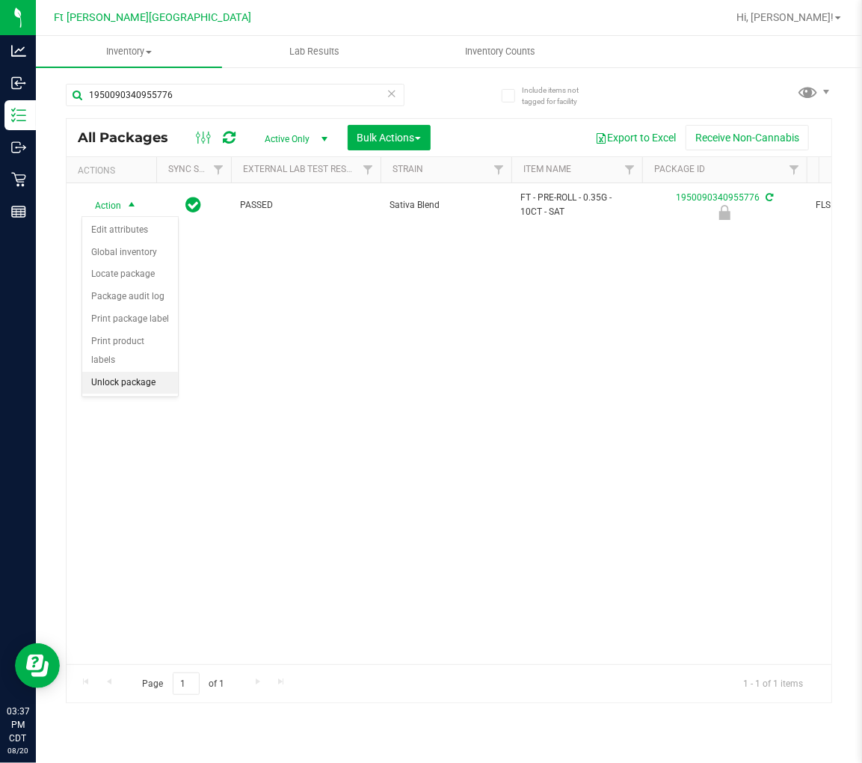
click at [145, 378] on li "Unlock package" at bounding box center [130, 383] width 96 height 22
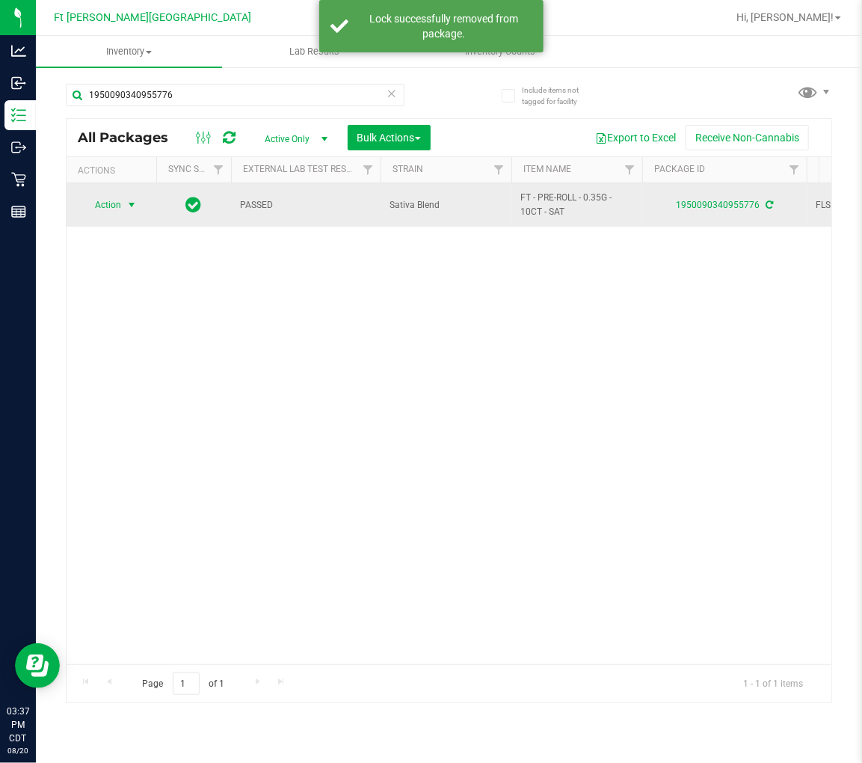
click at [124, 206] on span "select" at bounding box center [132, 204] width 19 height 21
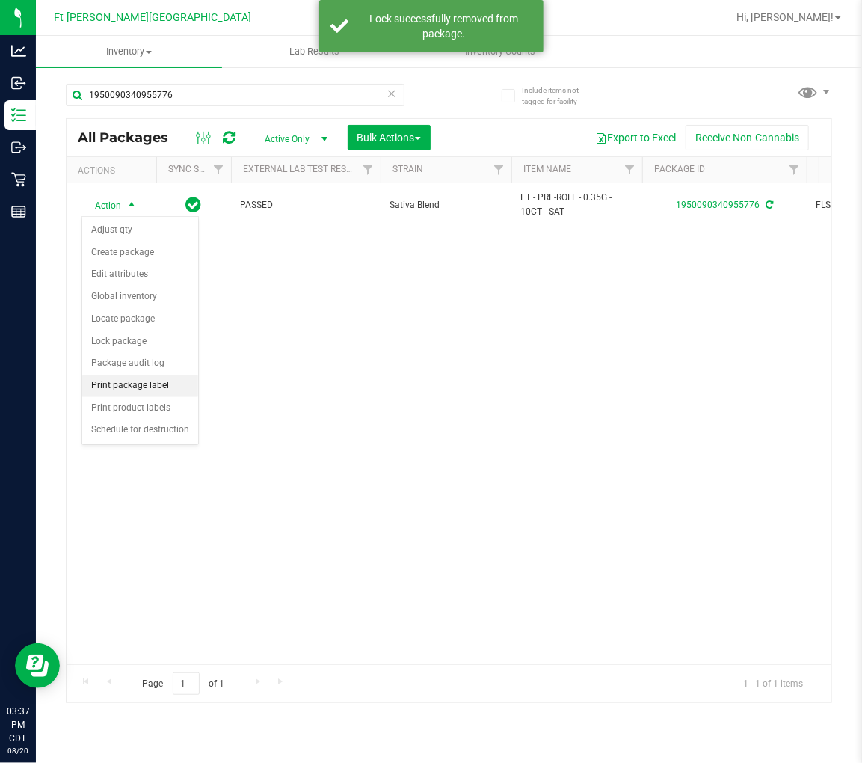
click at [152, 379] on li "Print package label" at bounding box center [140, 386] width 116 height 22
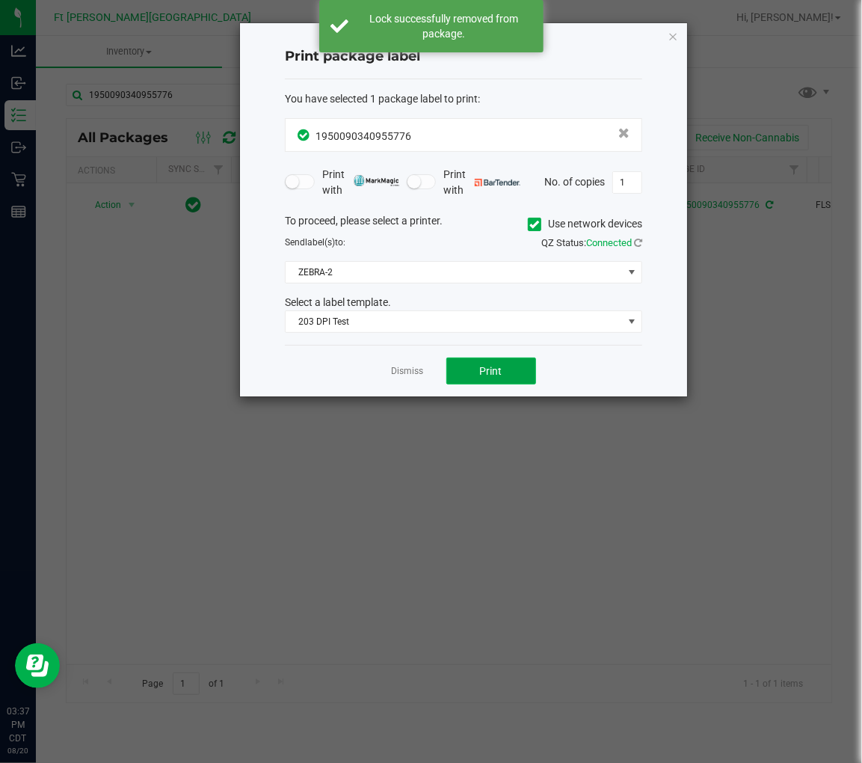
click at [468, 365] on button "Print" at bounding box center [491, 370] width 90 height 27
click at [416, 370] on link "Dismiss" at bounding box center [408, 371] width 32 height 13
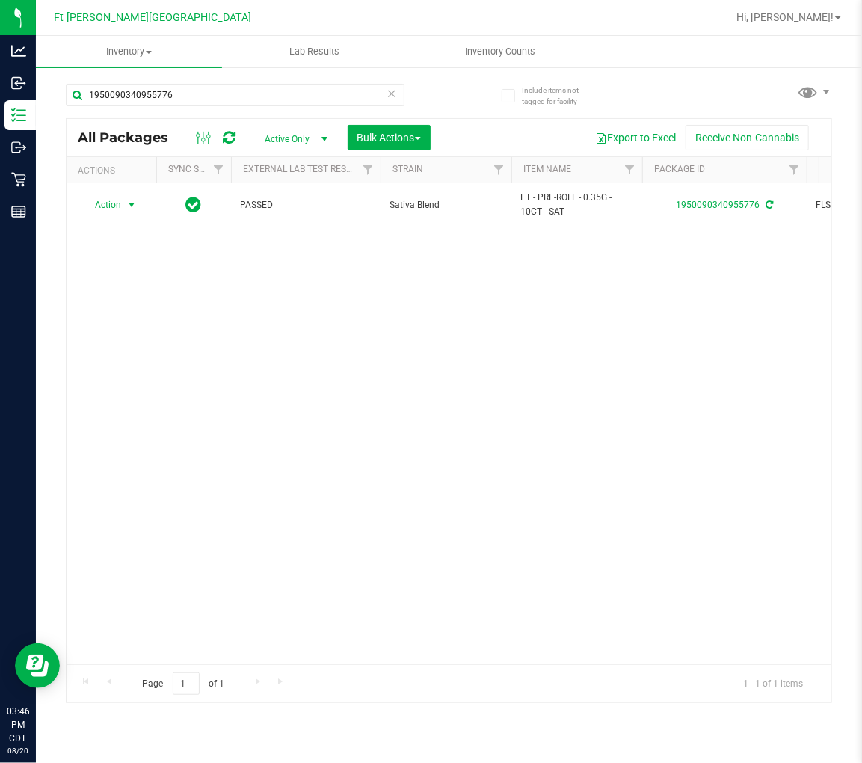
click at [387, 87] on icon at bounding box center [392, 93] width 10 height 18
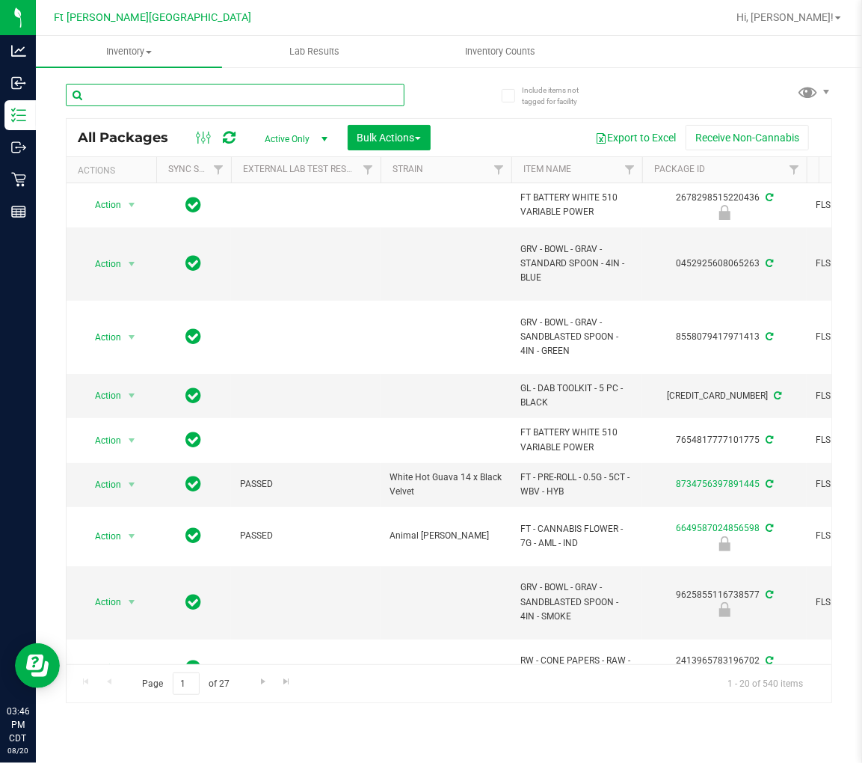
click at [270, 97] on input "text" at bounding box center [235, 95] width 339 height 22
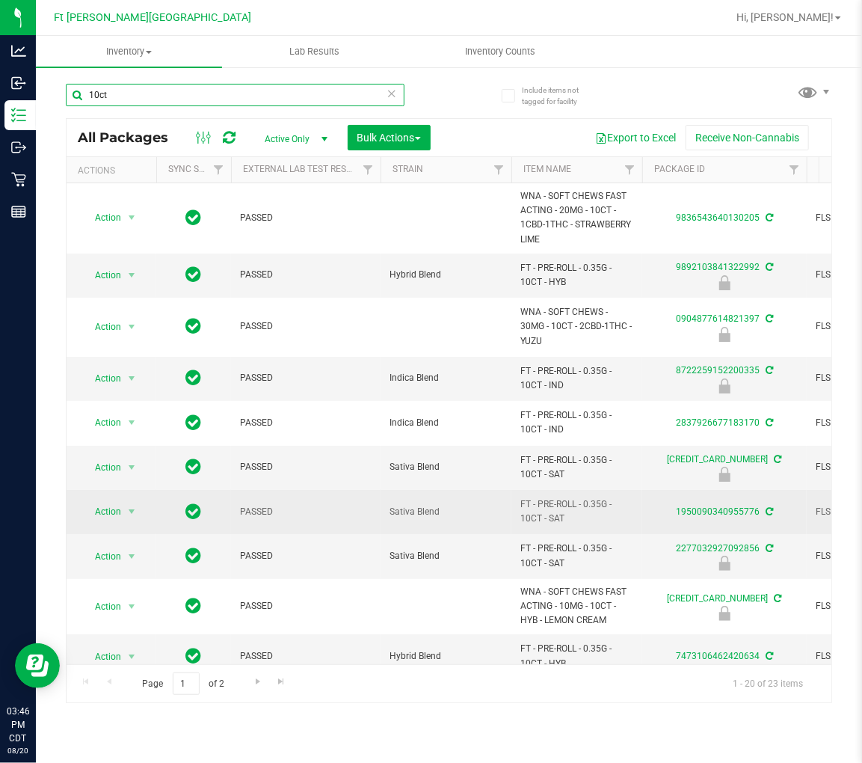
type input "10ct"
click at [547, 513] on span "FT - PRE-ROLL - 0.35G - 10CT - SAT" at bounding box center [576, 511] width 113 height 28
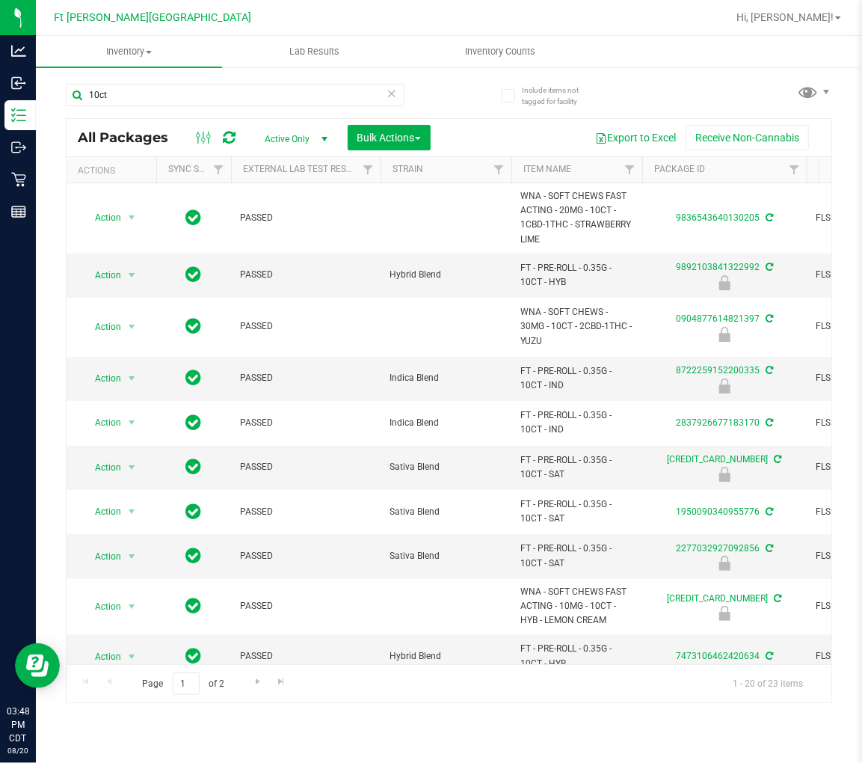
click at [391, 90] on icon at bounding box center [392, 93] width 10 height 18
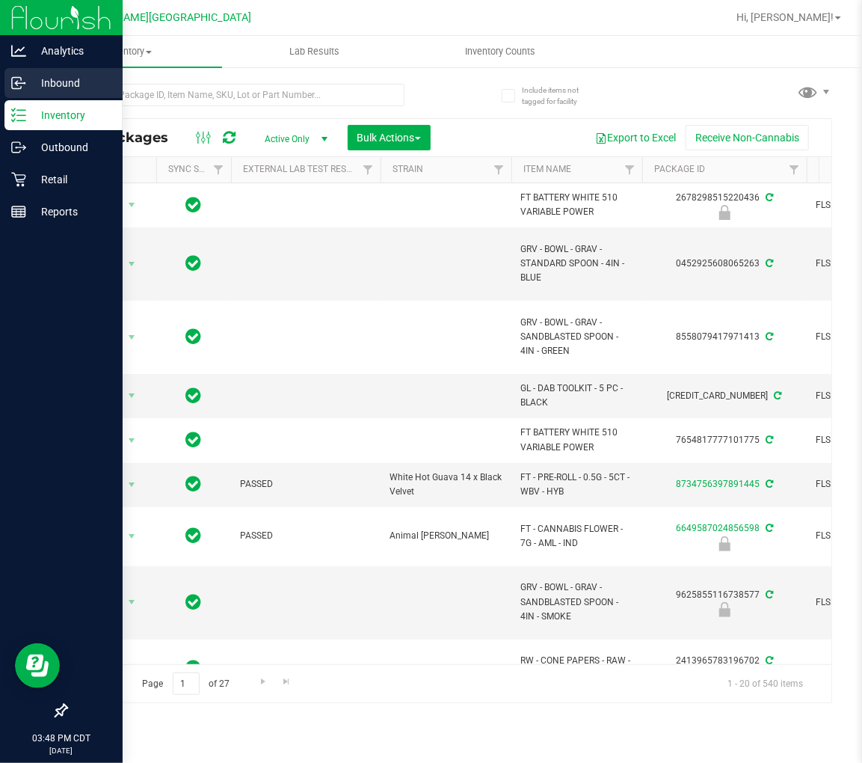
click at [19, 93] on div "Inbound" at bounding box center [63, 83] width 118 height 30
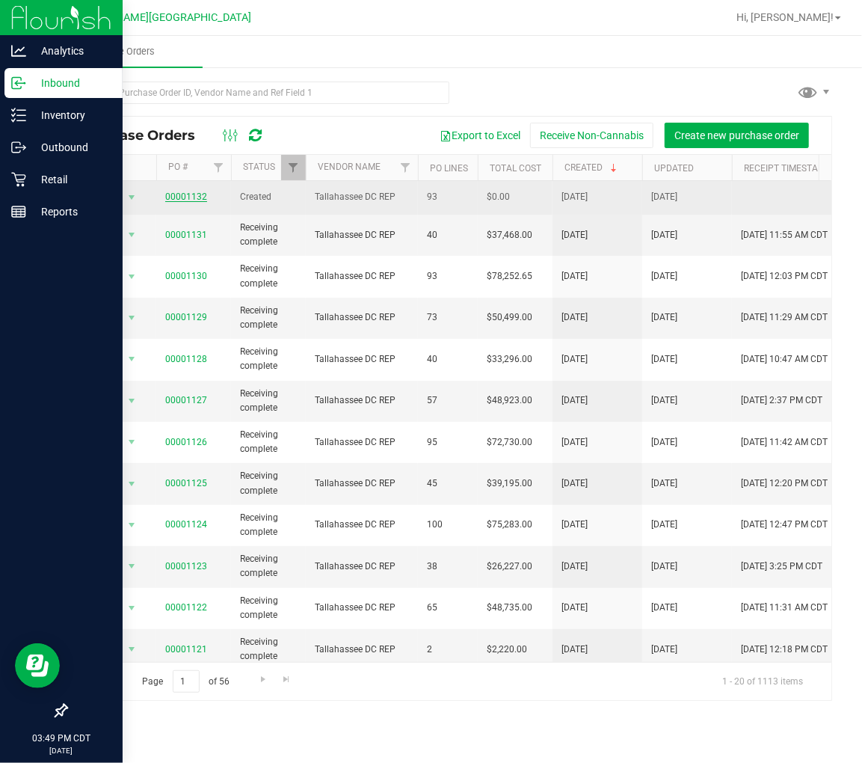
click at [177, 197] on link "00001132" at bounding box center [186, 196] width 42 height 10
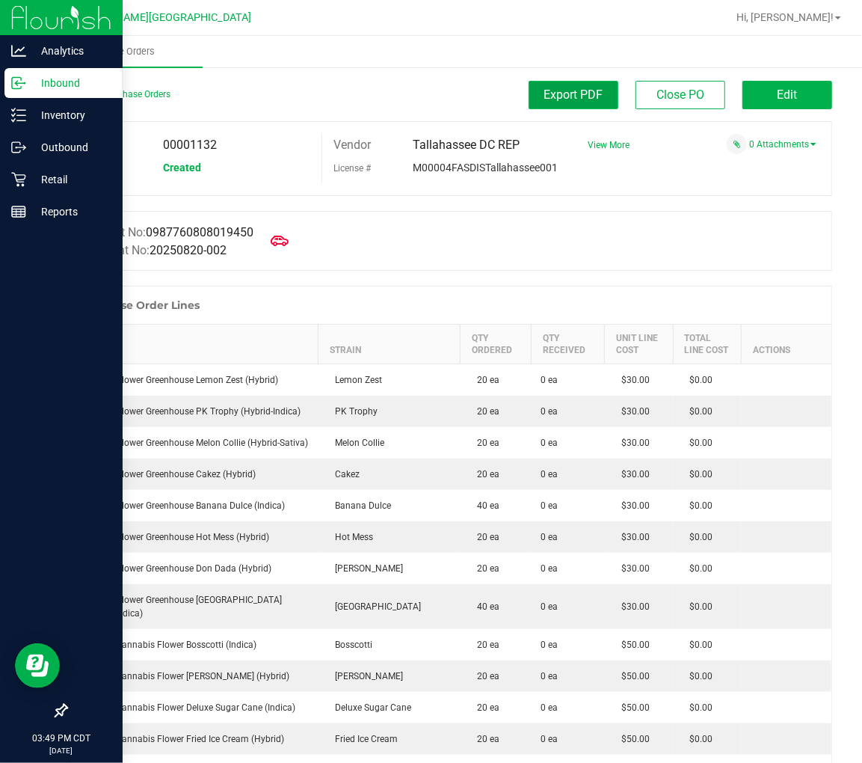
click at [567, 101] on span "Export PDF" at bounding box center [573, 94] width 59 height 14
click at [35, 122] on p "Inventory" at bounding box center [71, 115] width 90 height 18
